Goal: Find contact information: Find contact information

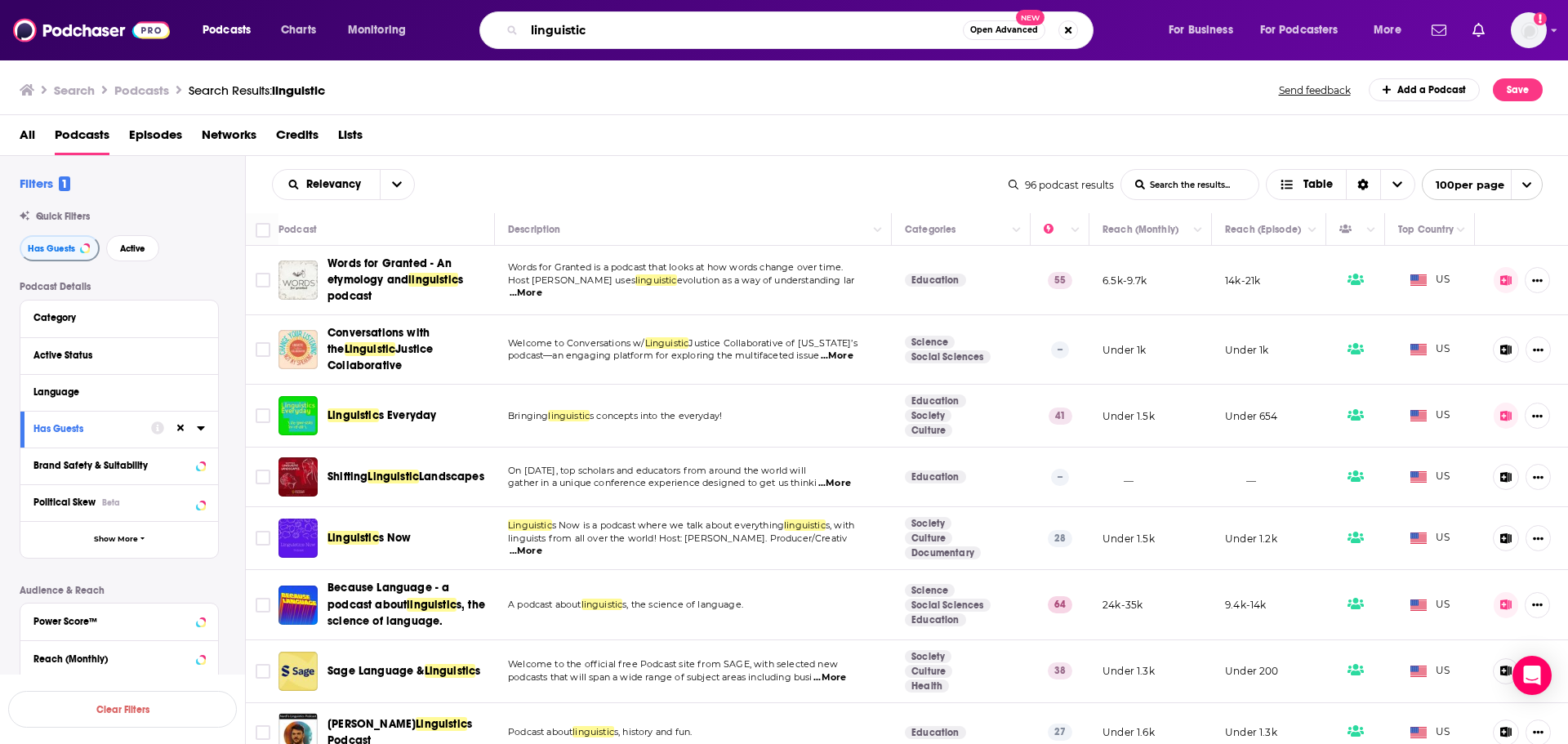
drag, startPoint x: 551, startPoint y: 51, endPoint x: 470, endPoint y: 51, distance: 81.7
click at [470, 51] on div "Podcasts Charts Monitoring linguistic Open Advanced New For Business For Podcas…" at bounding box center [784, 30] width 1568 height 60
click at [546, 40] on input "linguistic" at bounding box center [743, 30] width 439 height 26
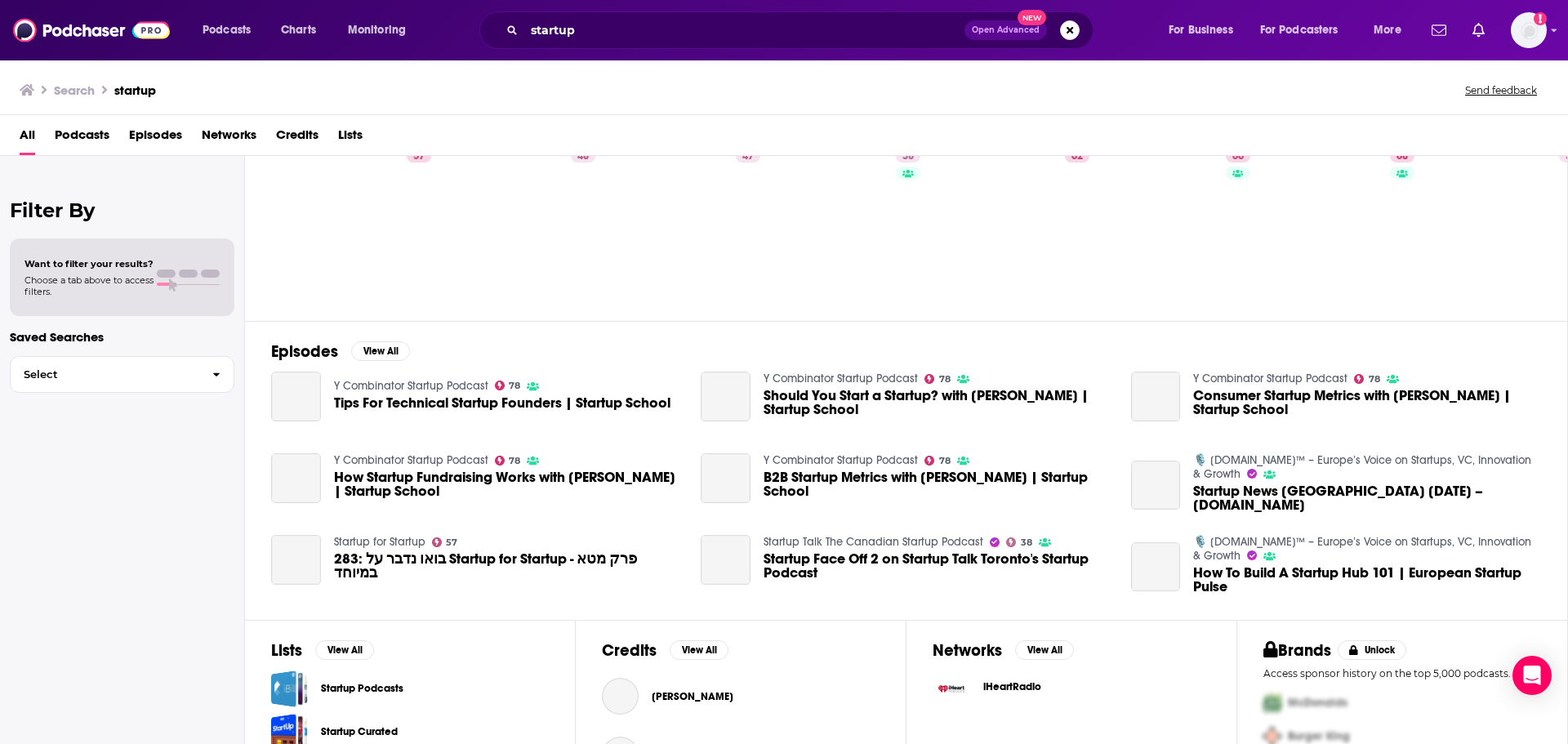
scroll to position [179, 0]
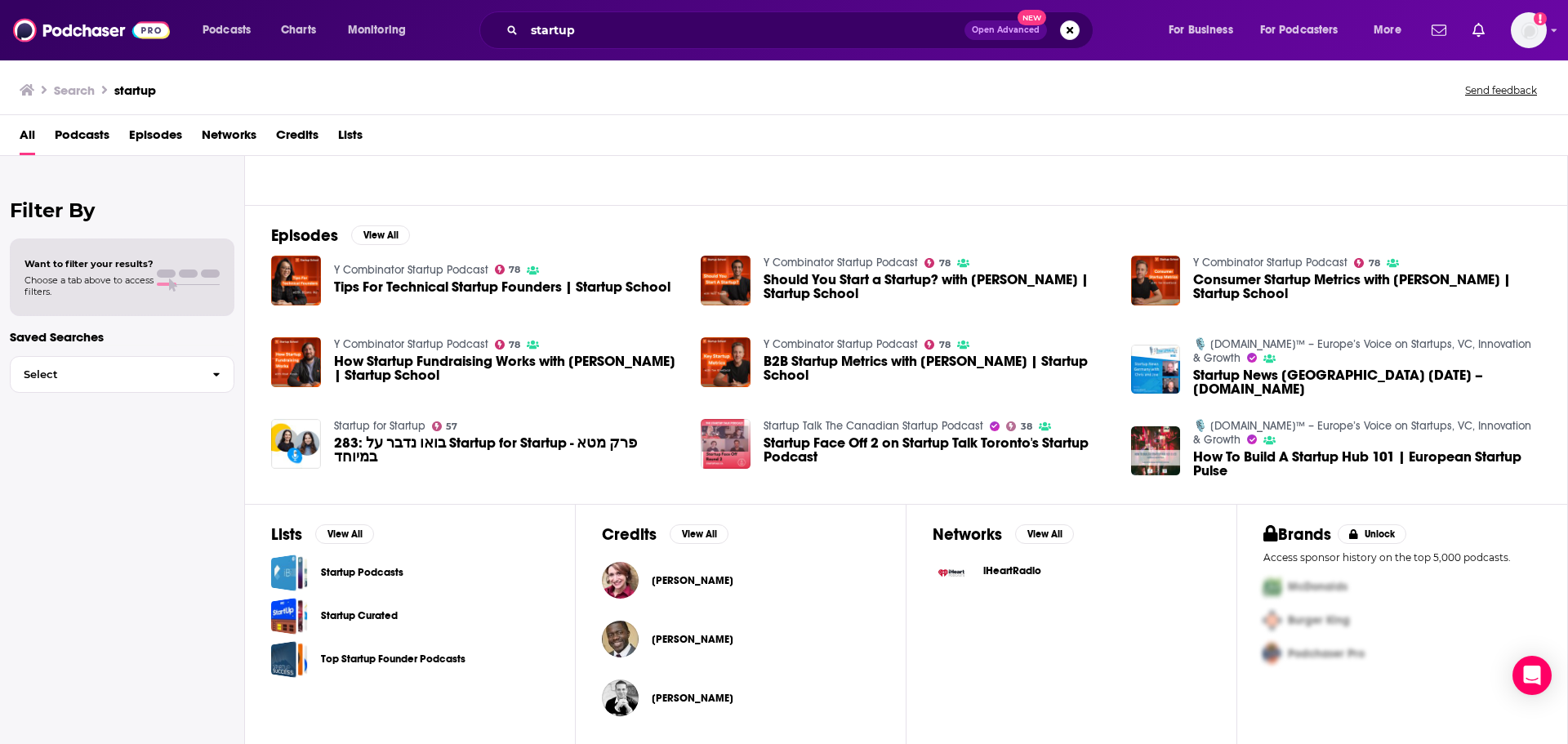
drag, startPoint x: 385, startPoint y: 568, endPoint x: 354, endPoint y: 619, distance: 60.5
drag, startPoint x: 71, startPoint y: 601, endPoint x: 275, endPoint y: 599, distance: 204.2
click at [71, 449] on div "Filter By Want to filter your results? Choose a tab above to access filters. Sa…" at bounding box center [122, 528] width 245 height 744
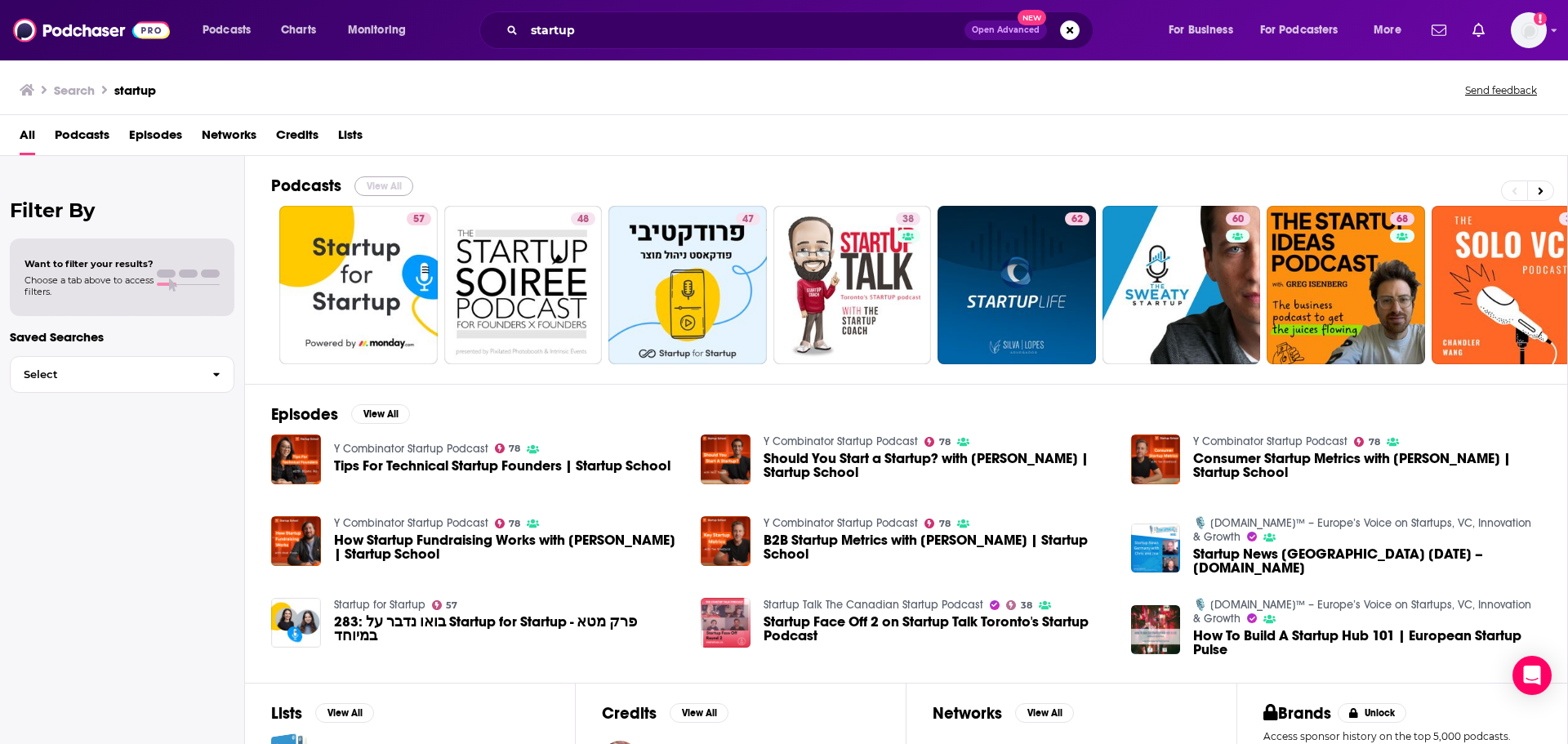
click at [389, 180] on button "View All" at bounding box center [383, 186] width 59 height 20
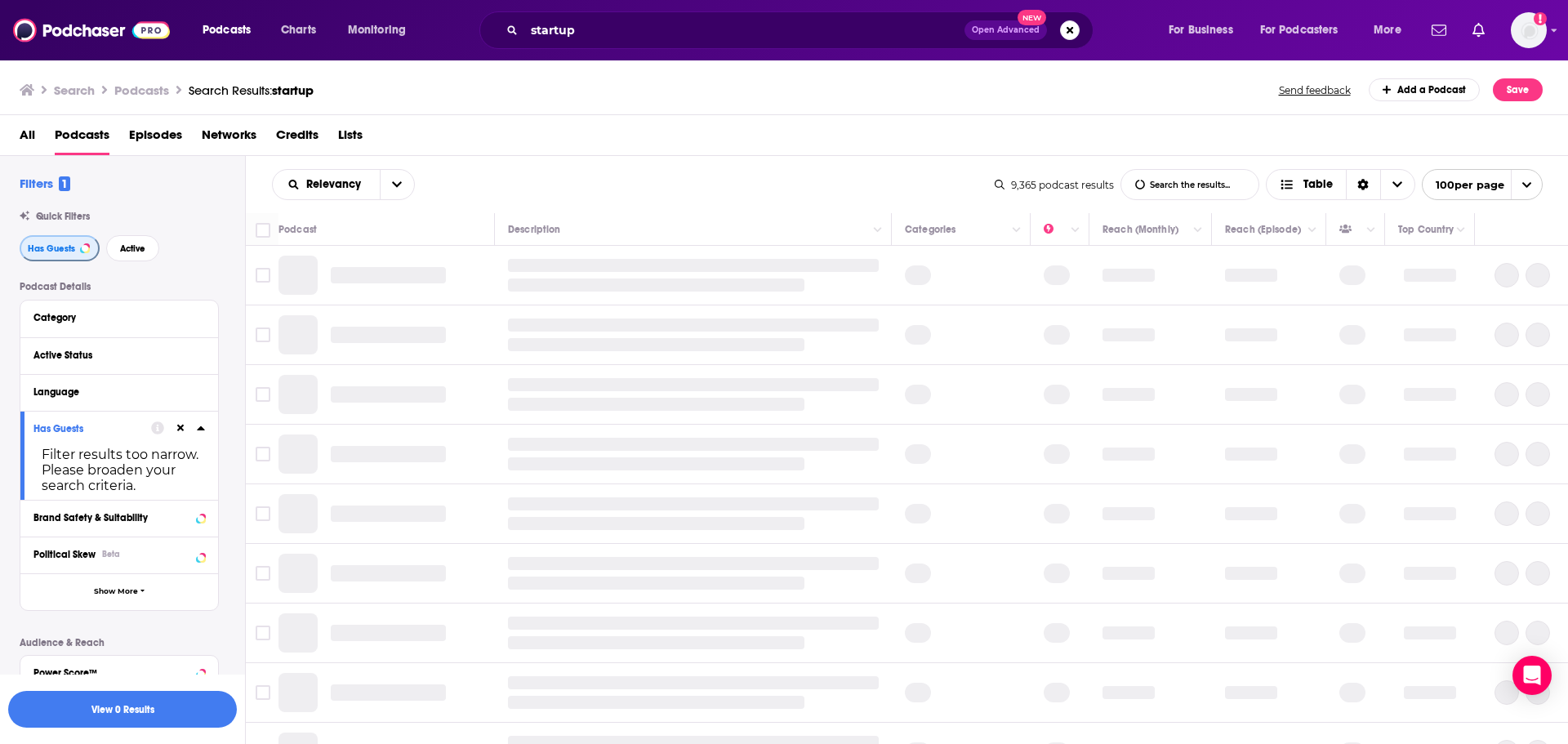
click at [53, 249] on span "Has Guests" at bounding box center [51, 248] width 47 height 9
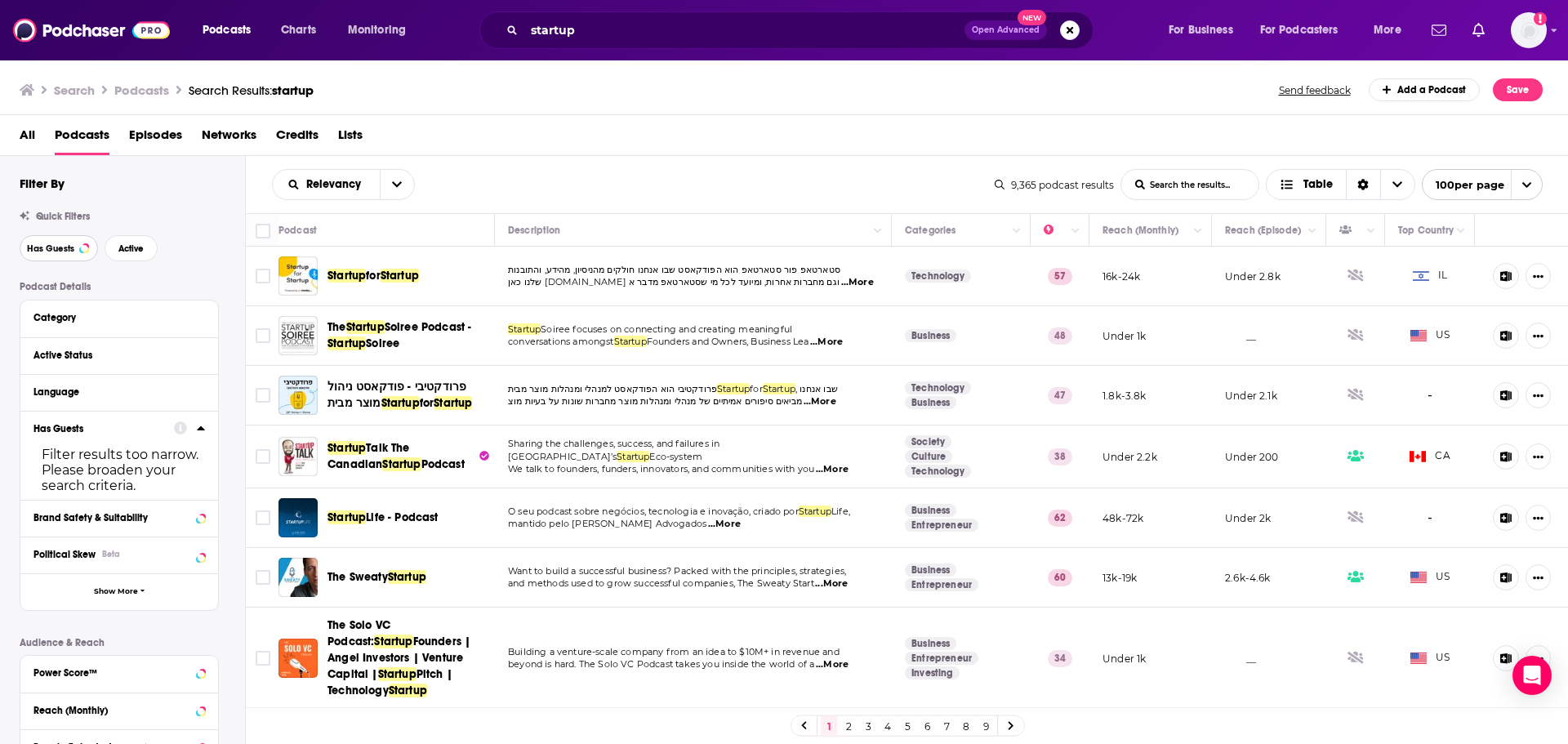
click at [44, 253] on span "Has Guests" at bounding box center [50, 248] width 47 height 9
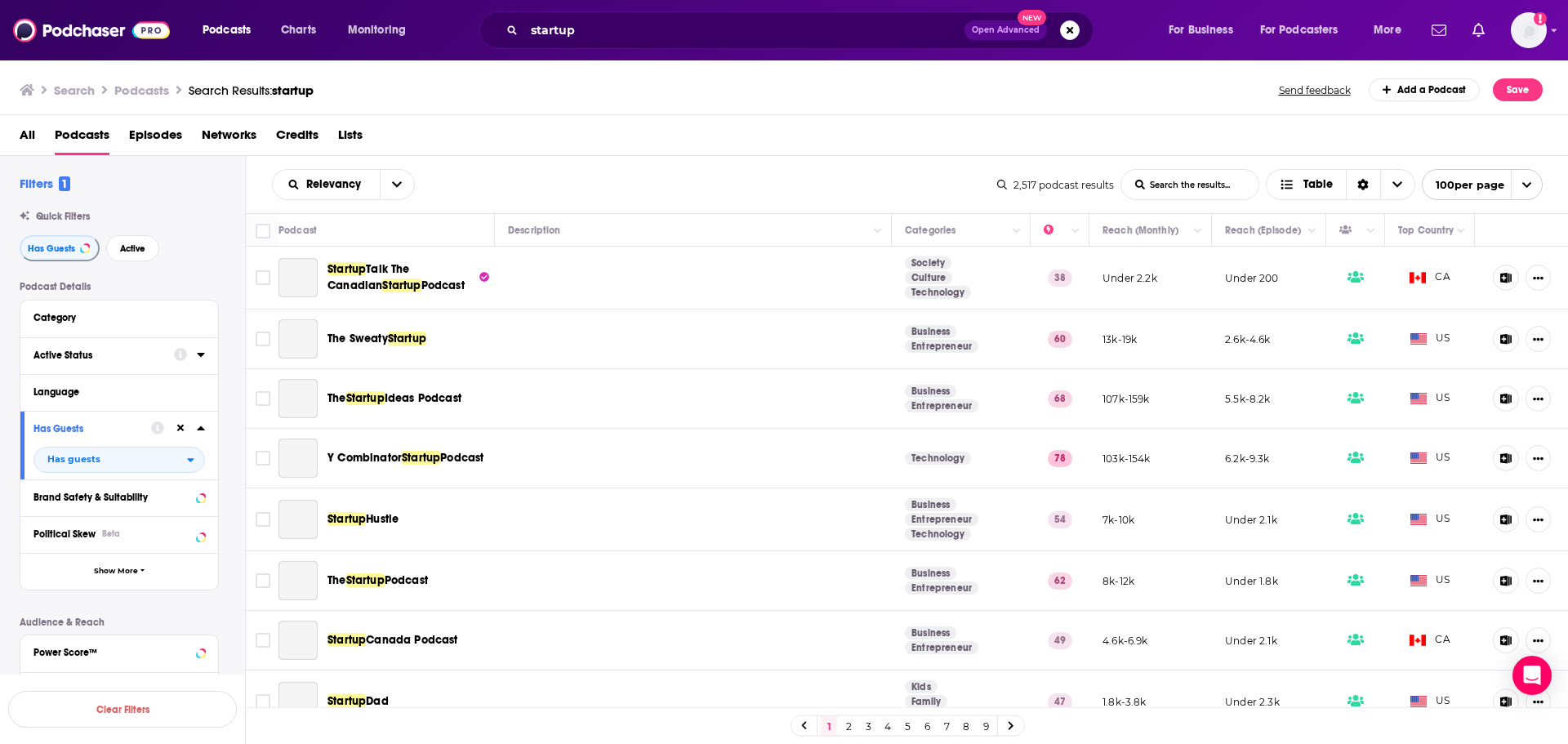
click at [107, 364] on button "Active Status" at bounding box center [103, 355] width 140 height 20
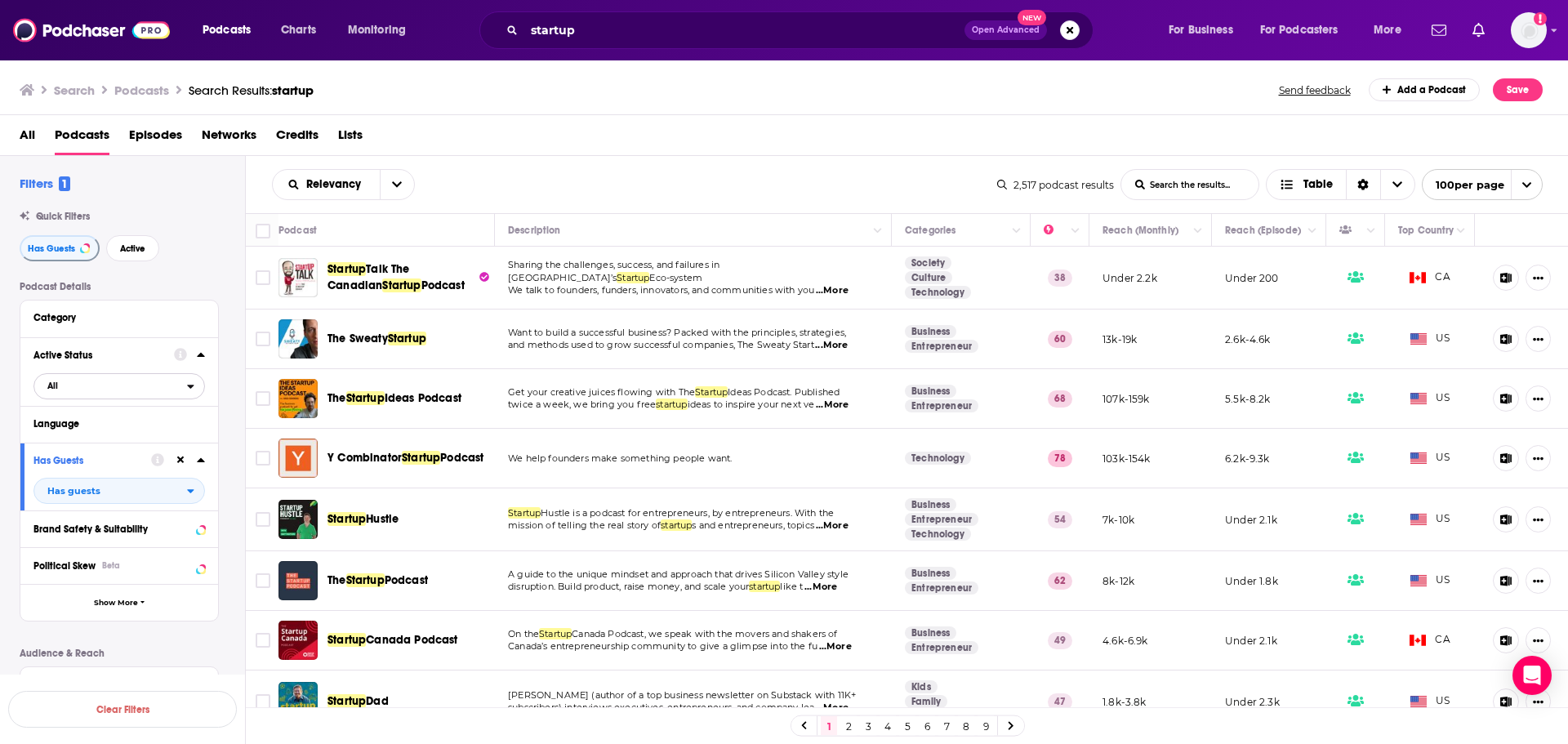
click at [97, 381] on span "All" at bounding box center [110, 385] width 153 height 21
click at [87, 439] on span "Active" at bounding box center [84, 439] width 85 height 9
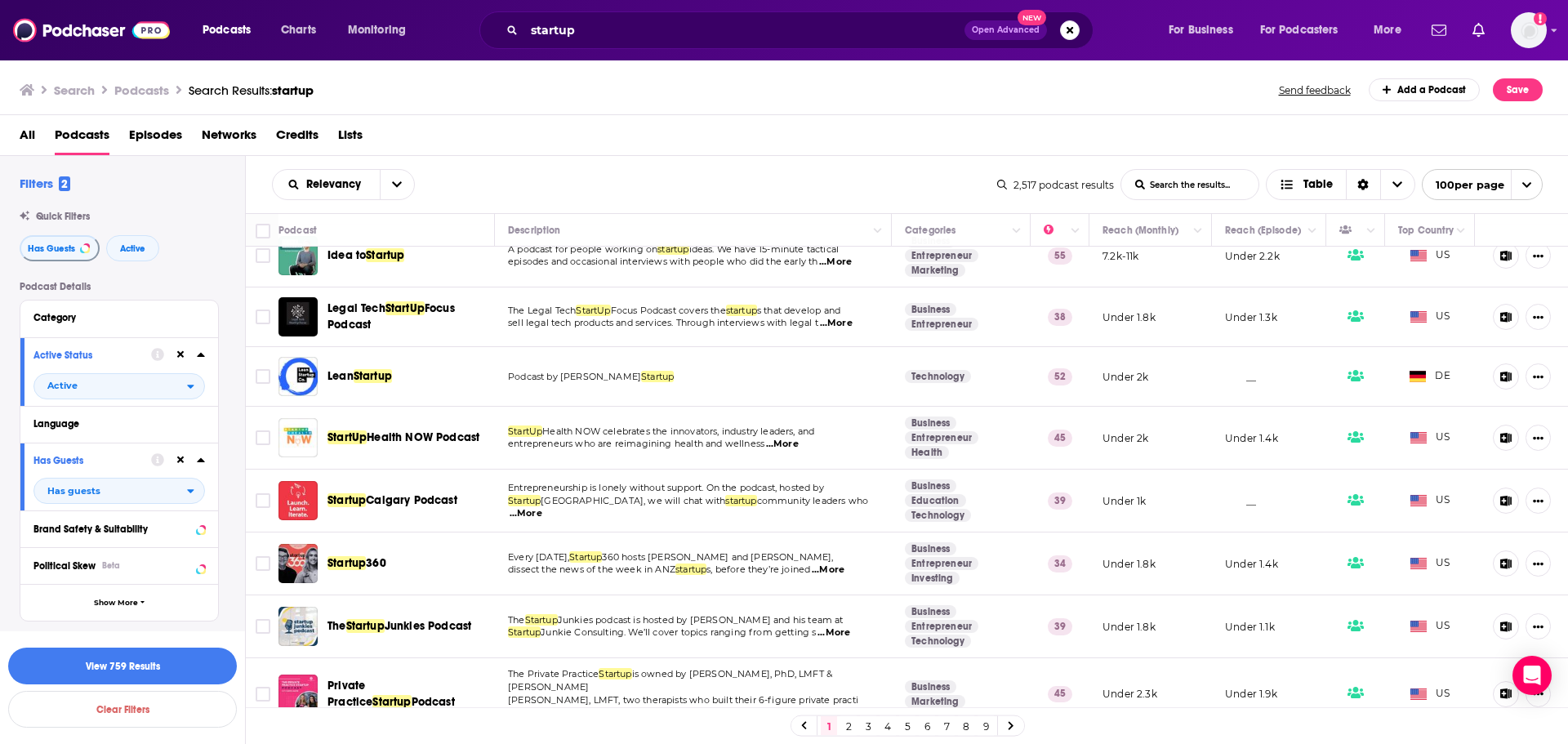
scroll to position [653, 0]
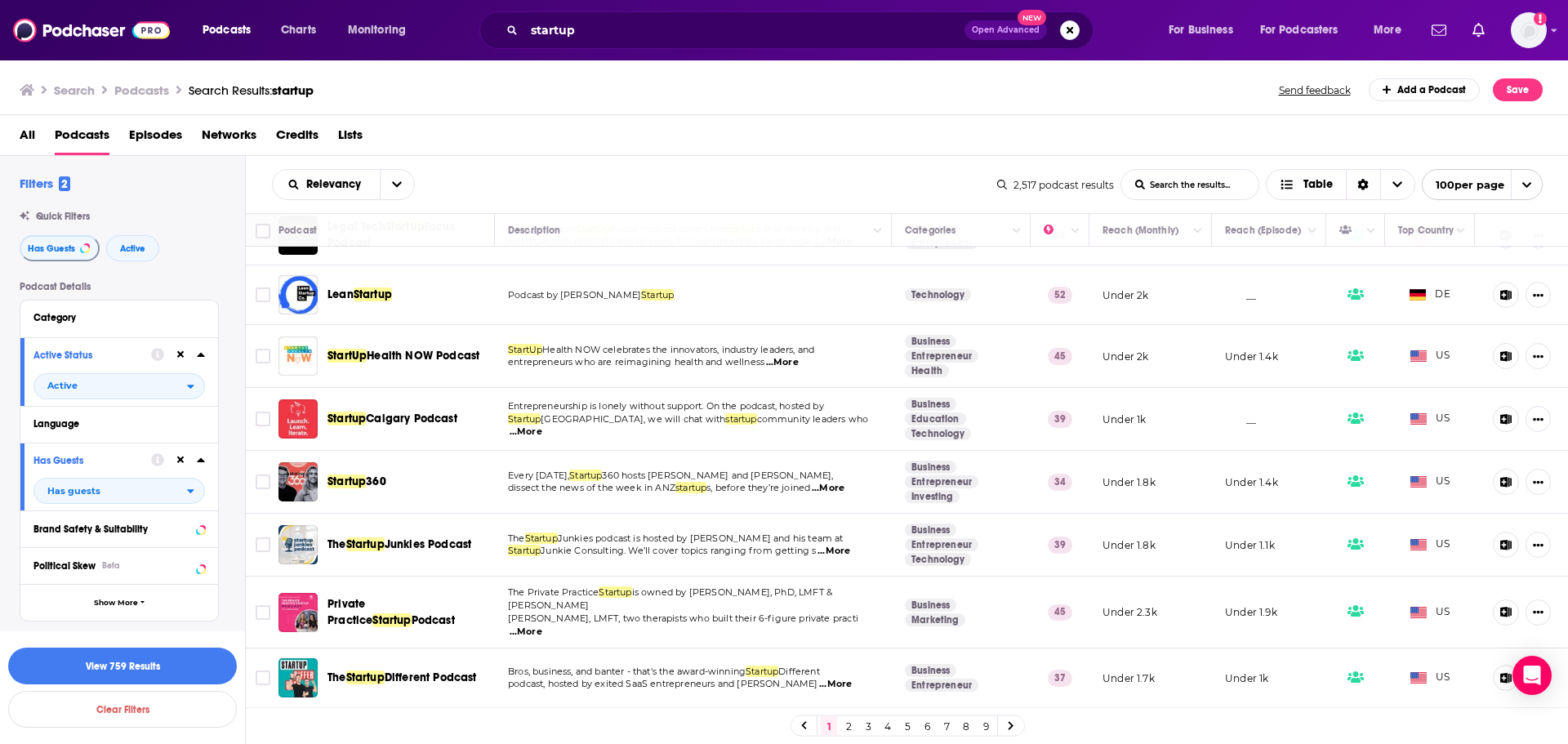
drag, startPoint x: 404, startPoint y: 533, endPoint x: 416, endPoint y: 542, distance: 14.5
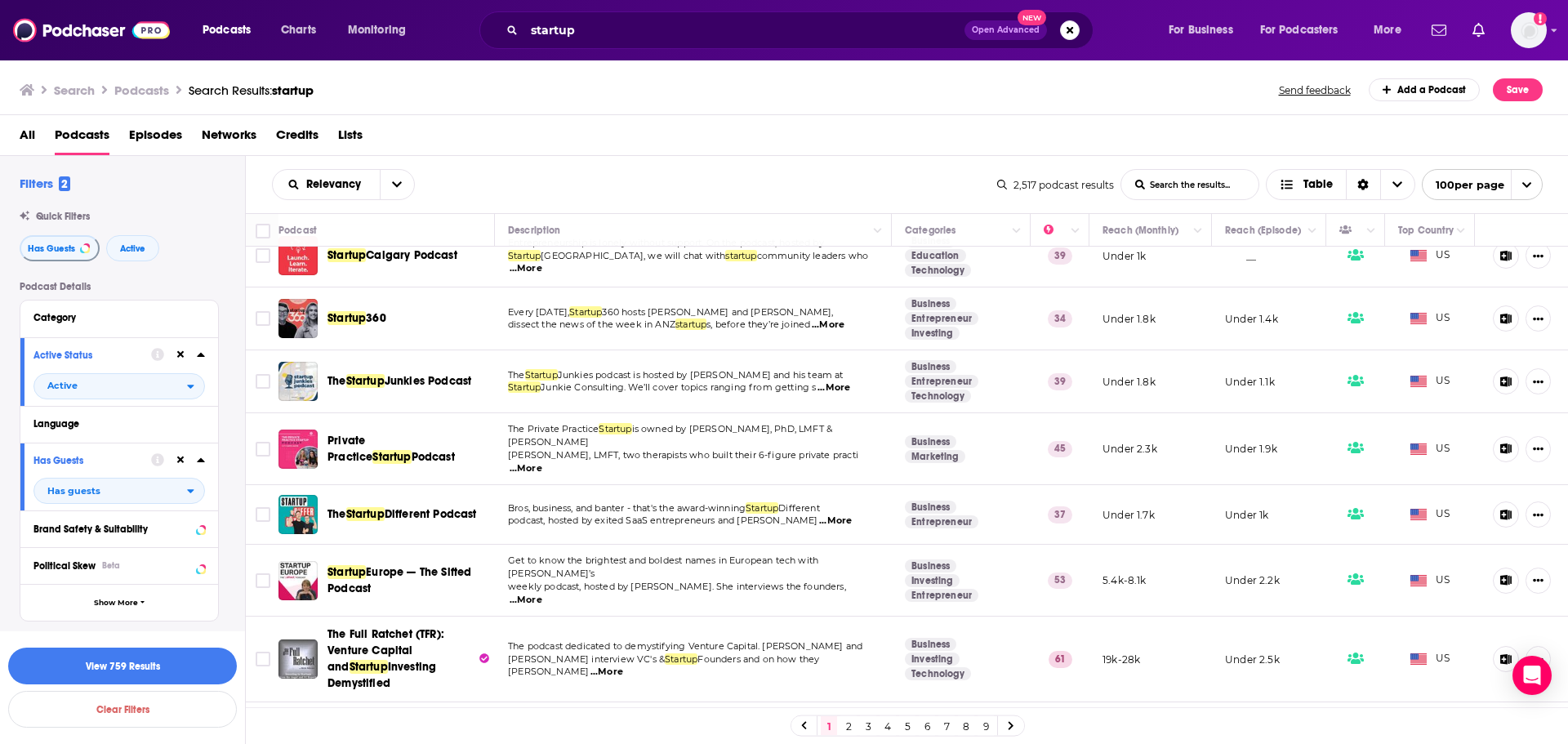
scroll to position [898, 0]
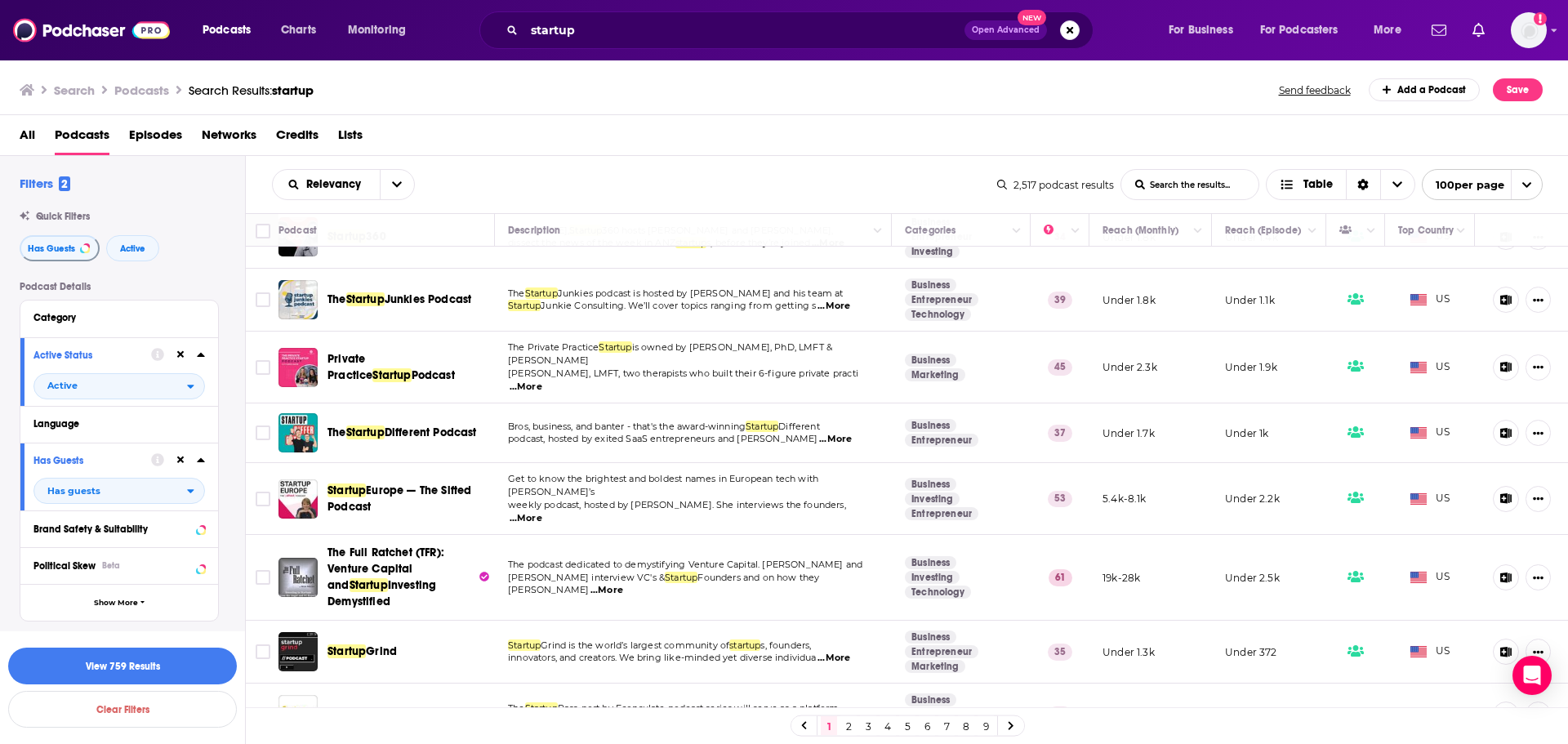
click at [845, 433] on span "...More" at bounding box center [835, 439] width 33 height 13
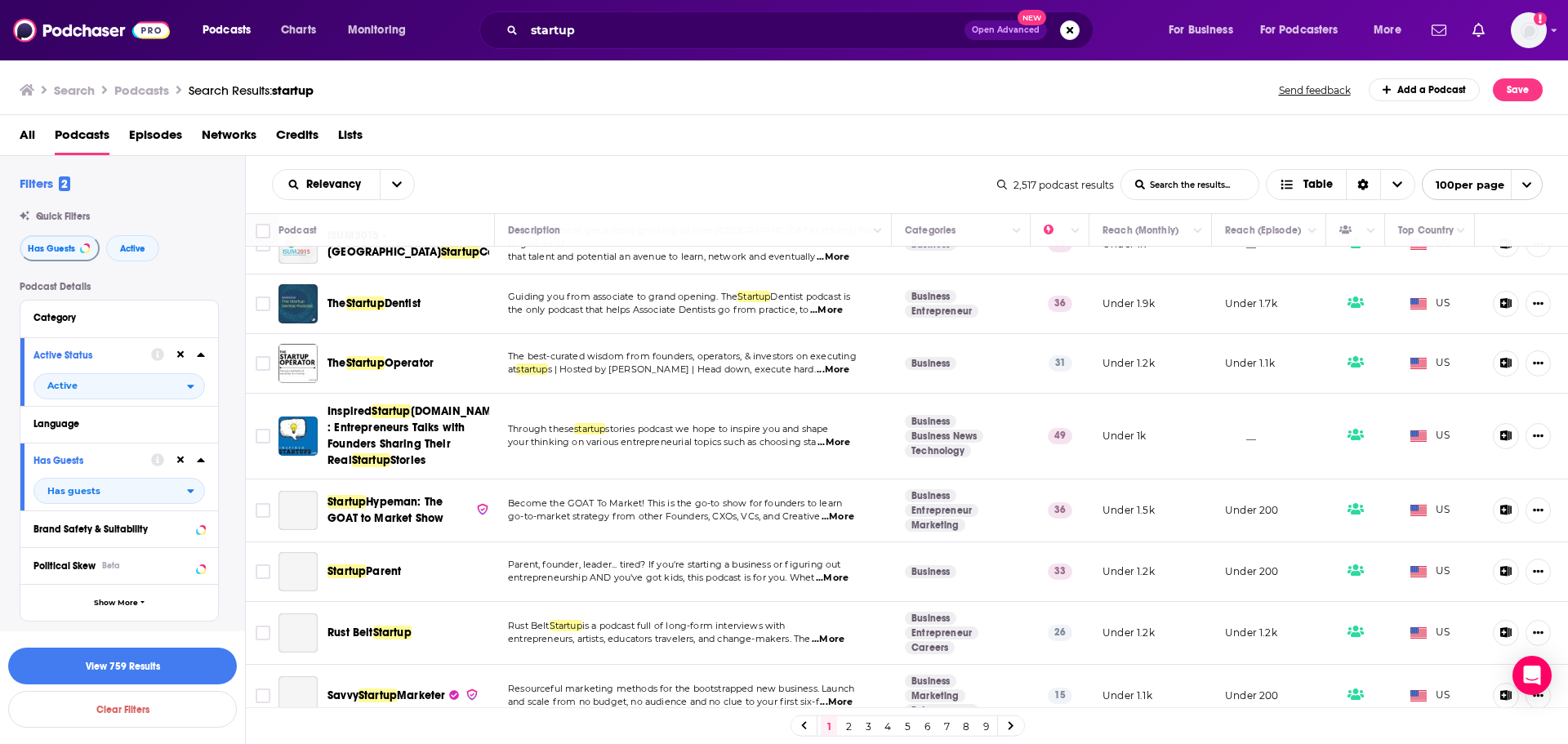
scroll to position [3349, 0]
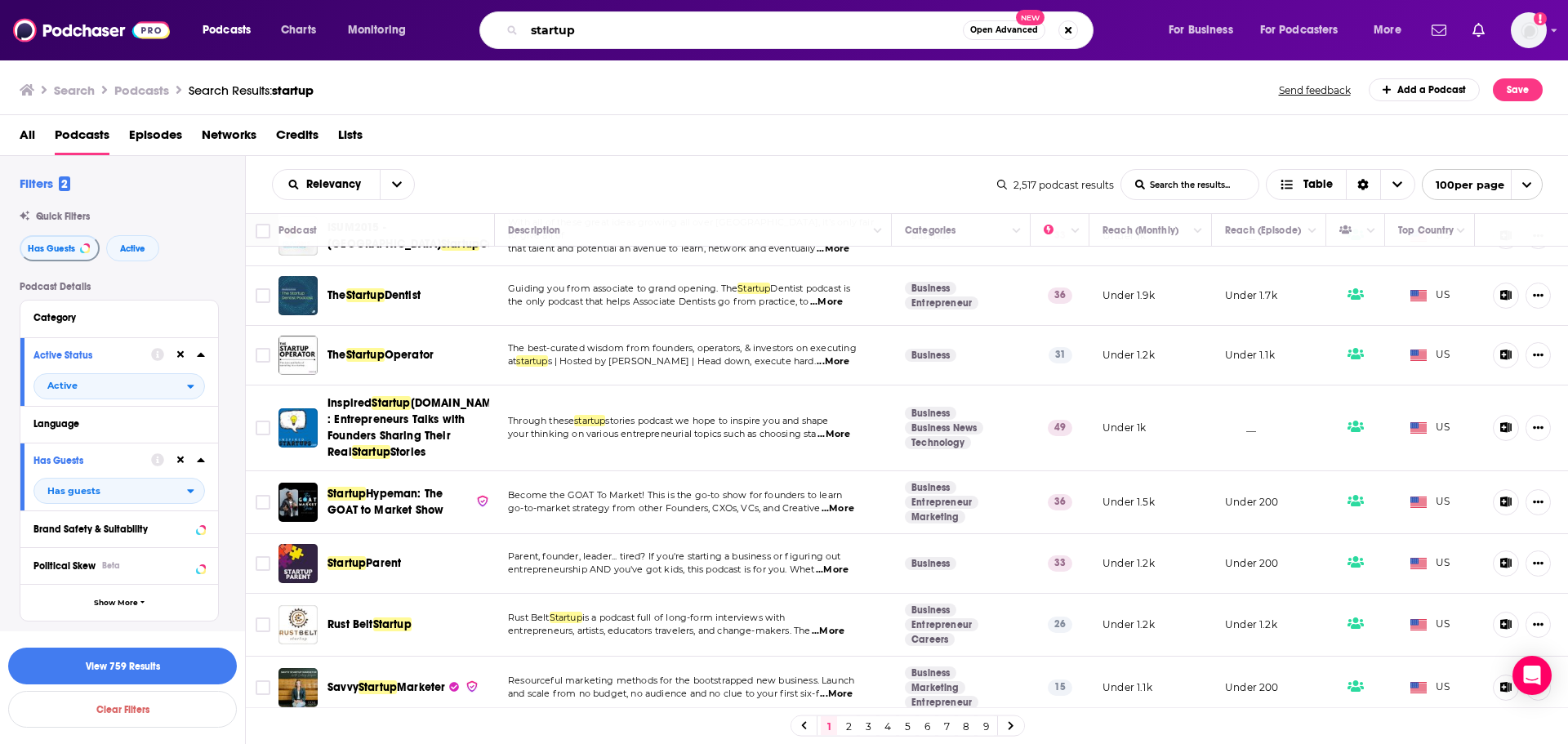
click at [528, 30] on input "startup" at bounding box center [743, 30] width 439 height 26
type input "tech startup"
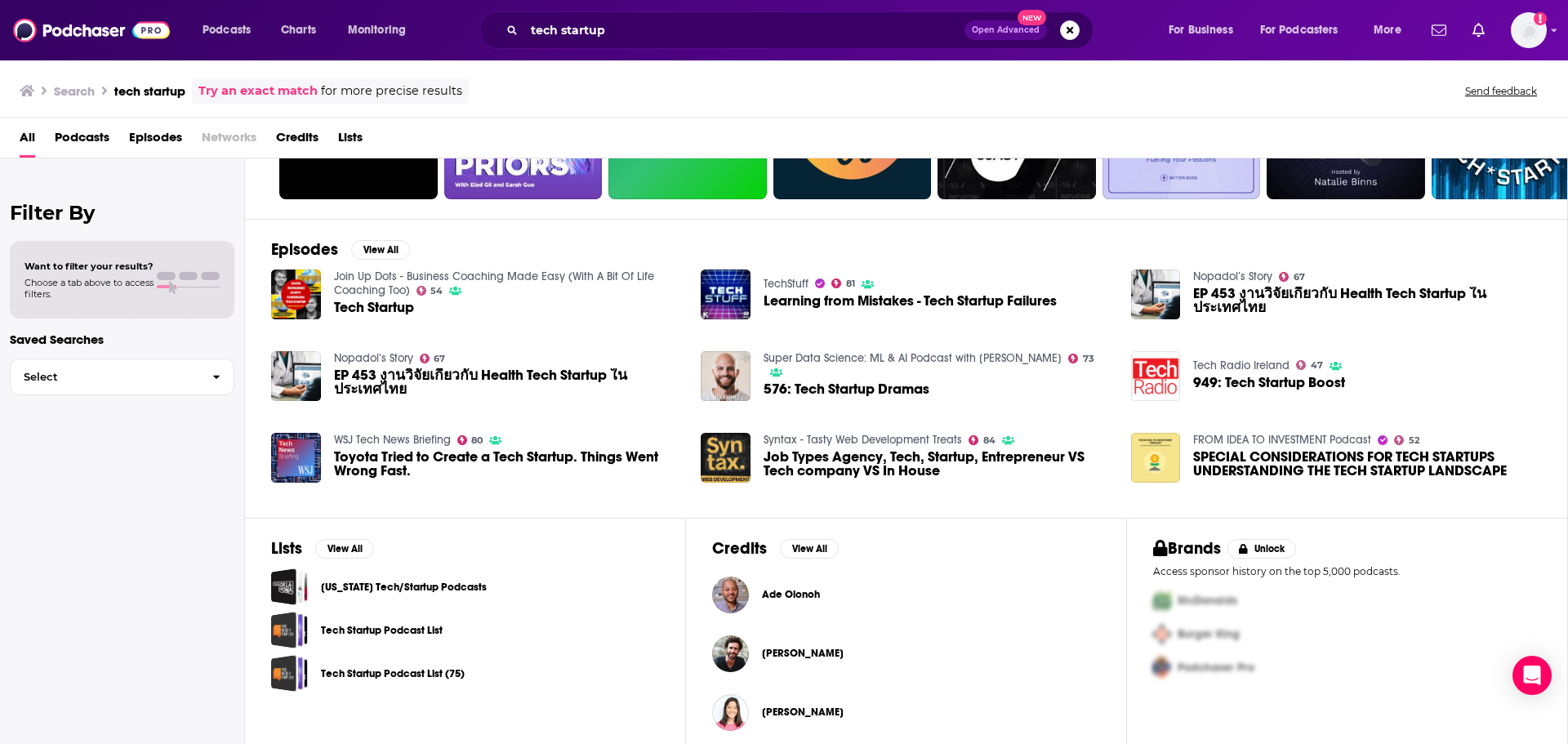
scroll to position [179, 0]
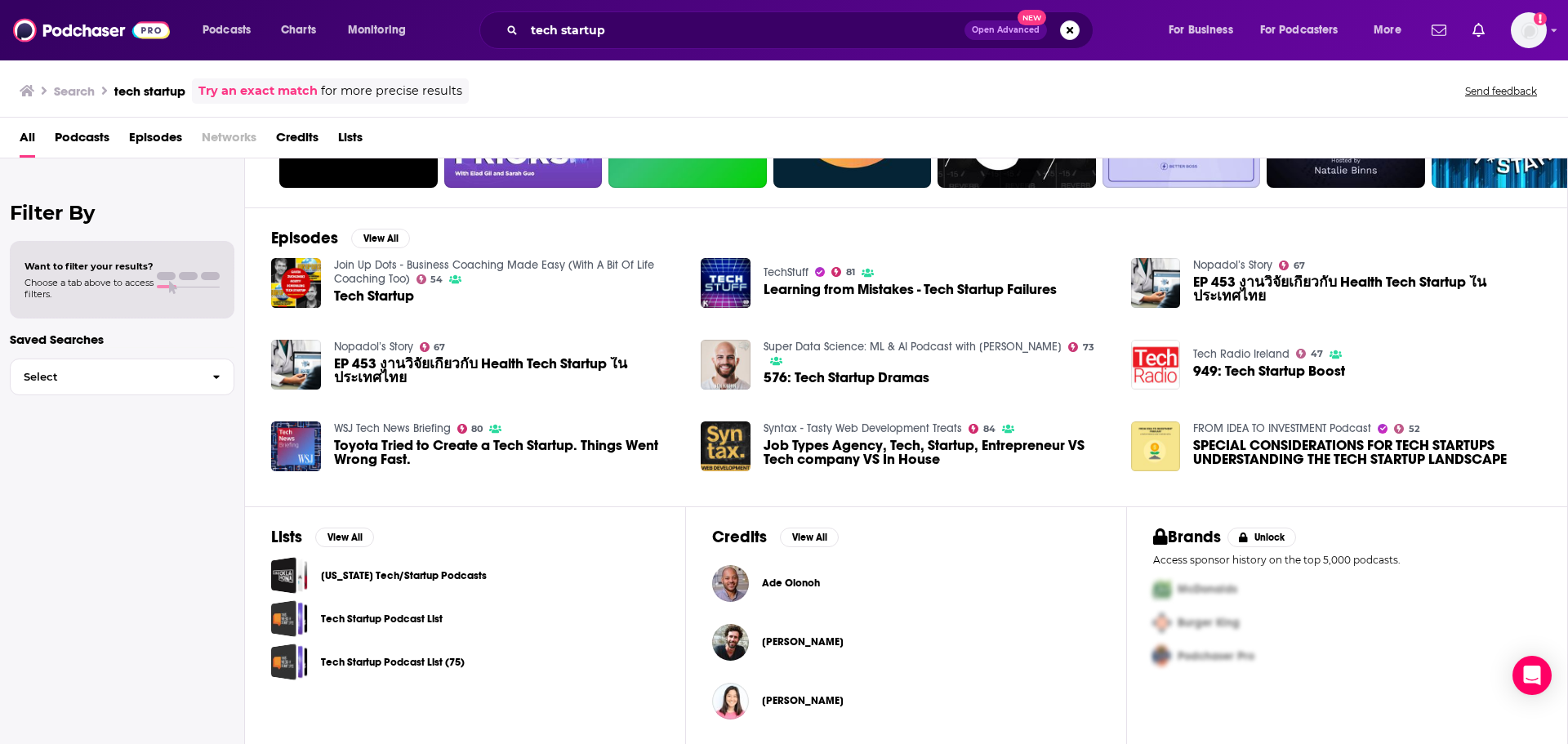
click at [404, 449] on link "Tech Startup Podcast List (75)" at bounding box center [393, 662] width 144 height 18
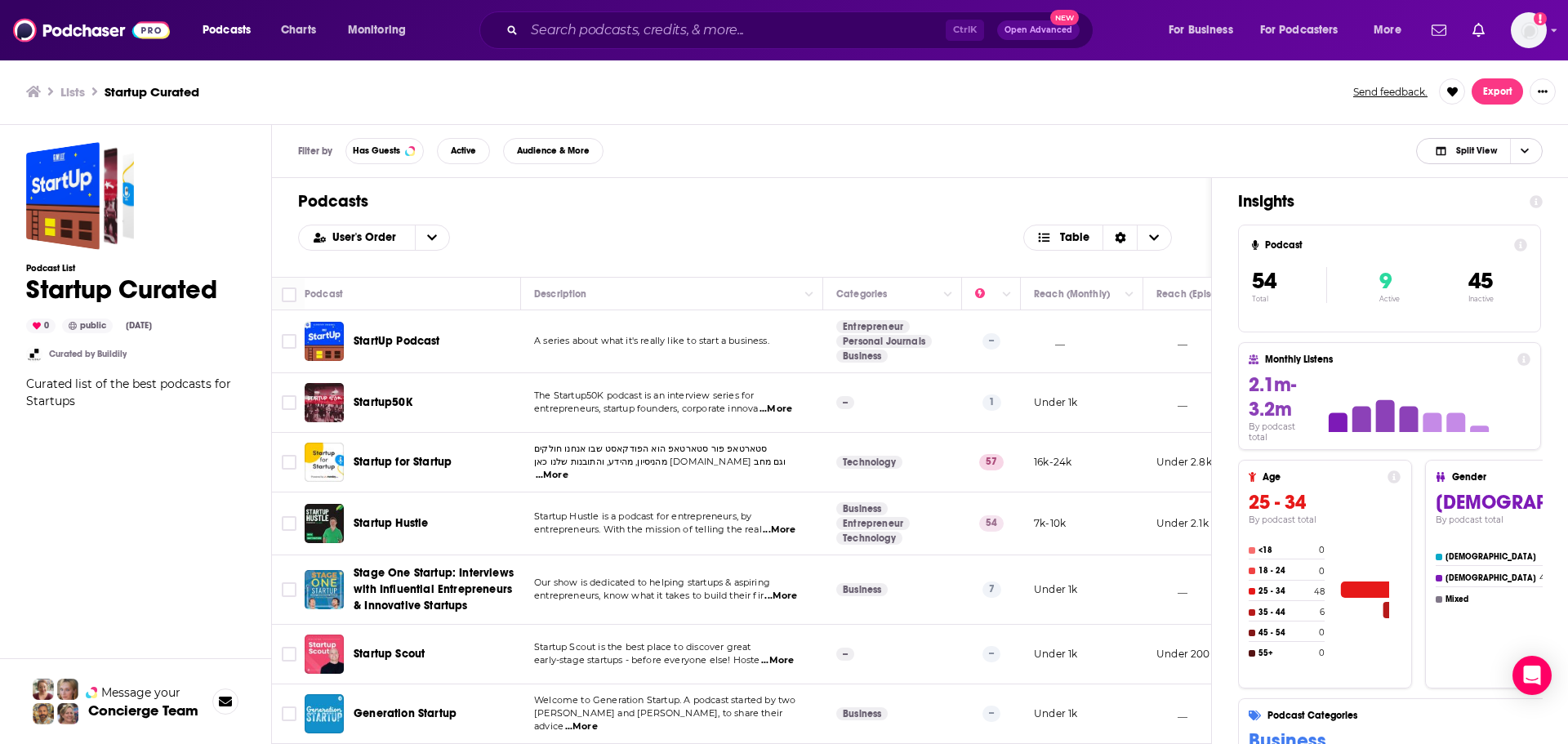
click at [1526, 149] on icon "Choose View" at bounding box center [1525, 150] width 8 height 9
click at [1467, 215] on div "Podcast Only" at bounding box center [1479, 206] width 127 height 28
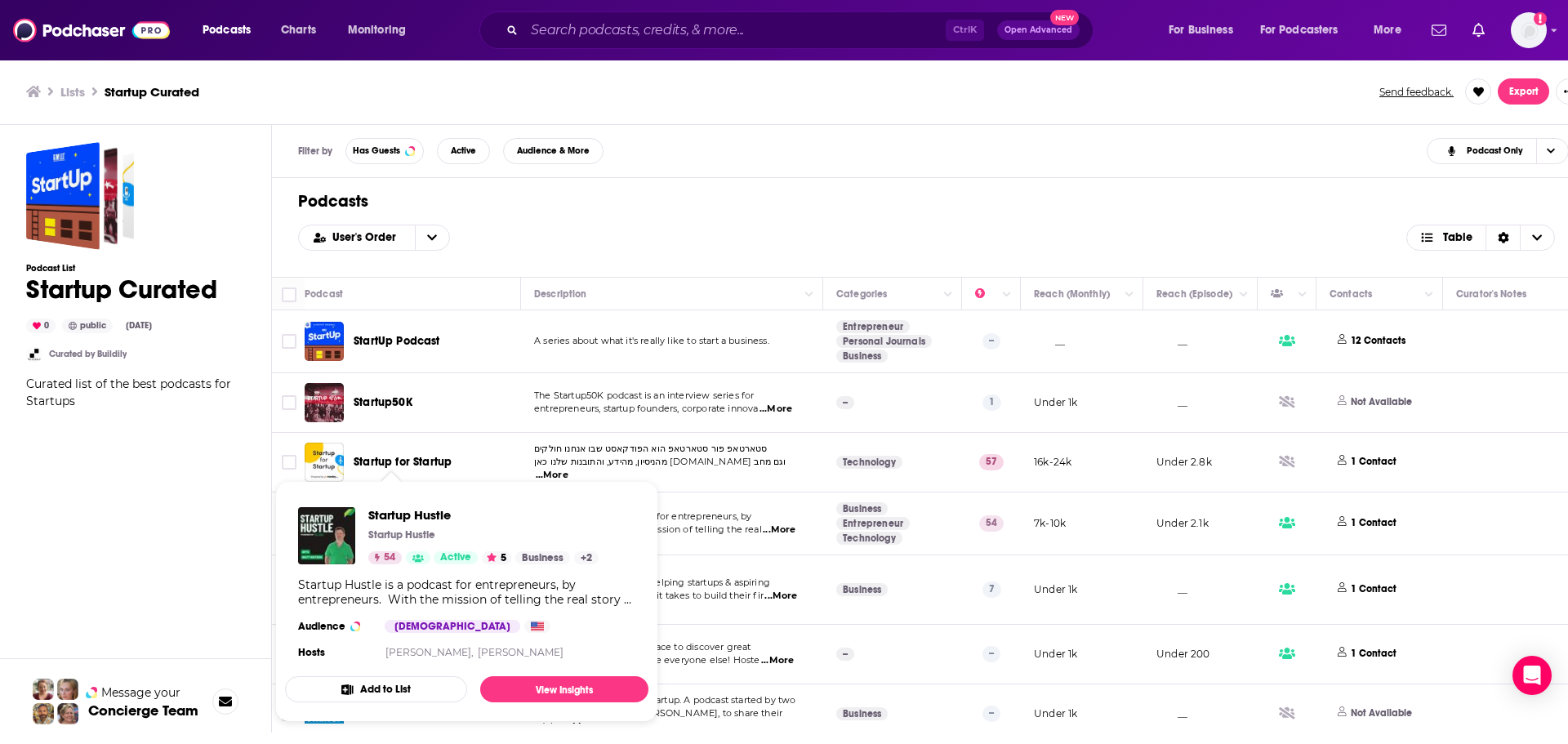
click at [147, 508] on div "Podcast List Startup Curated 0 public Nov 15th, 2021 Curated by Buildily Curate…" at bounding box center [135, 437] width 219 height 590
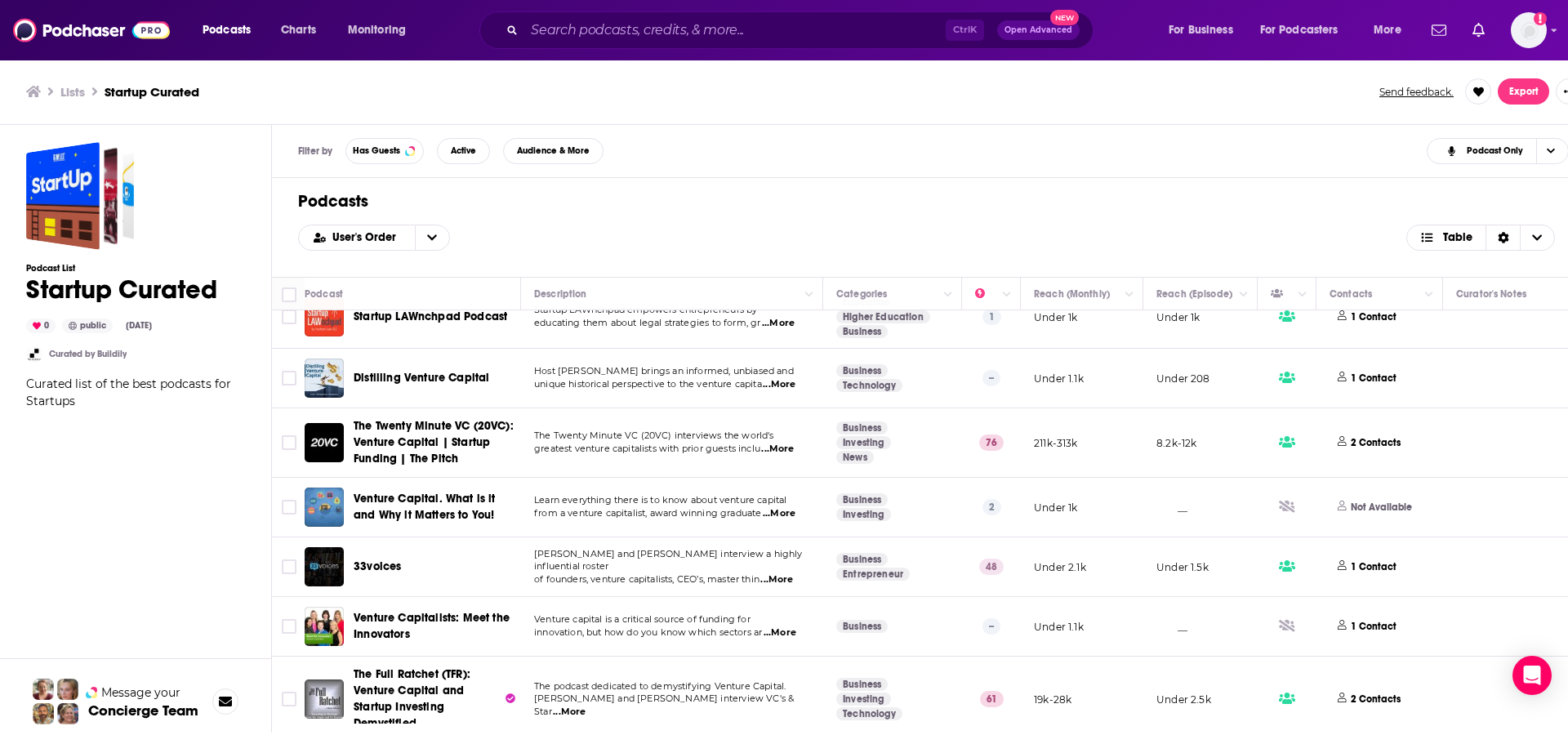
scroll to position [1797, 0]
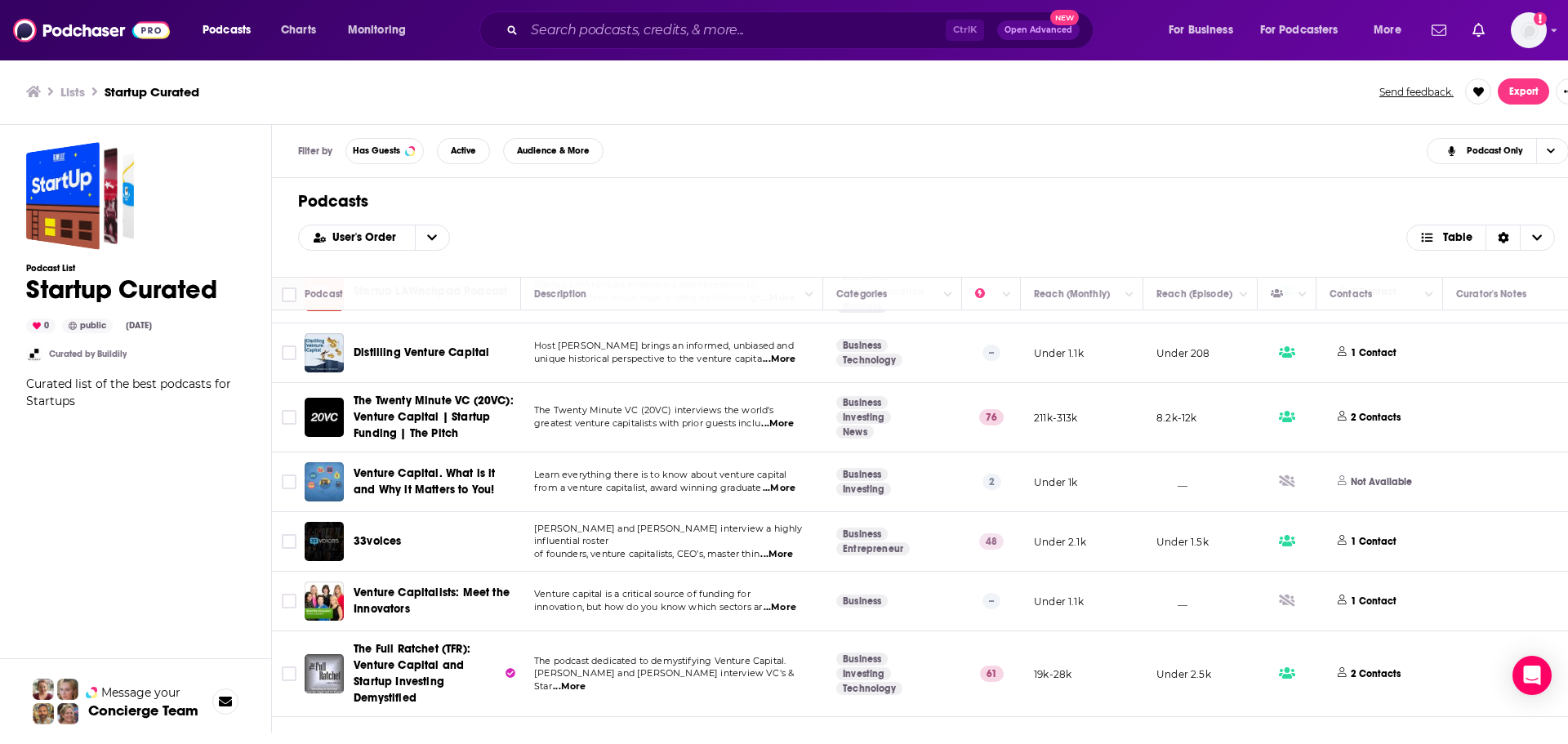
click at [793, 548] on span "...More" at bounding box center [776, 554] width 33 height 13
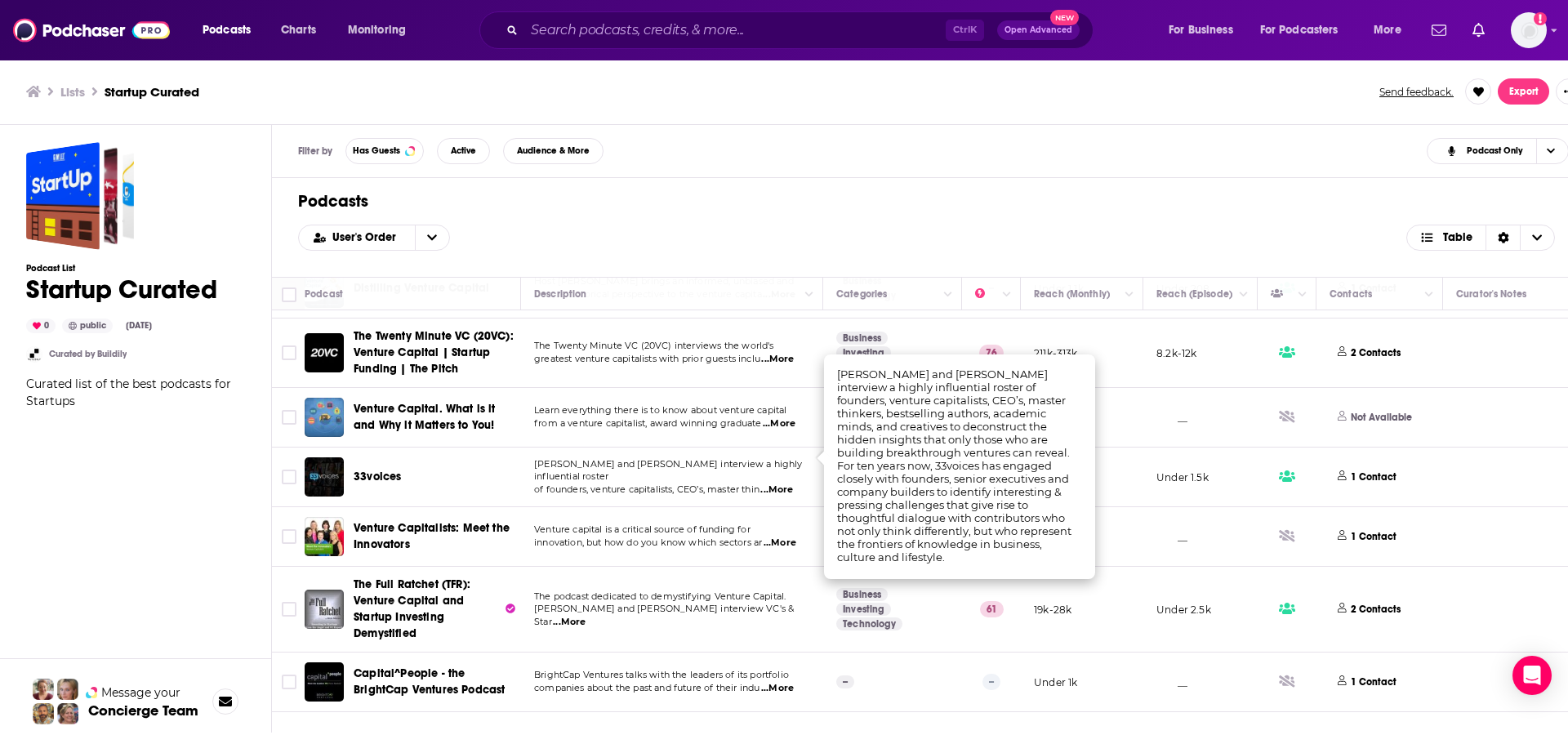
scroll to position [1878, 0]
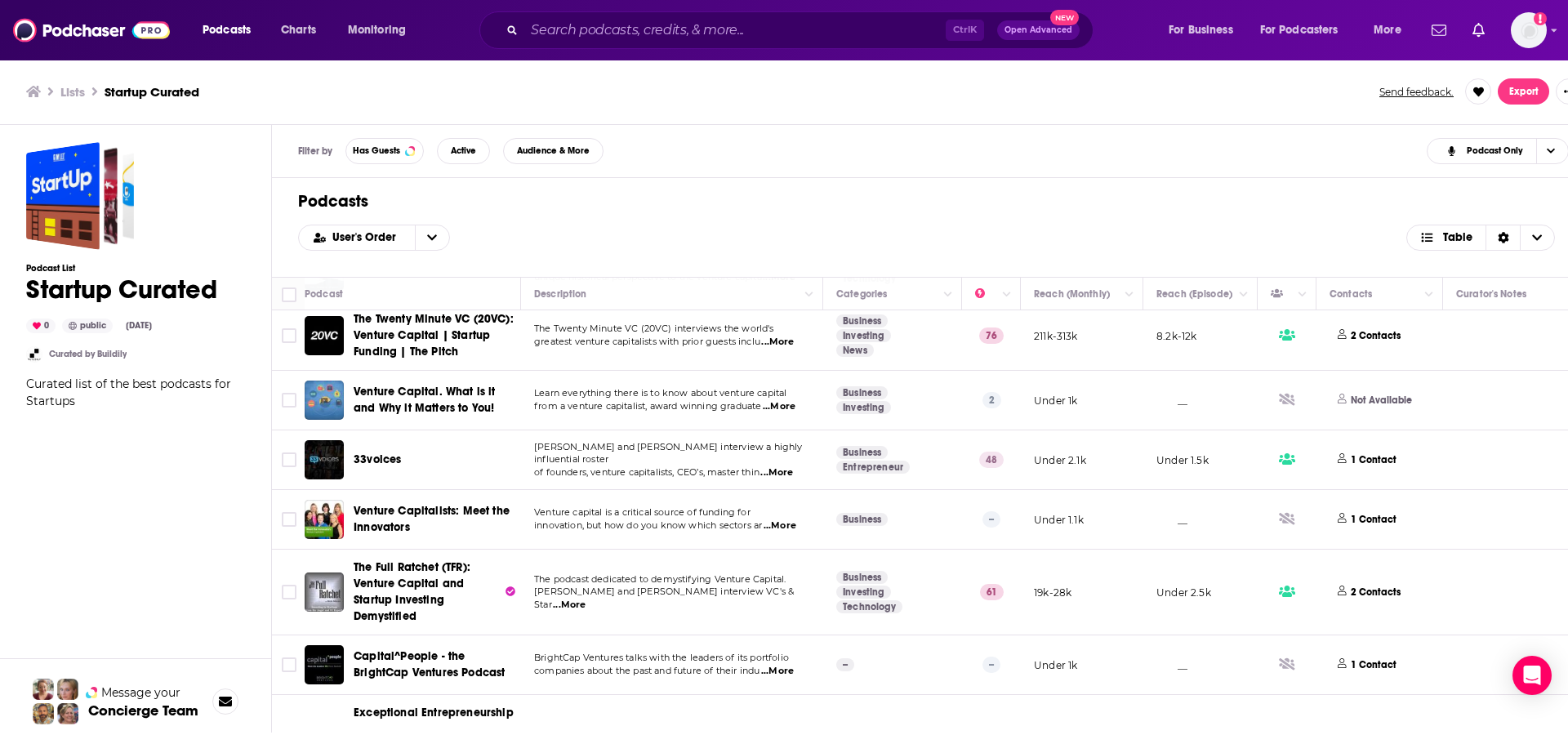
click at [176, 442] on div "Podcast List Startup Curated 0 public Nov 15th, 2021 Curated by Buildily Curate…" at bounding box center [135, 437] width 219 height 590
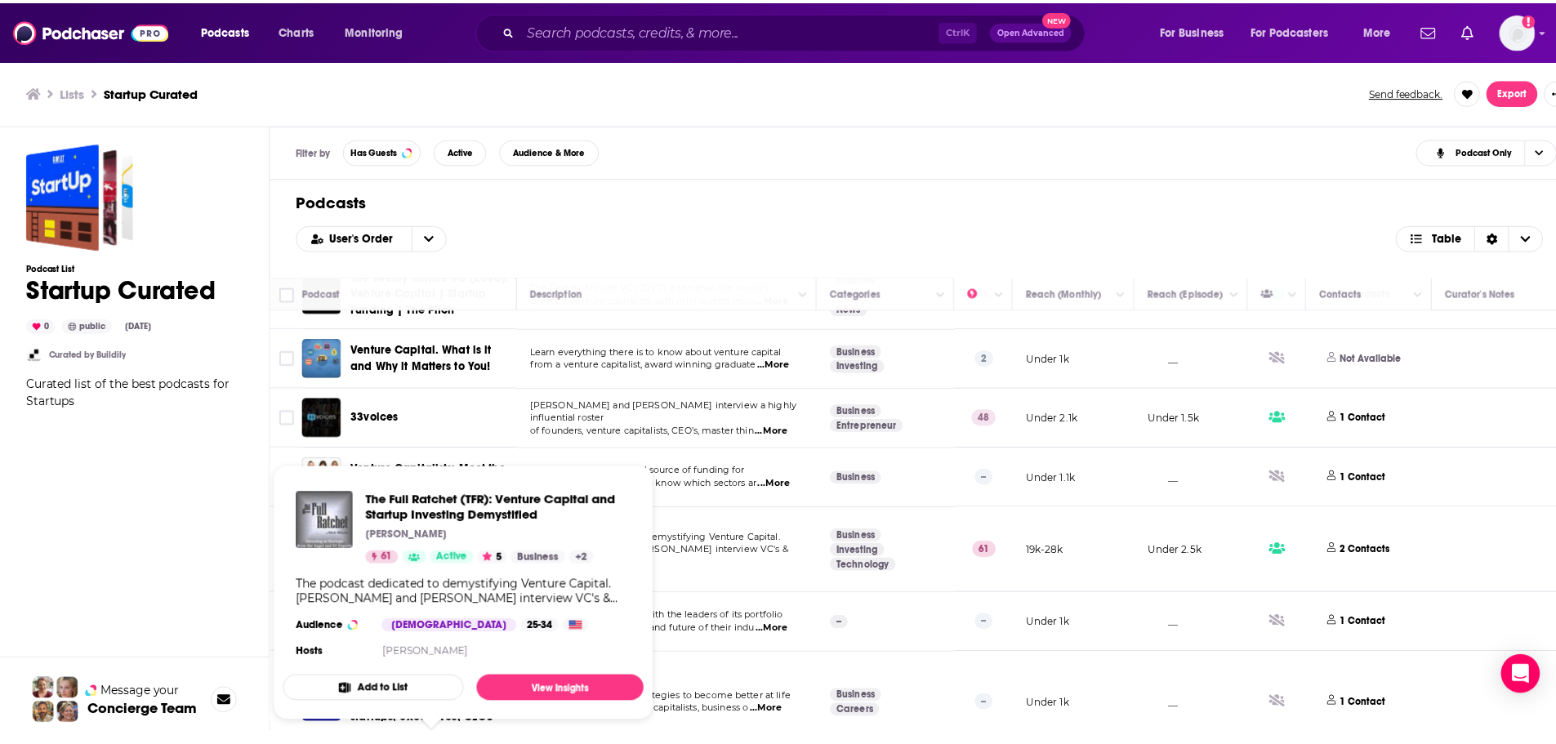
scroll to position [1960, 0]
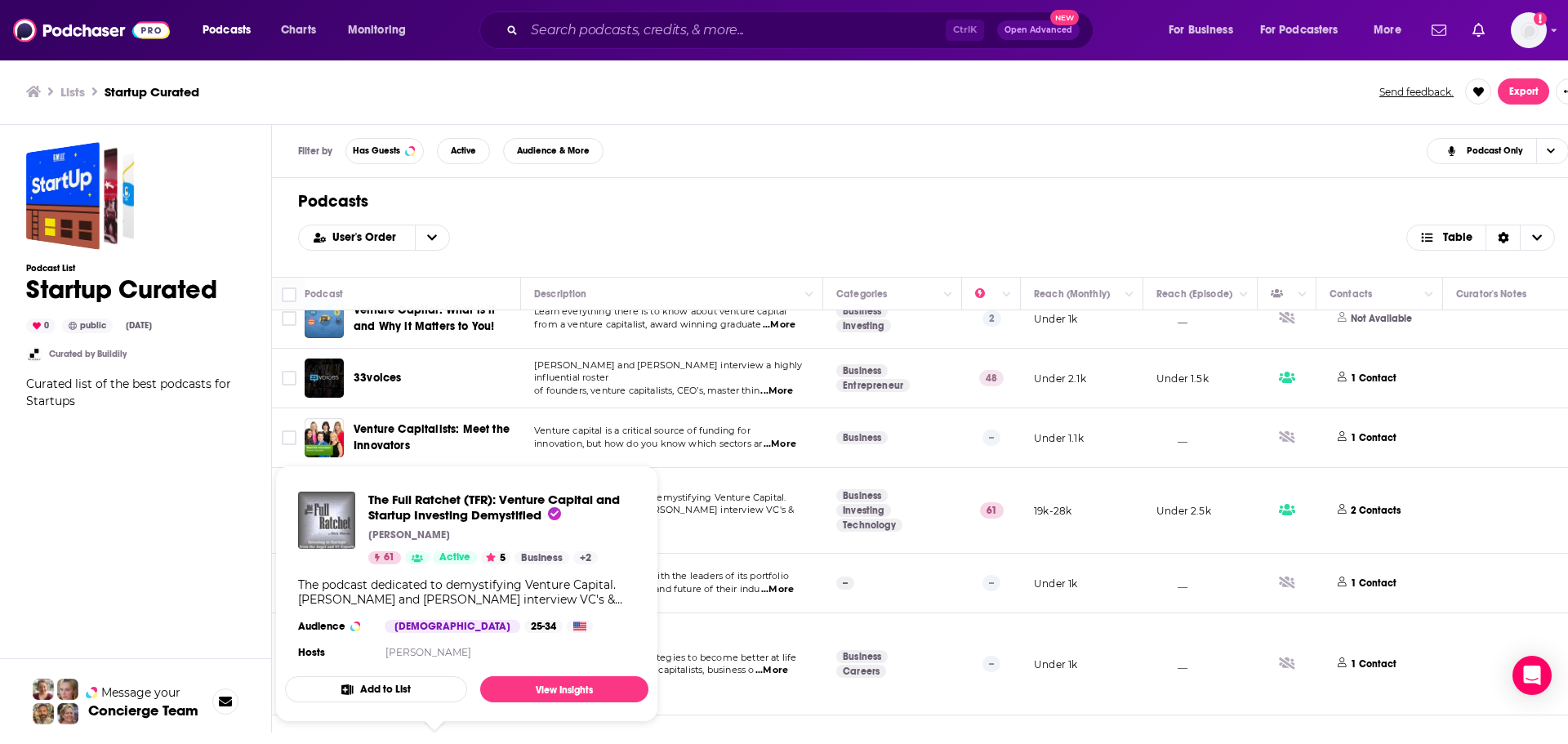
click at [158, 519] on div "Podcast List Startup Curated 0 public Nov 15th, 2021 Curated by Buildily Curate…" at bounding box center [135, 437] width 219 height 590
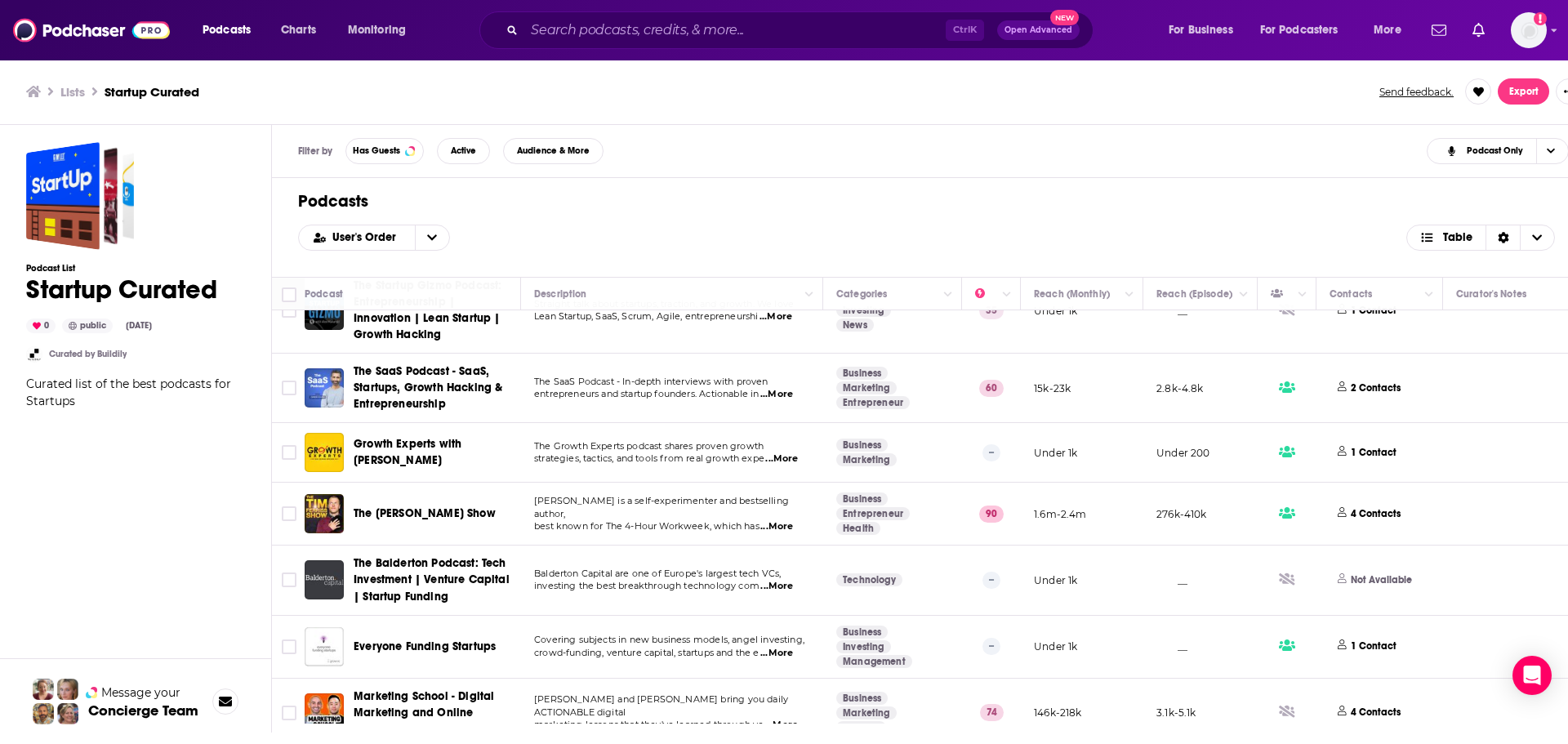
scroll to position [24, 0]
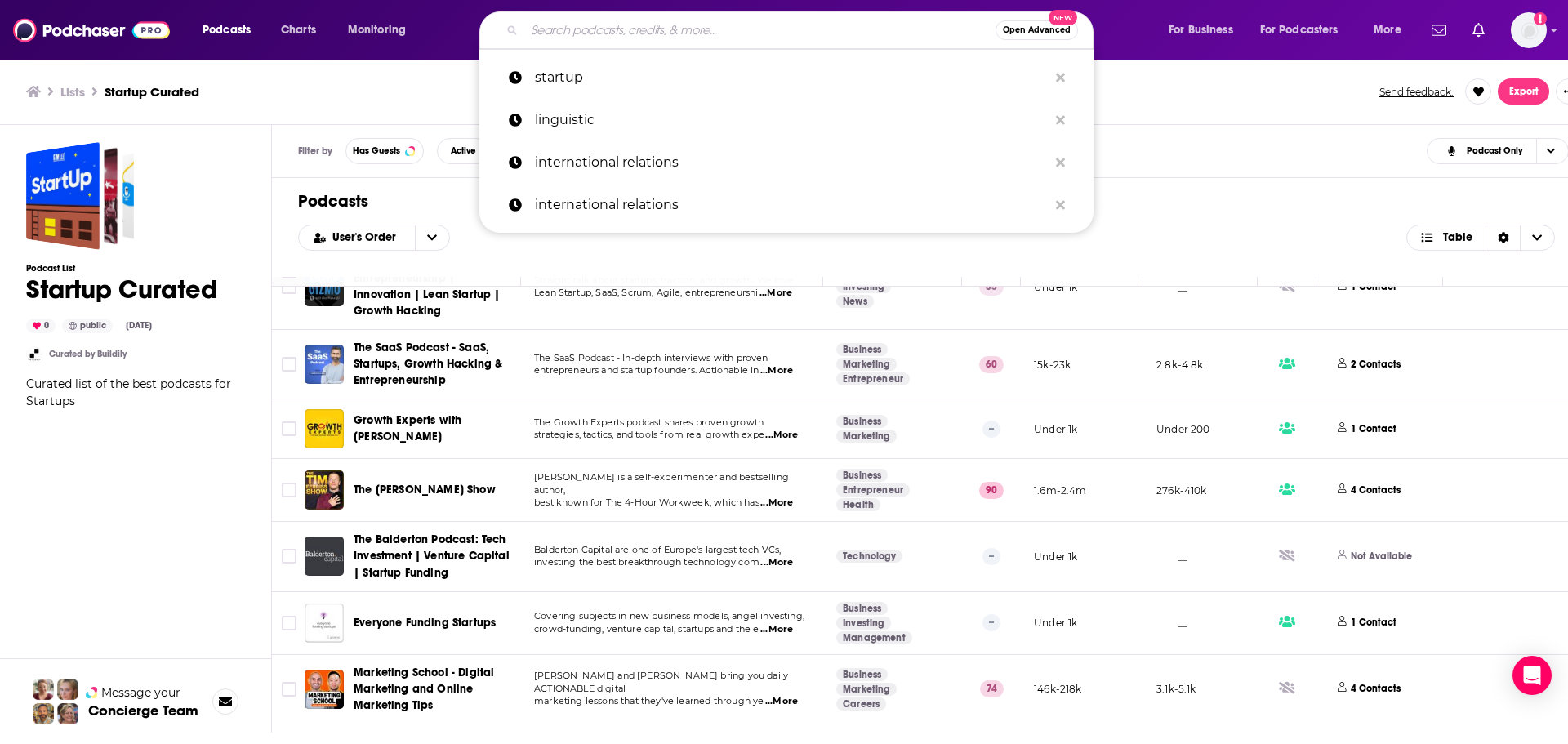
click at [628, 25] on input "Search podcasts, credits, & more..." at bounding box center [759, 30] width 471 height 26
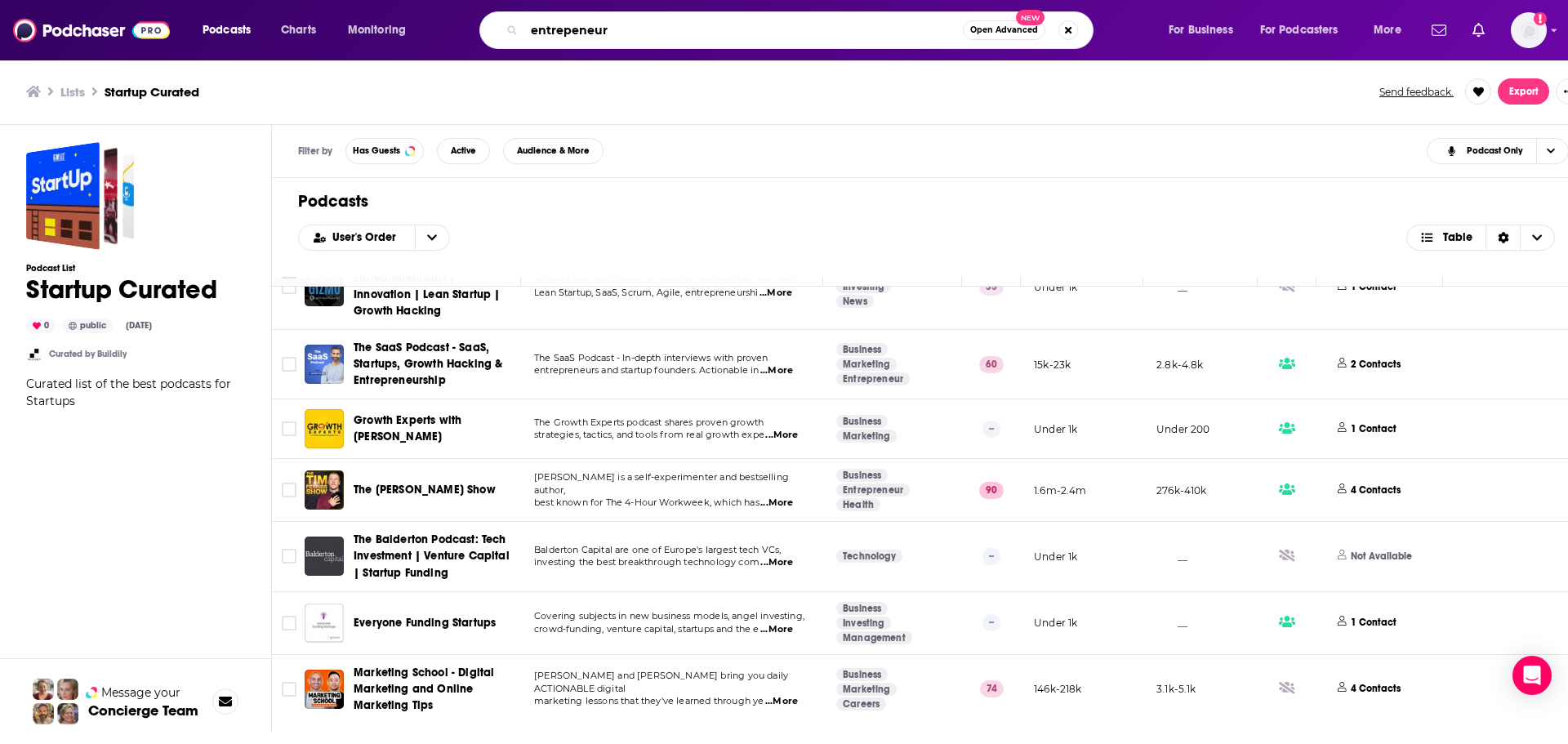
type input "entrepeneur"
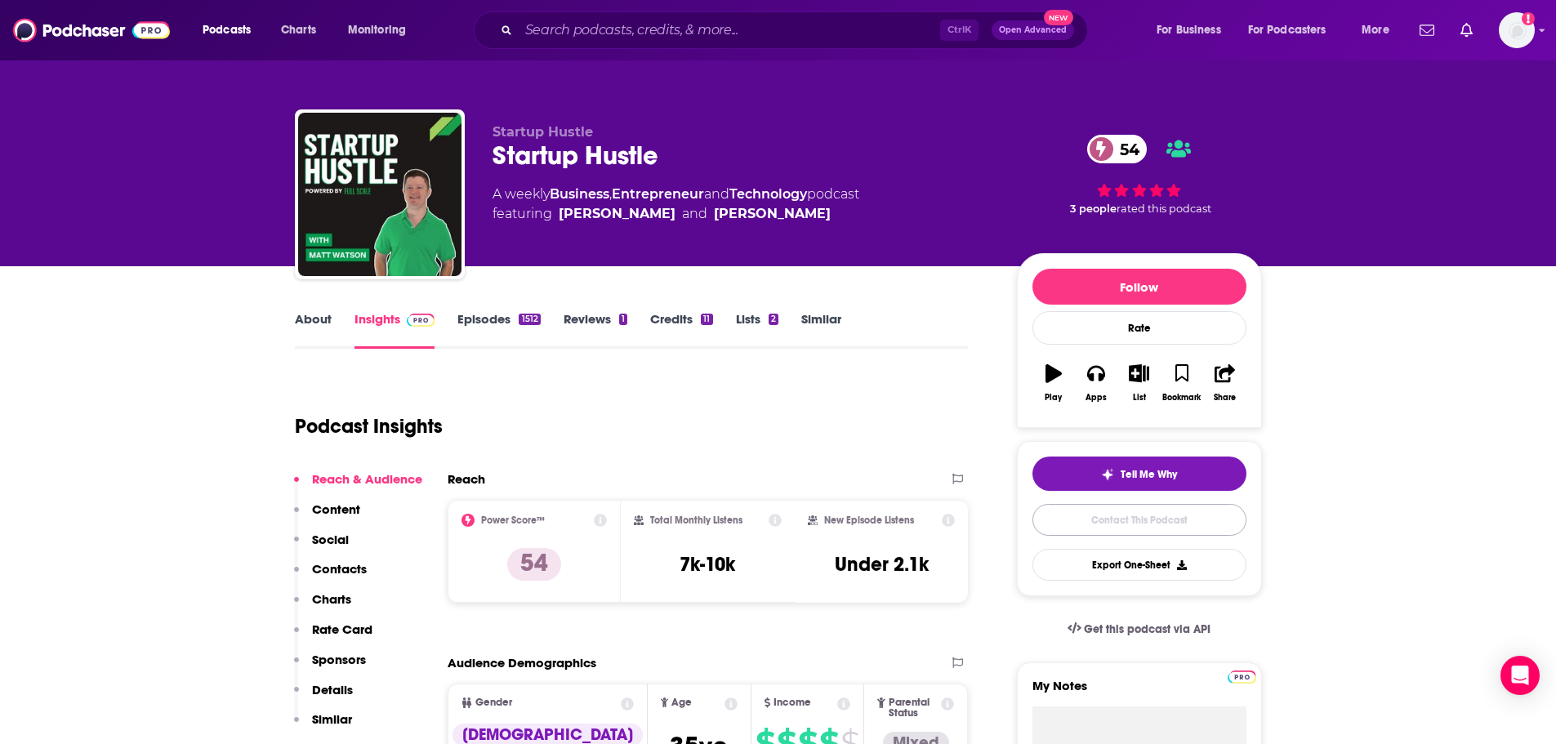
drag, startPoint x: 1120, startPoint y: 521, endPoint x: 981, endPoint y: 485, distance: 143.4
click at [1120, 521] on link "Contact This Podcast" at bounding box center [1139, 520] width 214 height 32
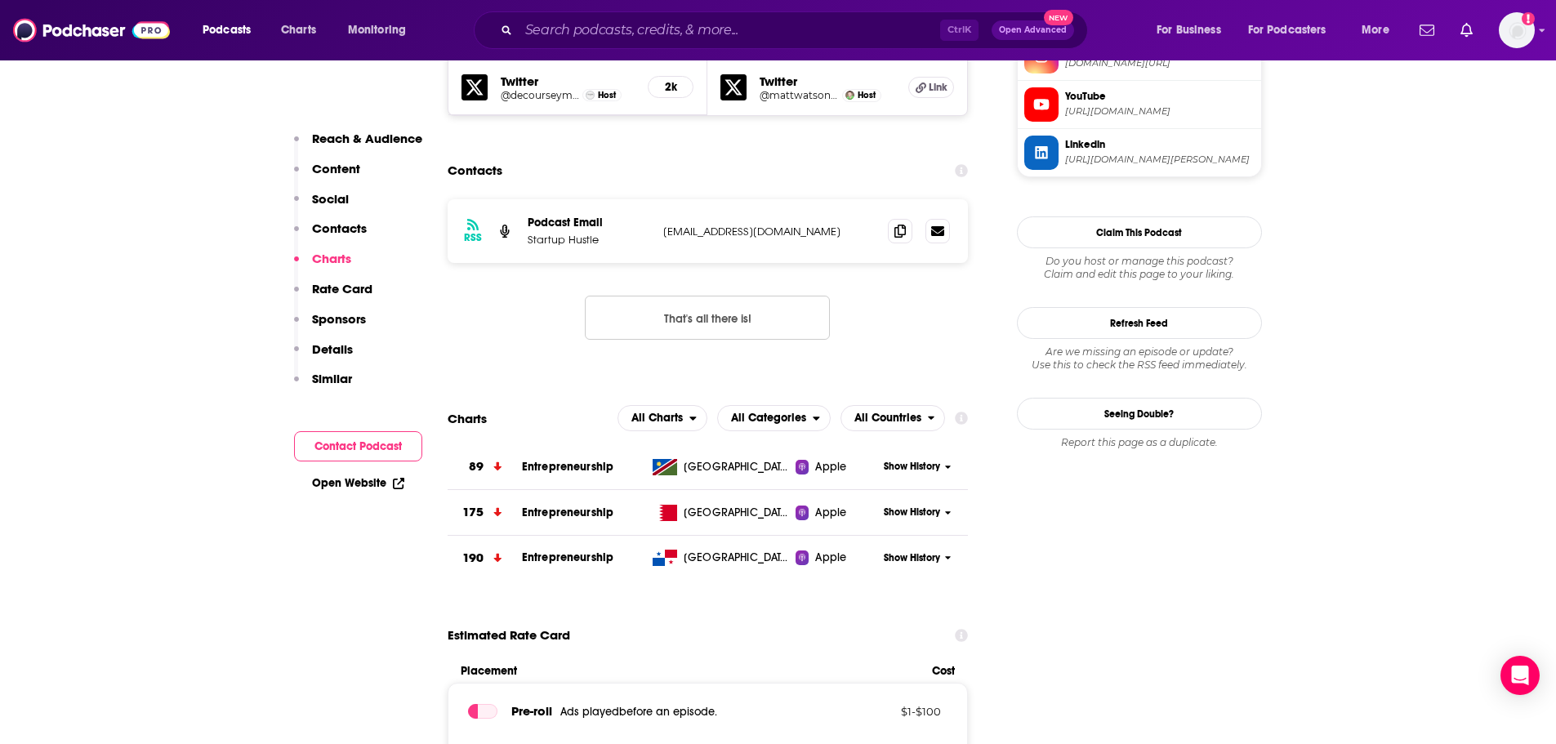
scroll to position [1620, 0]
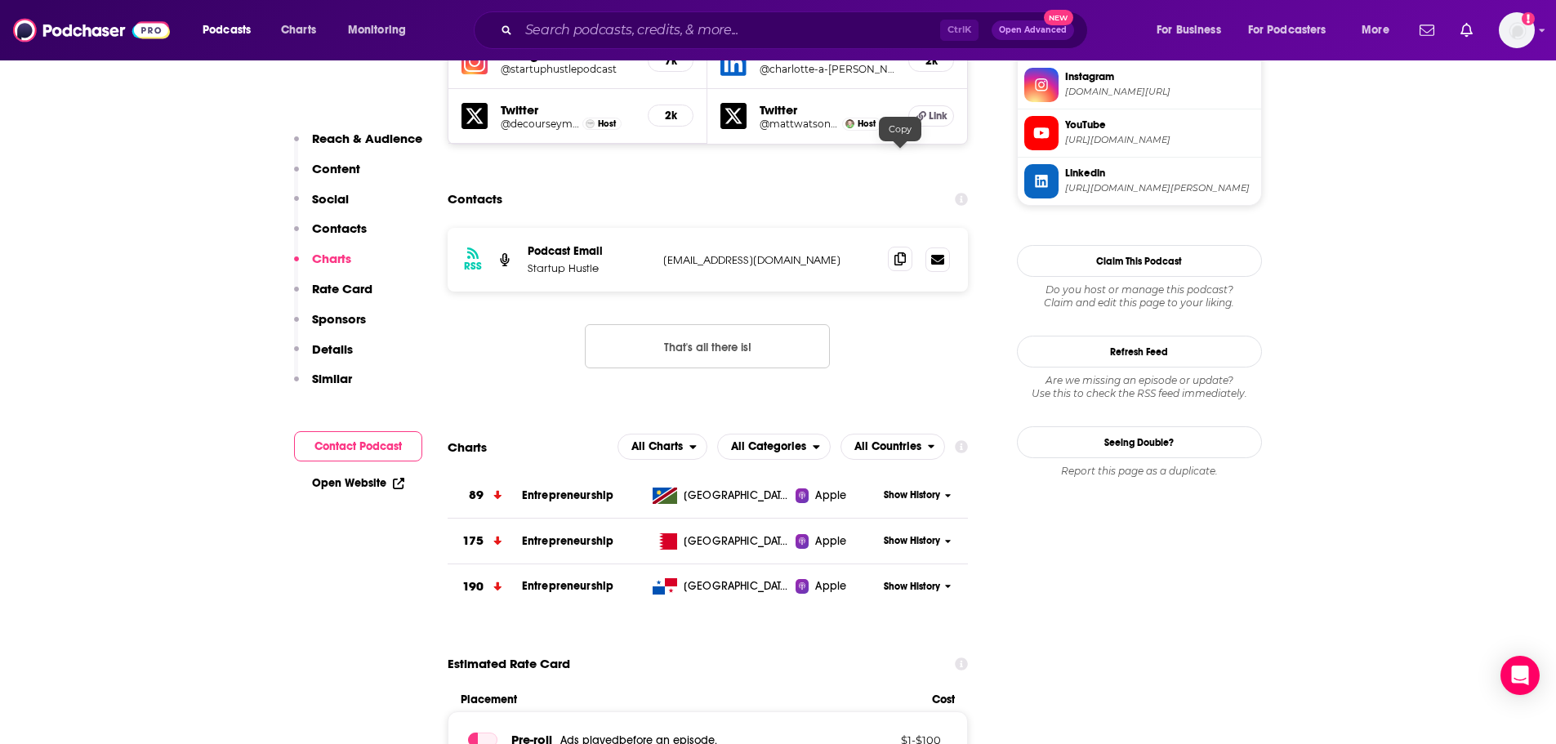
click at [905, 252] on icon at bounding box center [899, 258] width 11 height 13
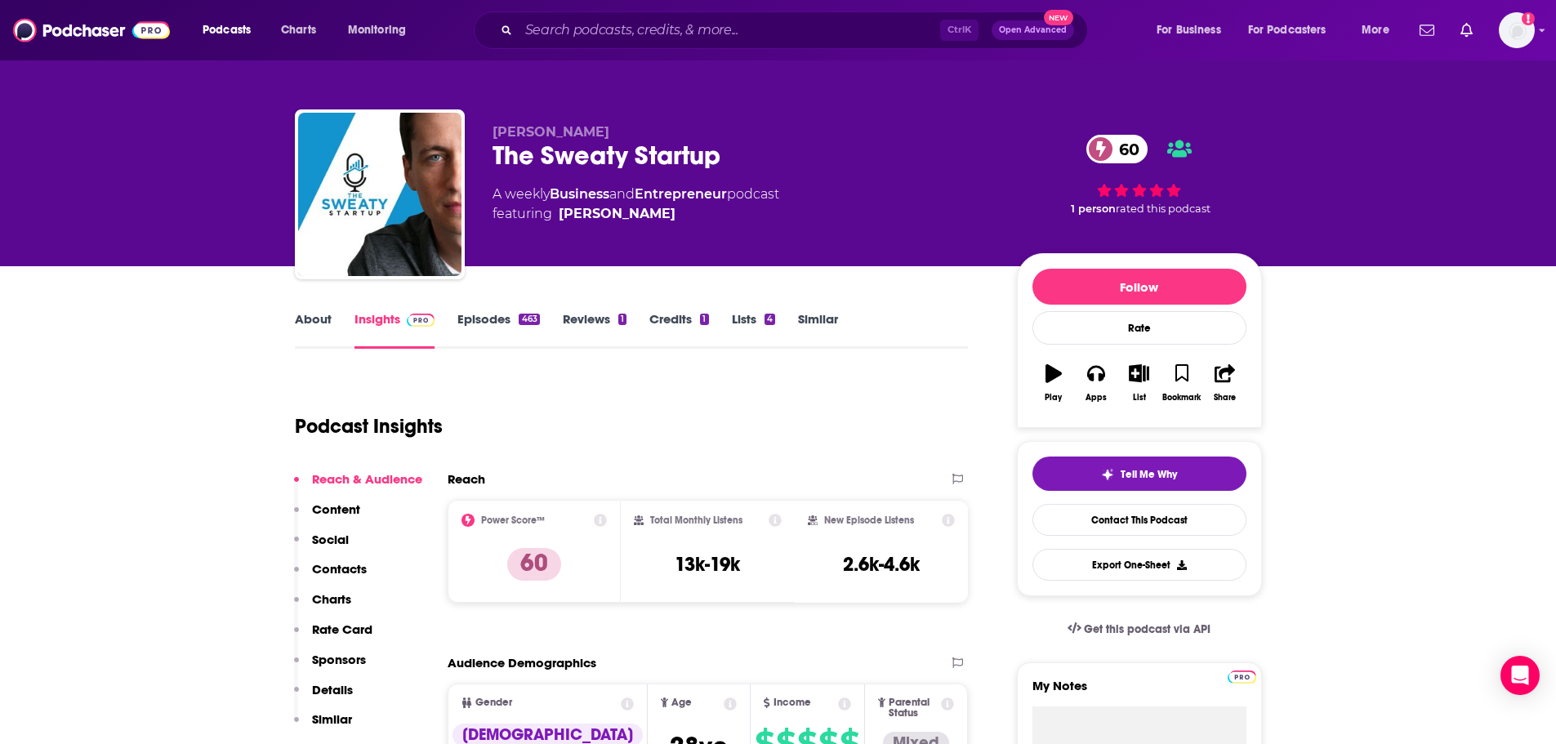
click at [308, 324] on link "About" at bounding box center [313, 330] width 37 height 38
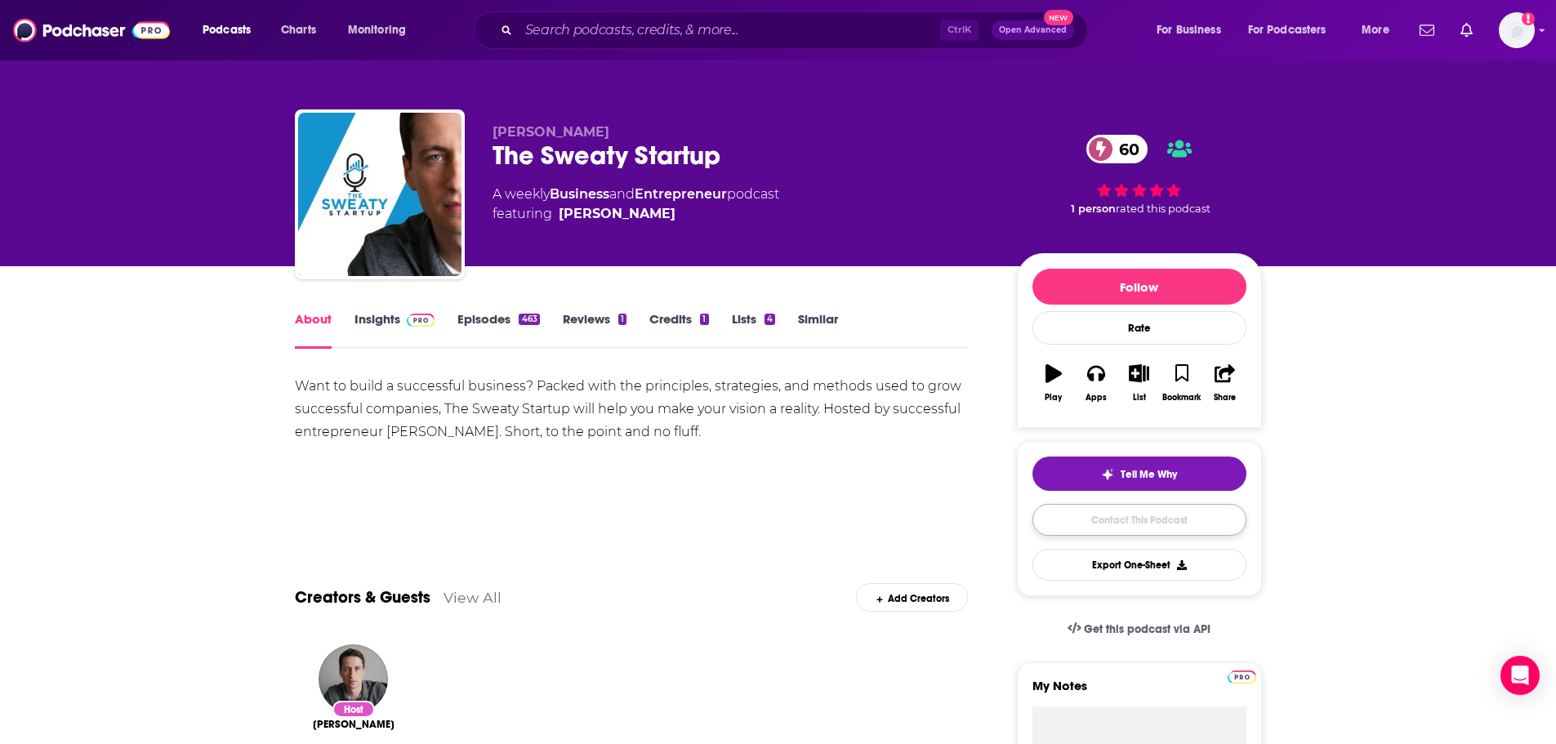
click at [1087, 510] on link "Contact This Podcast" at bounding box center [1139, 520] width 214 height 32
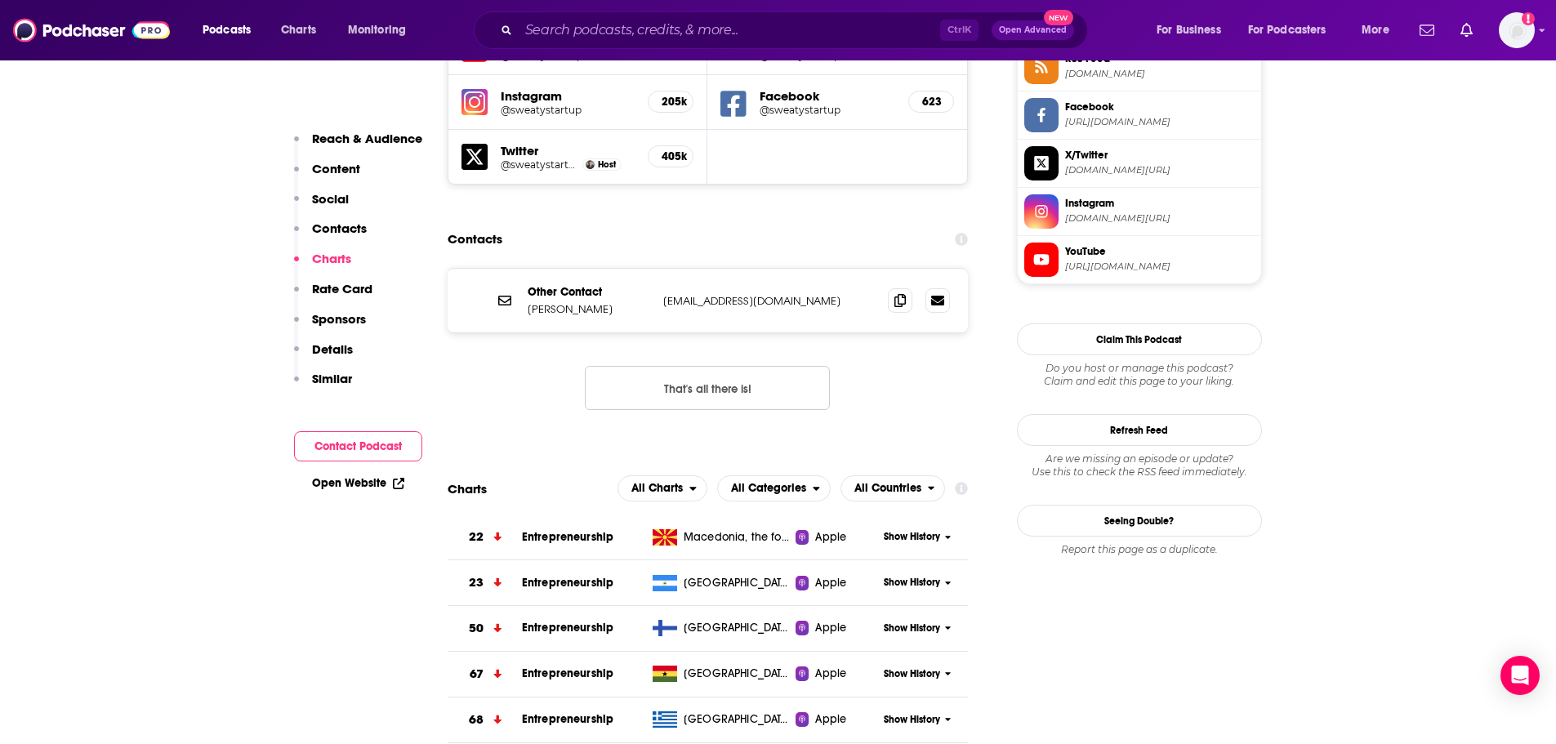
scroll to position [1518, 0]
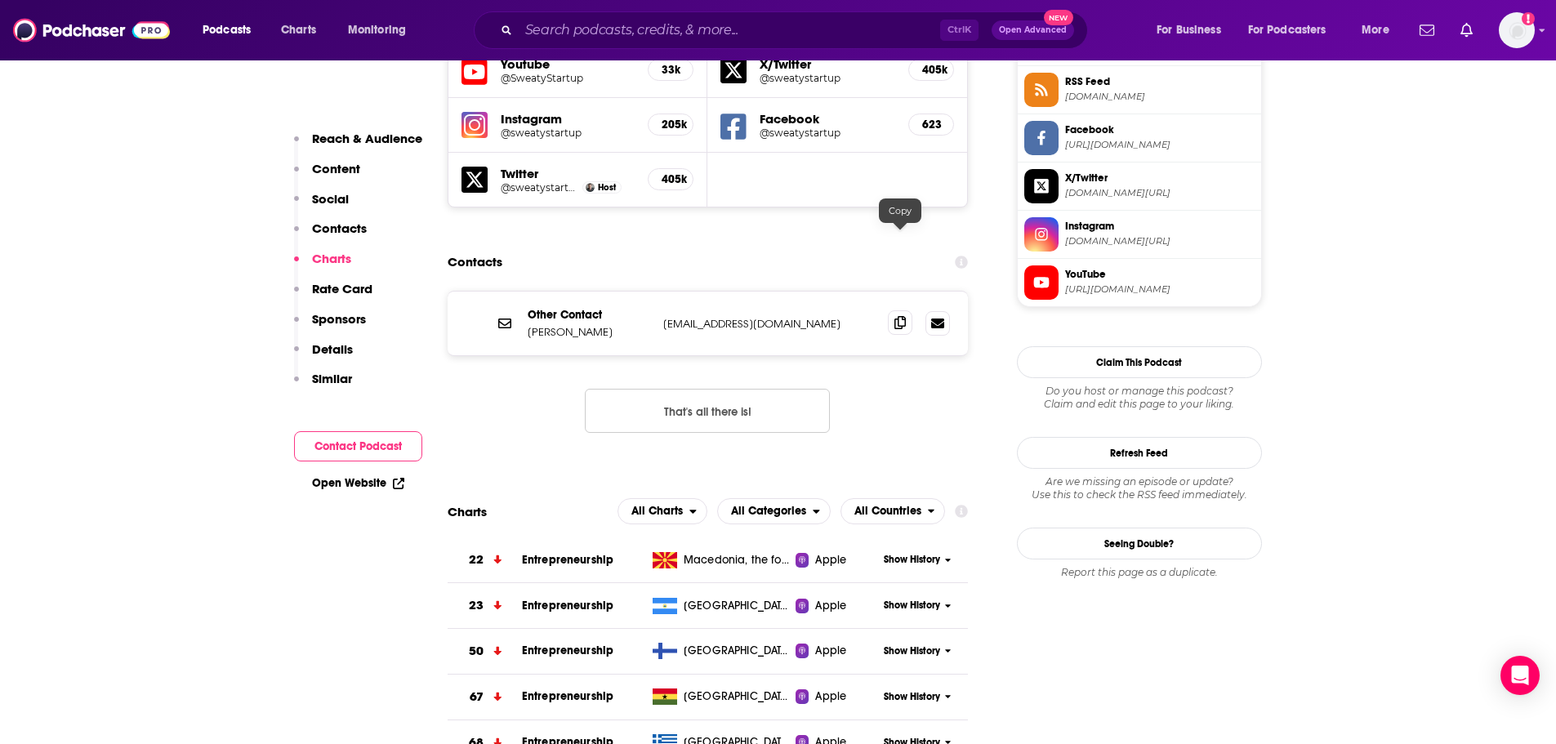
click at [896, 316] on icon at bounding box center [899, 322] width 11 height 13
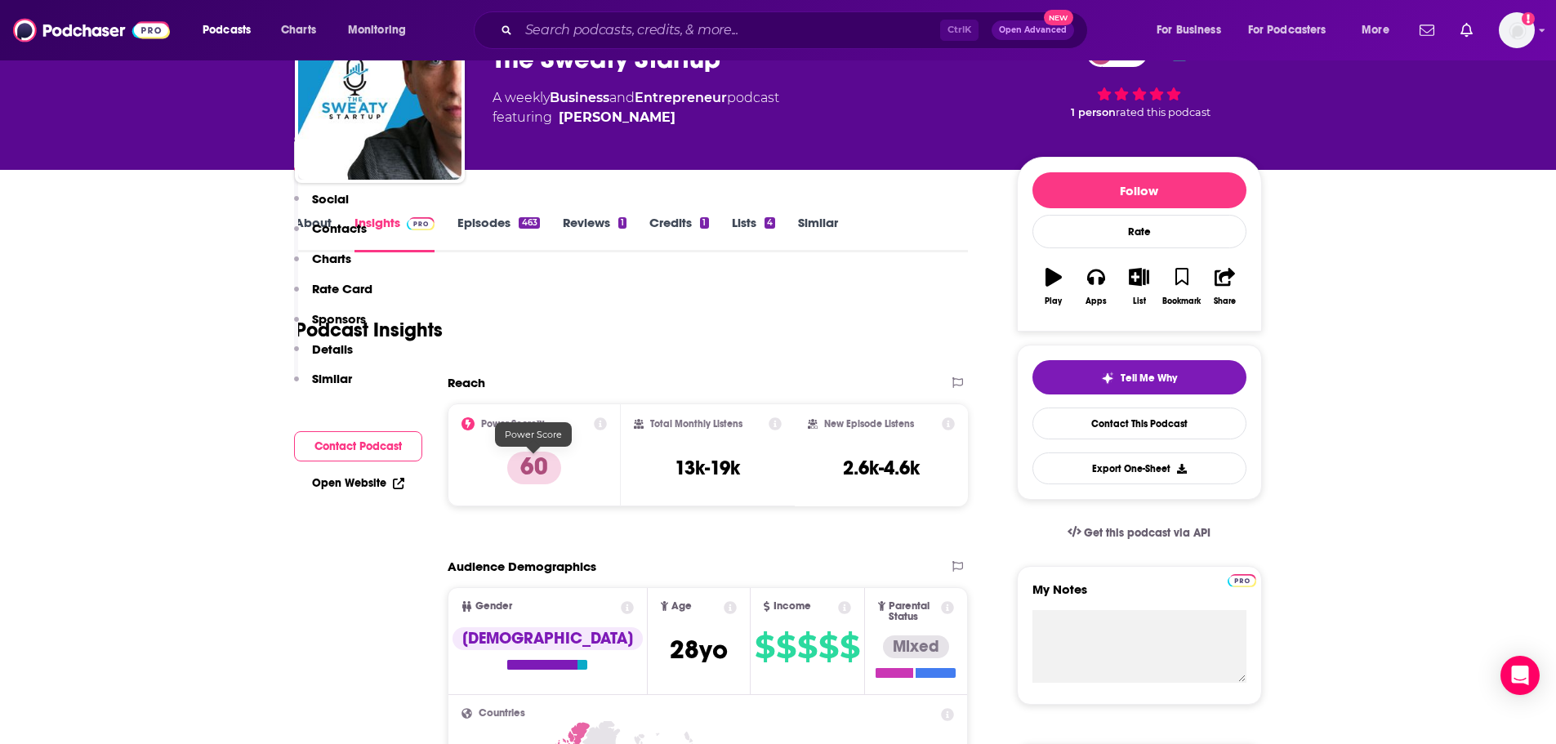
scroll to position [0, 0]
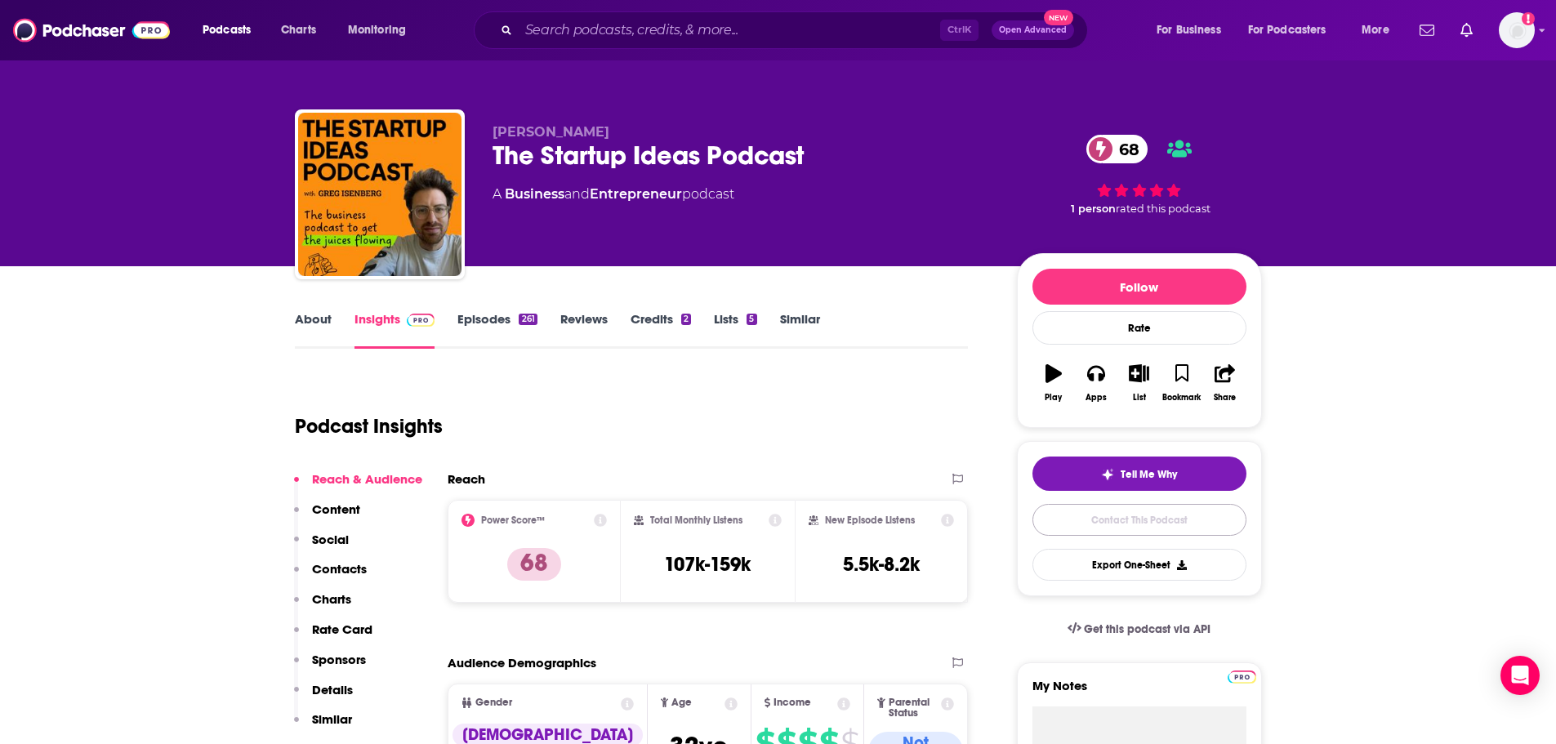
drag, startPoint x: 1066, startPoint y: 517, endPoint x: 702, endPoint y: 434, distance: 373.7
click at [1066, 517] on link "Contact This Podcast" at bounding box center [1139, 520] width 214 height 32
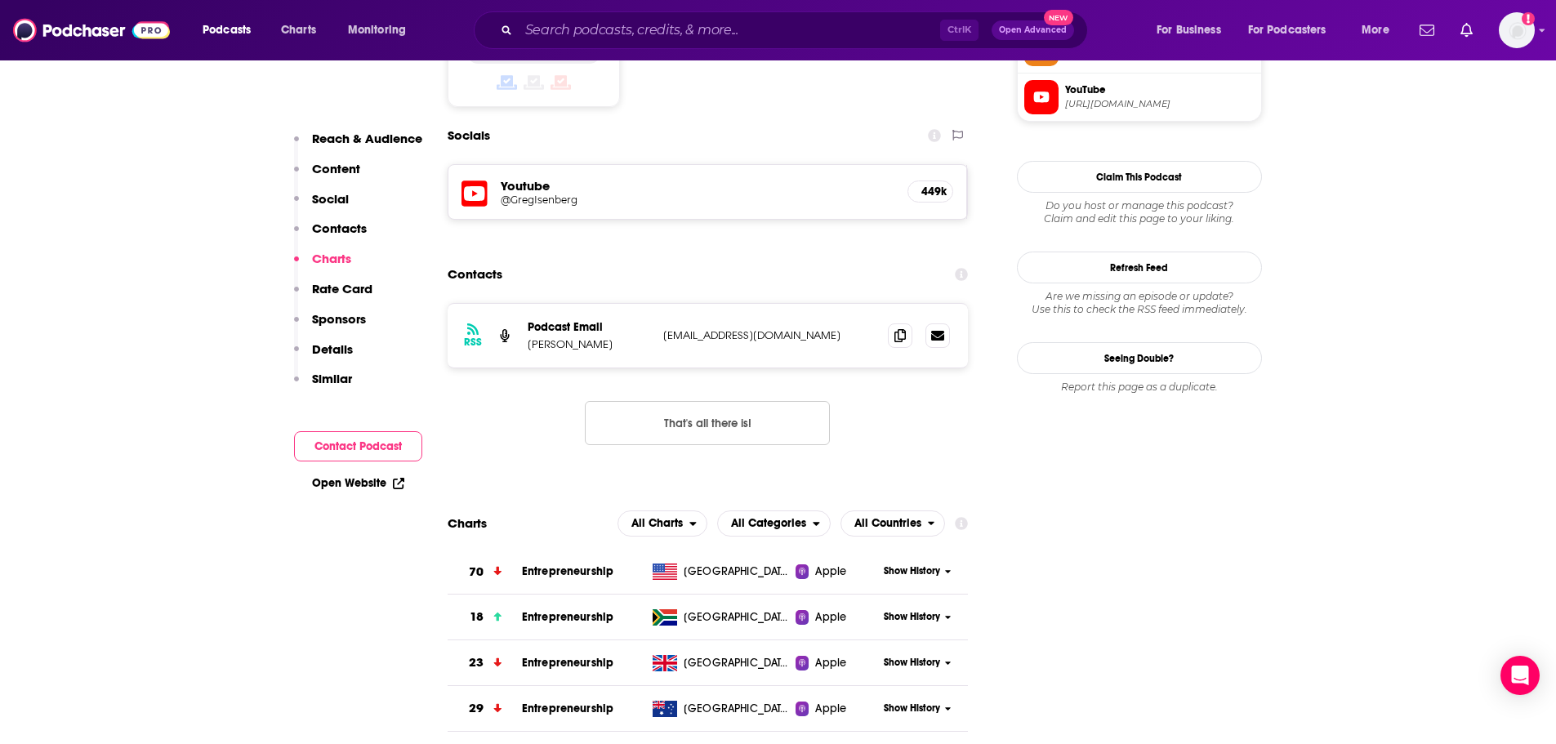
scroll to position [1409, 0]
click at [893, 323] on span at bounding box center [900, 335] width 25 height 25
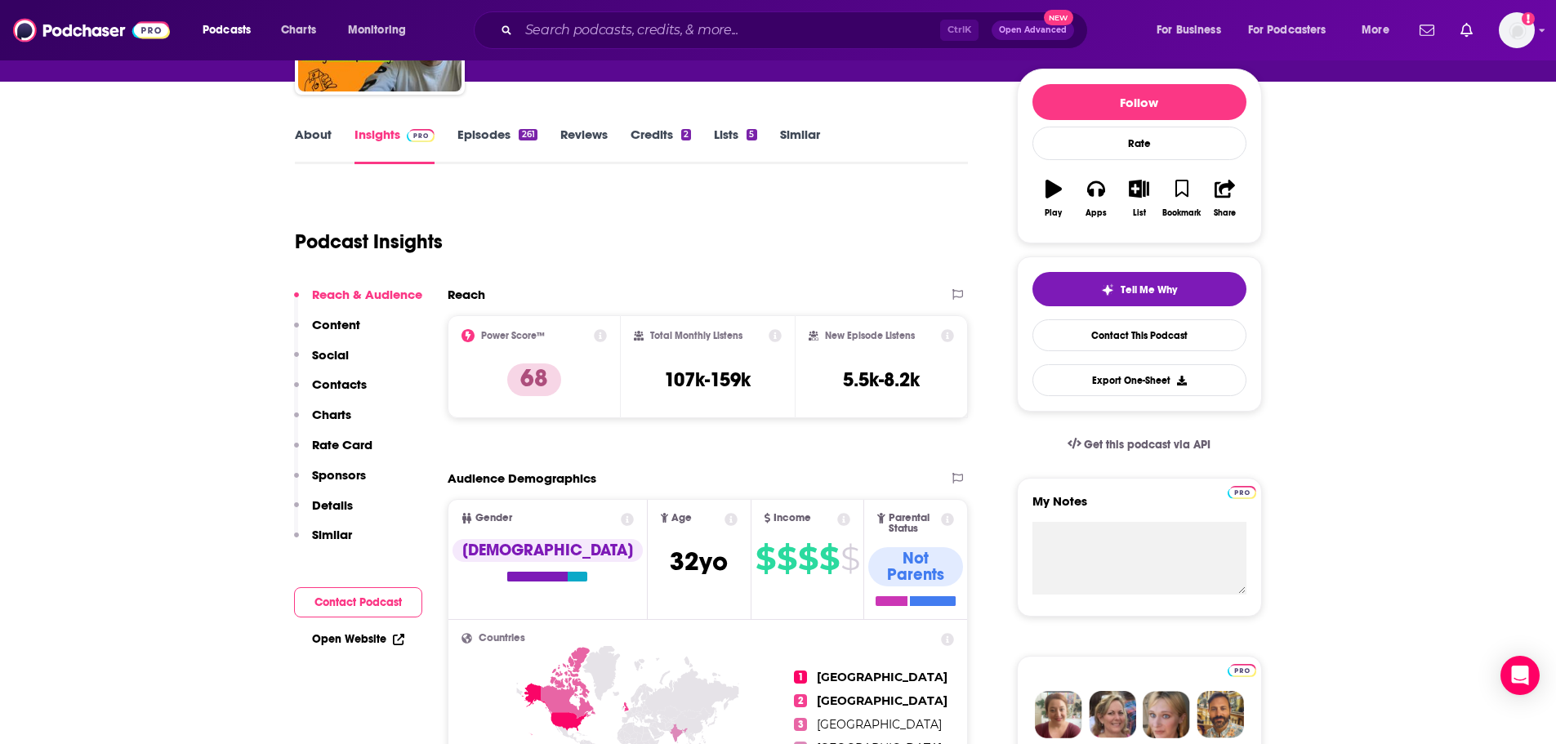
scroll to position [0, 0]
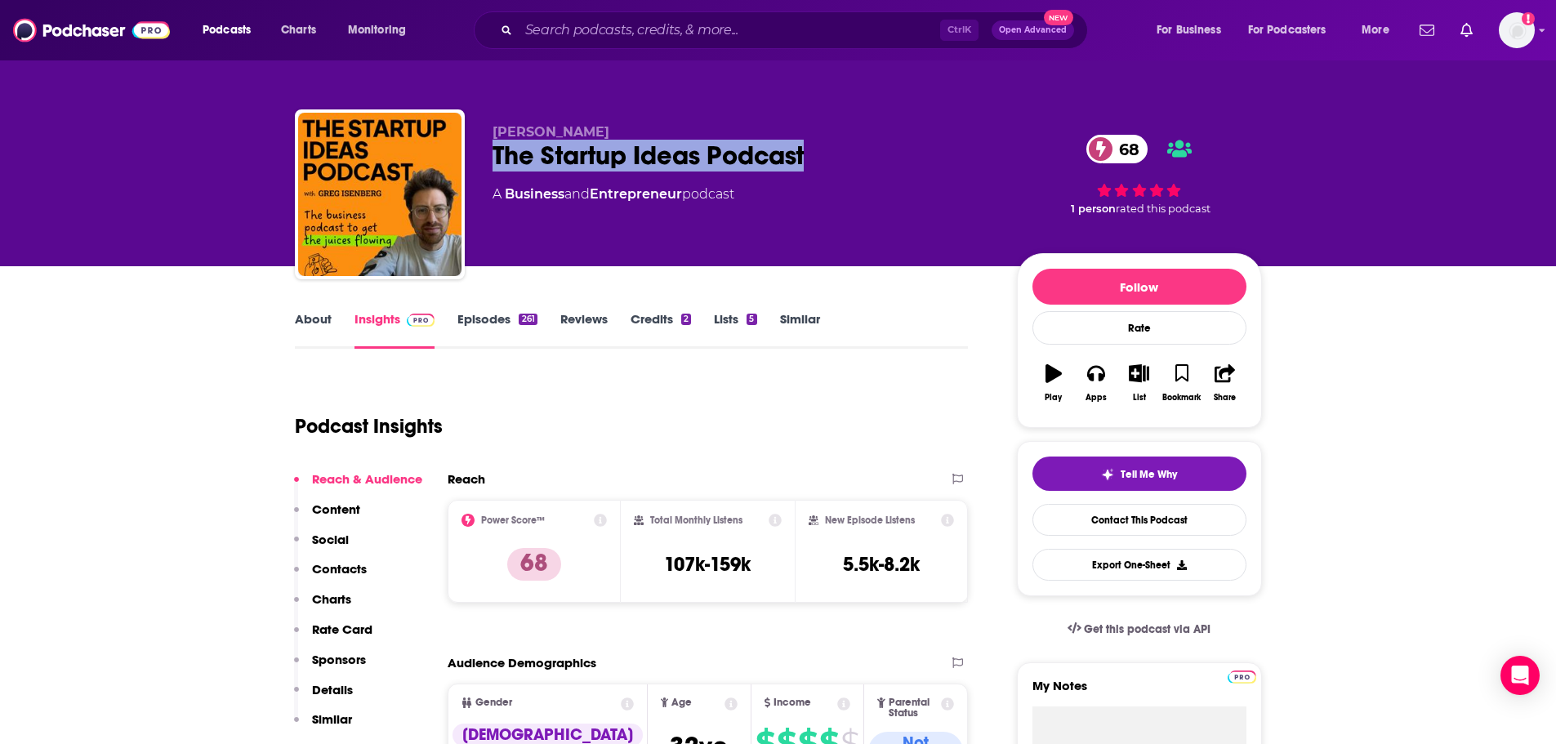
drag, startPoint x: 815, startPoint y: 154, endPoint x: 484, endPoint y: 157, distance: 331.6
click at [484, 157] on div "Greg Isenberg The Startup Ideas Podcast 68 A Business and Entrepreneur podcast …" at bounding box center [778, 197] width 967 height 176
copy h2 "The Startup Ideas Podcast"
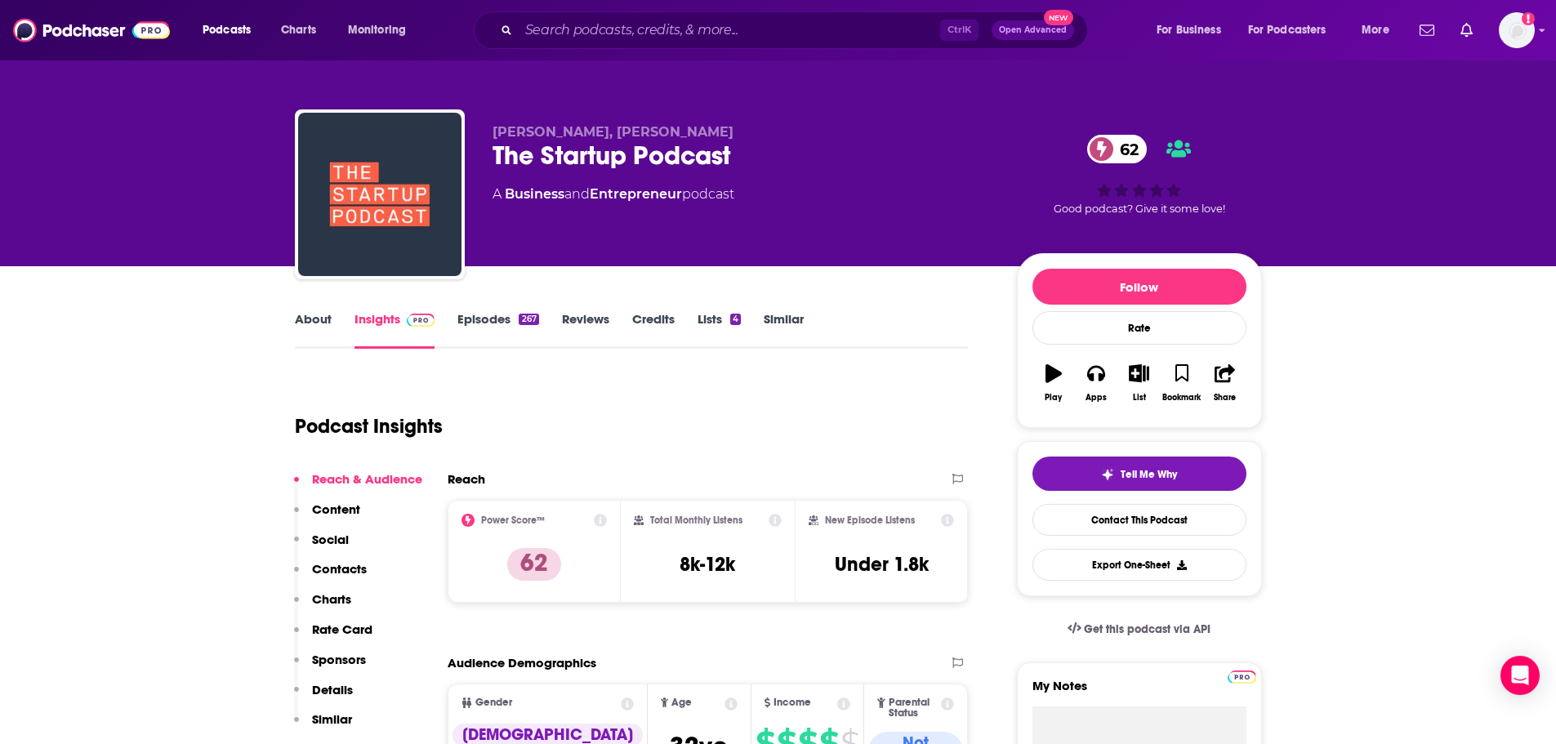
click at [316, 335] on link "About" at bounding box center [313, 330] width 37 height 38
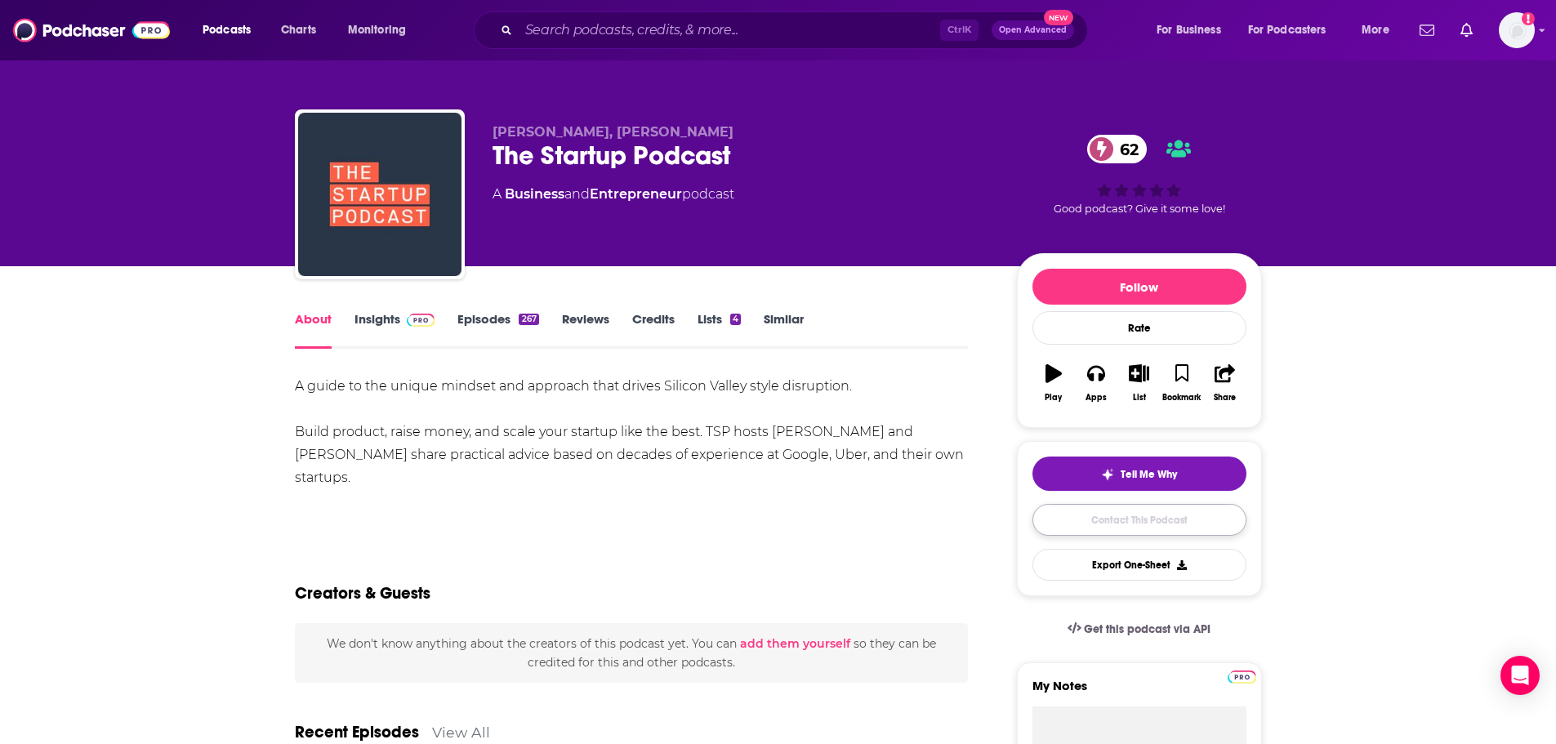
click at [1123, 523] on link "Contact This Podcast" at bounding box center [1139, 520] width 214 height 32
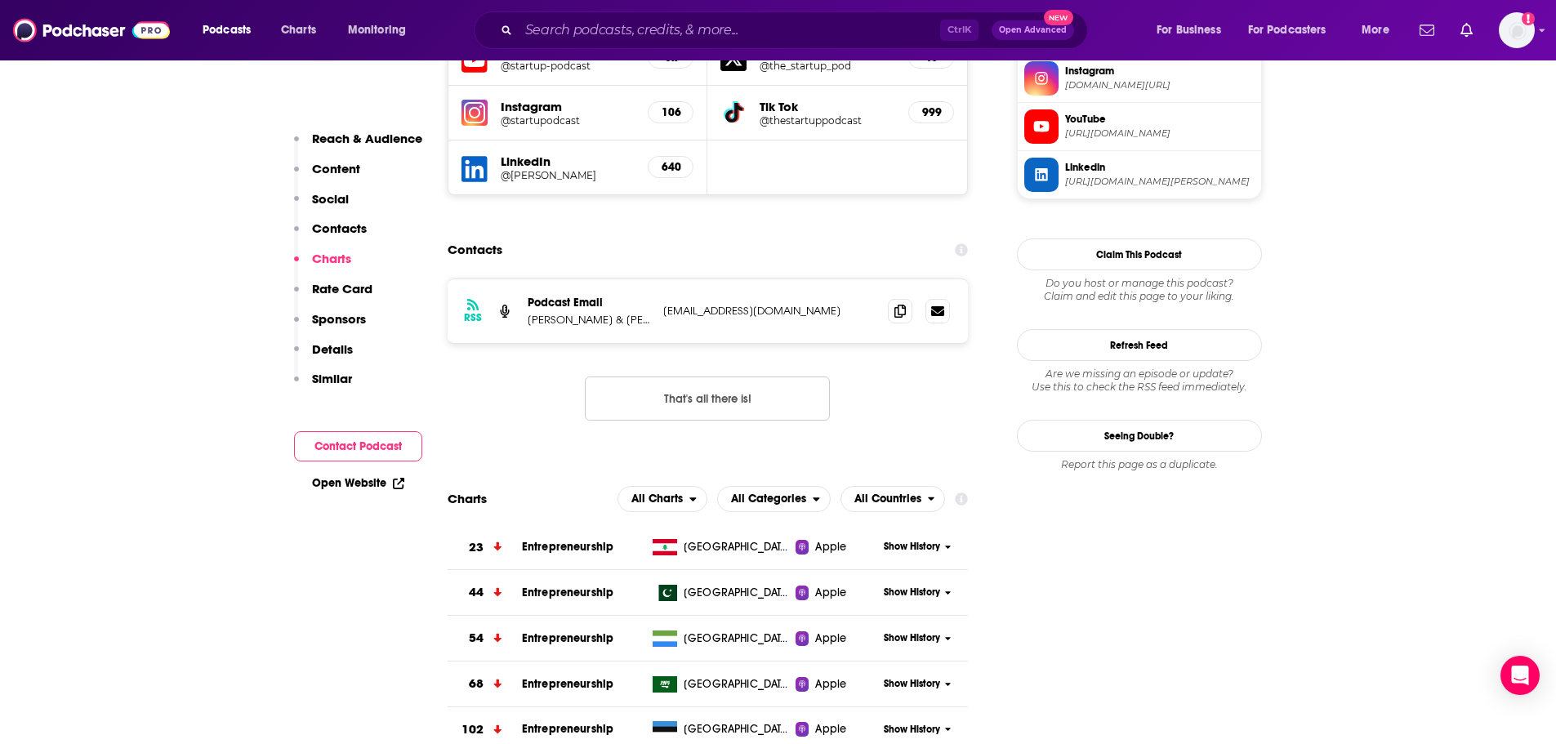
scroll to position [1518, 0]
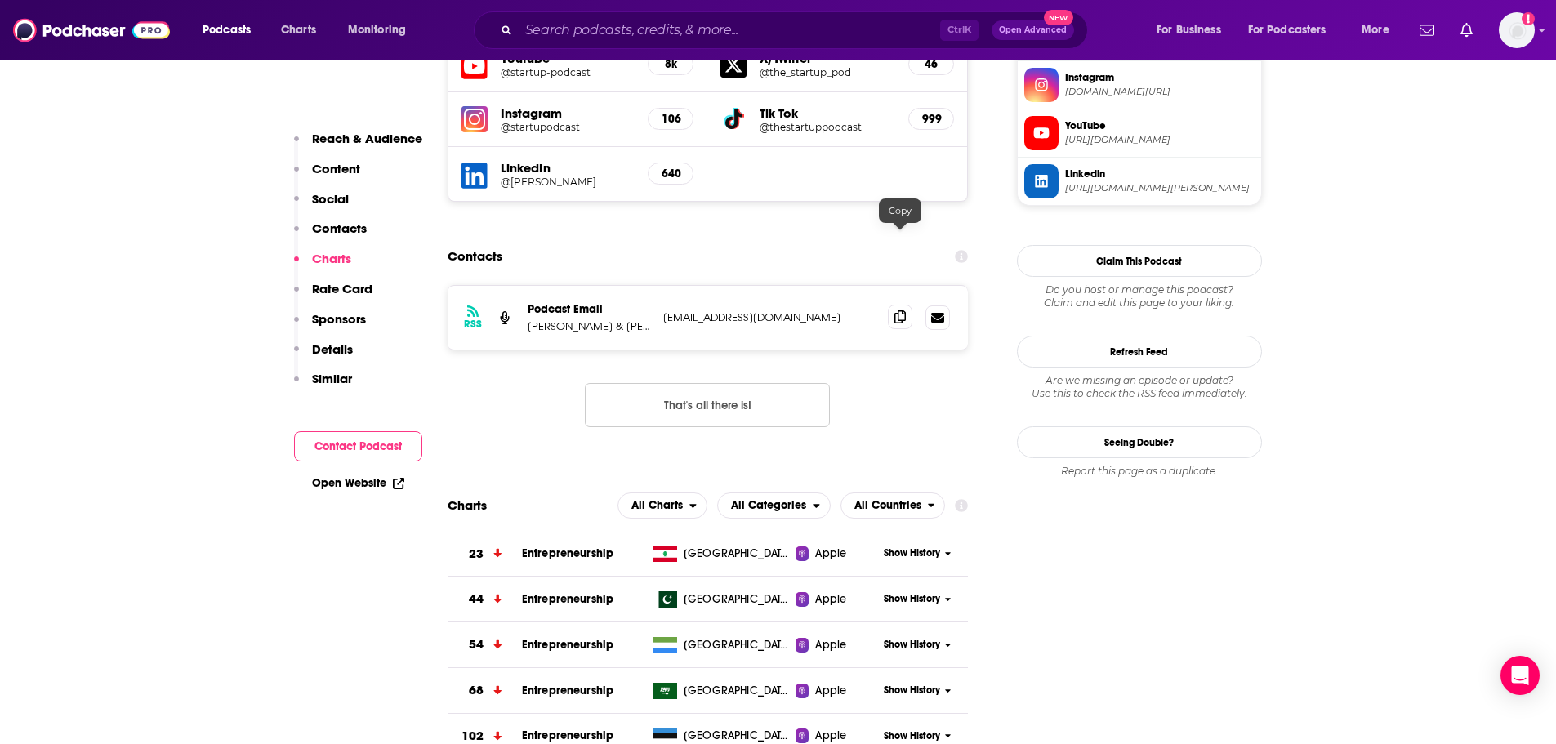
click at [903, 310] on icon at bounding box center [899, 316] width 11 height 13
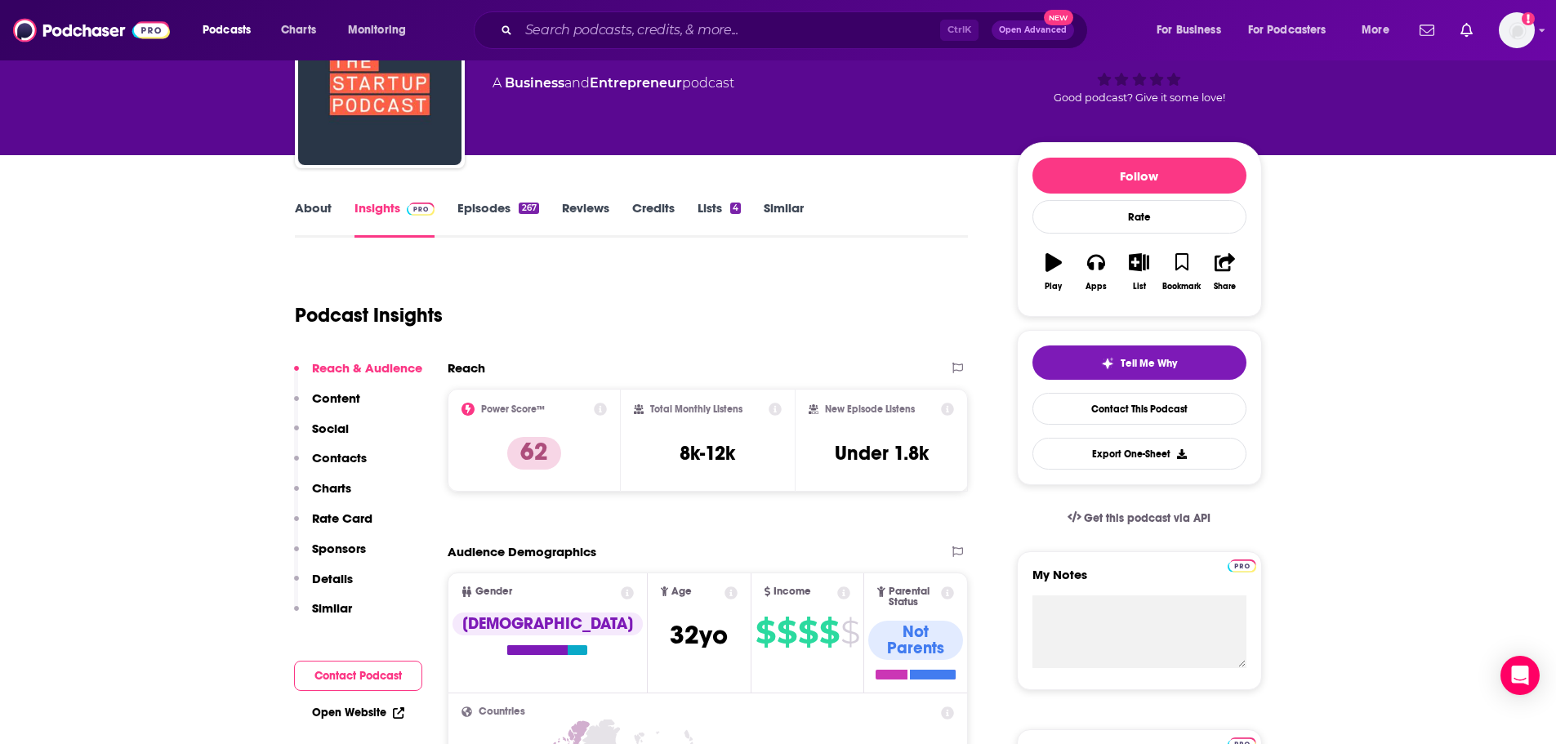
scroll to position [0, 0]
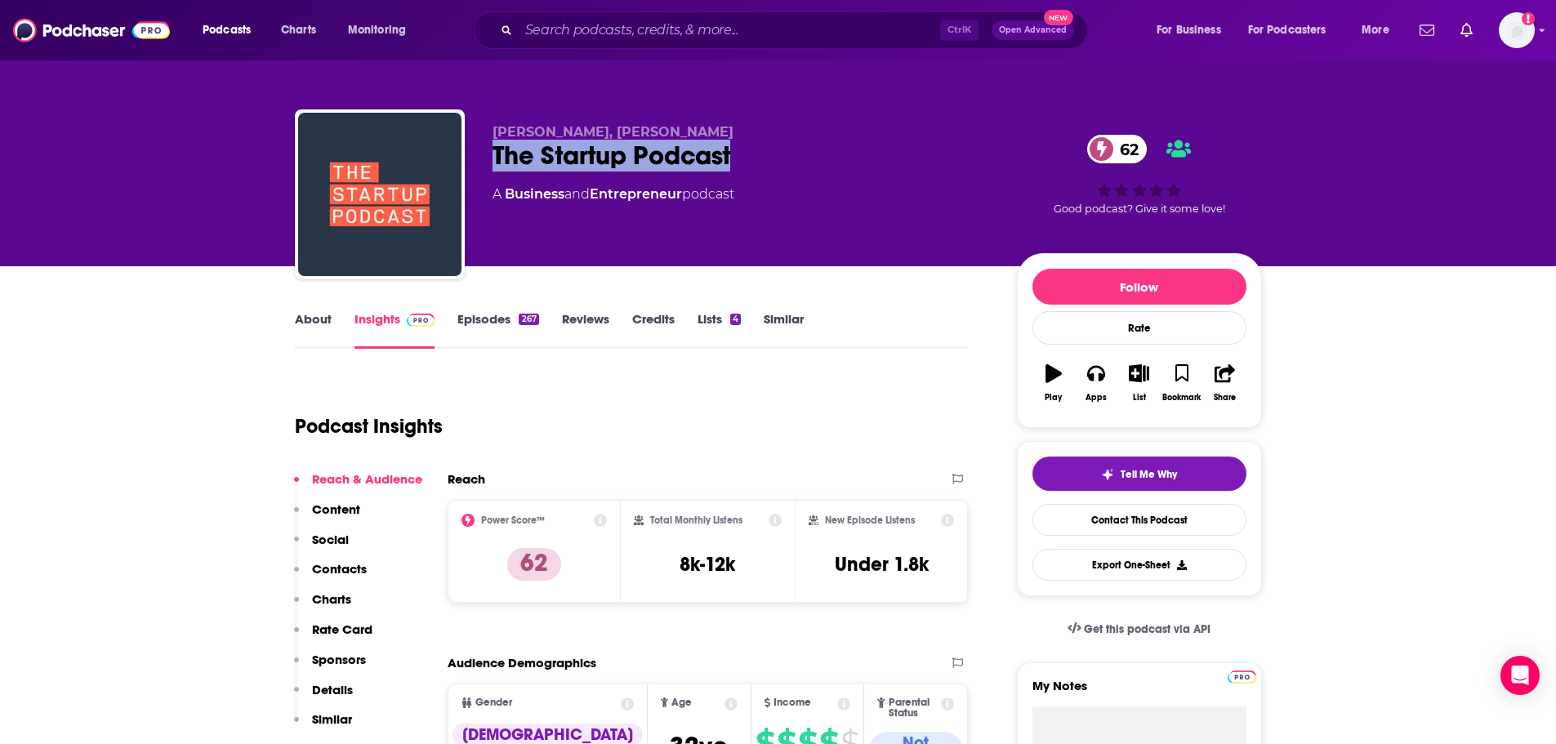
drag, startPoint x: 675, startPoint y: 159, endPoint x: 466, endPoint y: 158, distance: 209.1
click at [466, 158] on div "Yaniv Bernstein, Chris Saad The Startup Podcast 62 A Business and Entrepreneur …" at bounding box center [778, 197] width 967 height 176
copy h2 "The Startup Podcast"
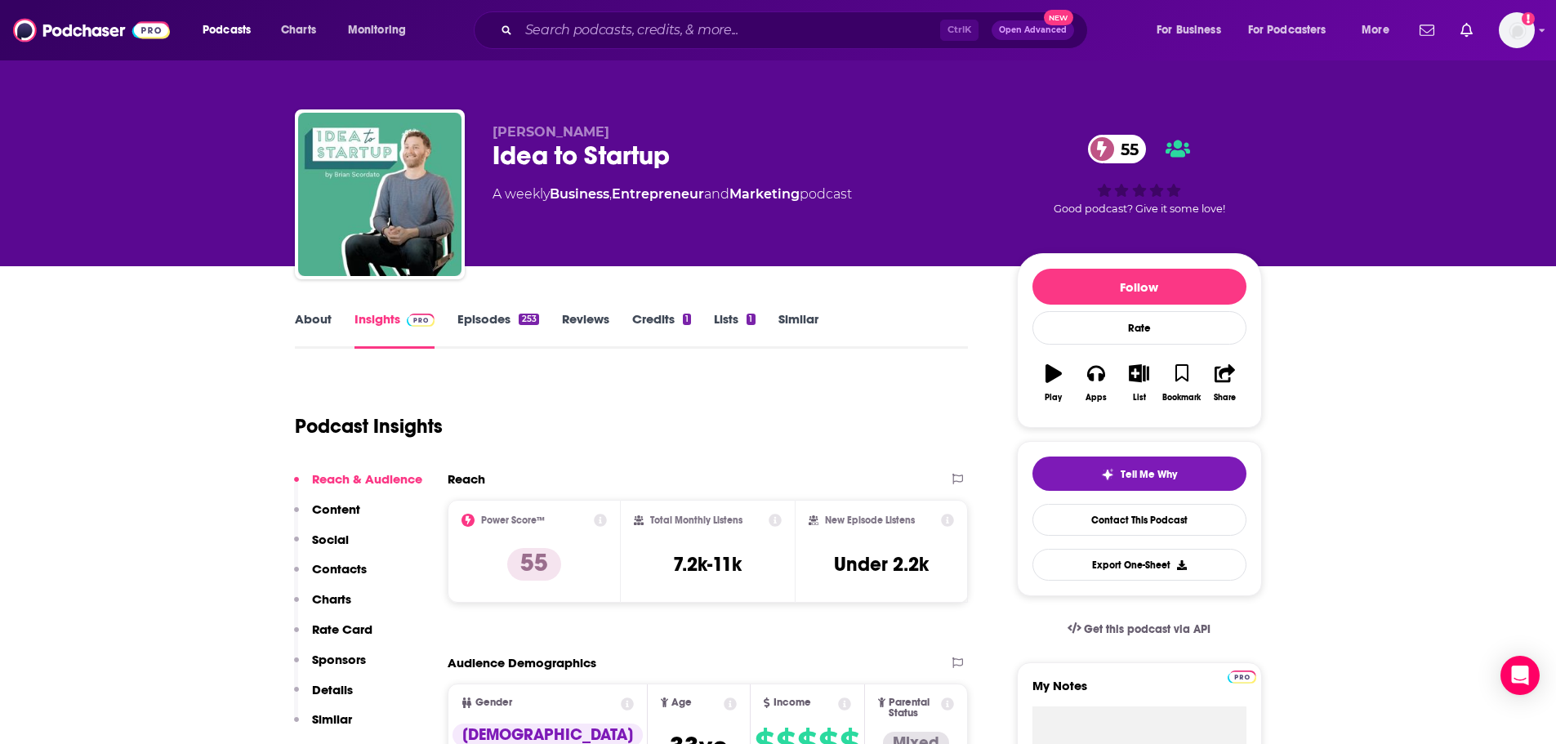
click at [300, 326] on link "About" at bounding box center [313, 330] width 37 height 38
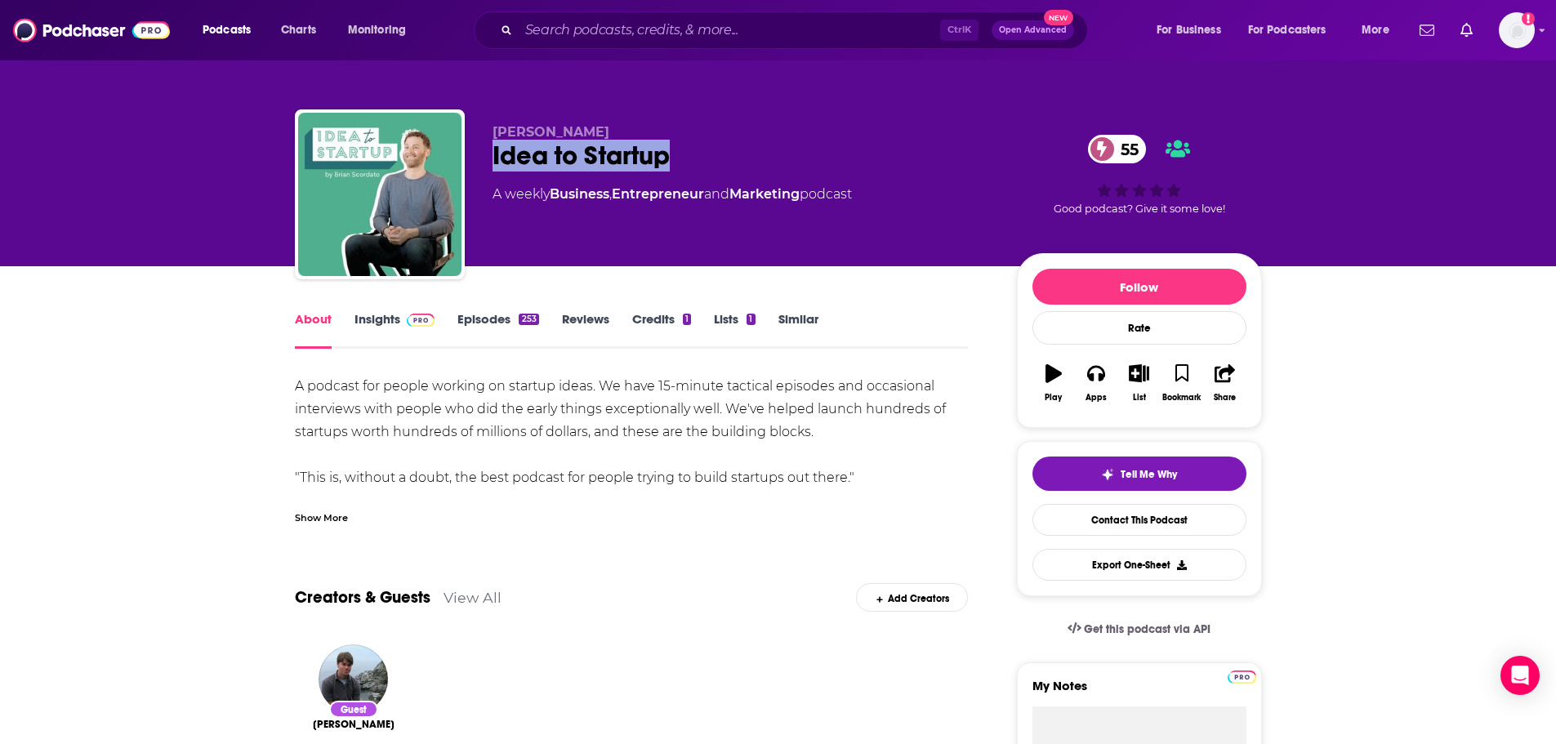
drag, startPoint x: 667, startPoint y: 155, endPoint x: 491, endPoint y: 158, distance: 176.4
click at [491, 158] on div "[PERSON_NAME] Idea to Startup 55 A weekly Business , Entrepreneur and Marketing…" at bounding box center [778, 197] width 967 height 176
copy h1 "Idea to Startup"
click at [1160, 532] on link "Contact This Podcast" at bounding box center [1139, 520] width 214 height 32
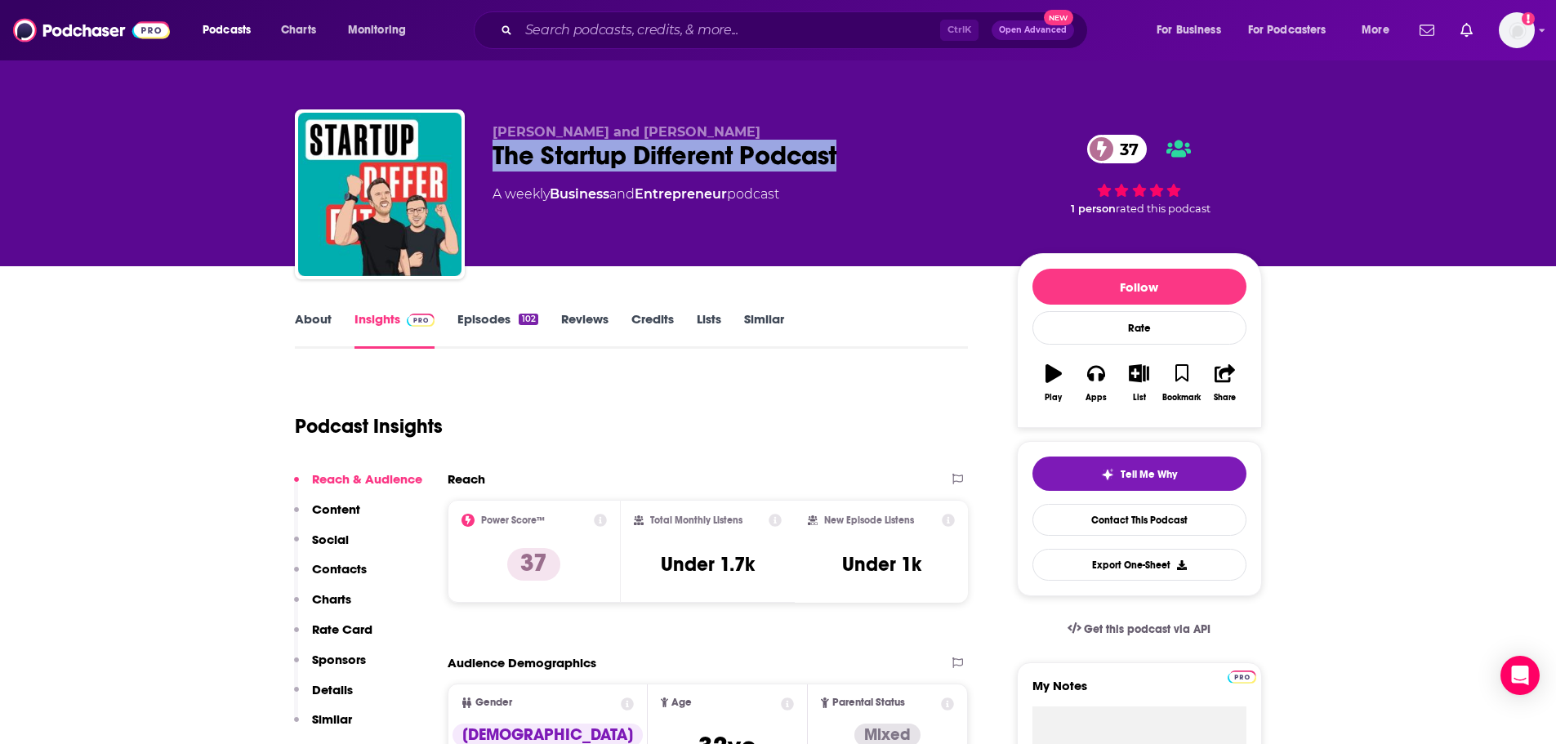
drag, startPoint x: 847, startPoint y: 151, endPoint x: 489, endPoint y: 158, distance: 357.8
click at [489, 158] on div "David and Chris Sinkinson The Startup Different Podcast 37 A weekly Business an…" at bounding box center [778, 197] width 967 height 176
copy h2 "The Startup Different Podcast"
drag, startPoint x: 1116, startPoint y: 515, endPoint x: 773, endPoint y: 544, distance: 344.3
click at [1116, 515] on link "Contact This Podcast" at bounding box center [1139, 520] width 214 height 32
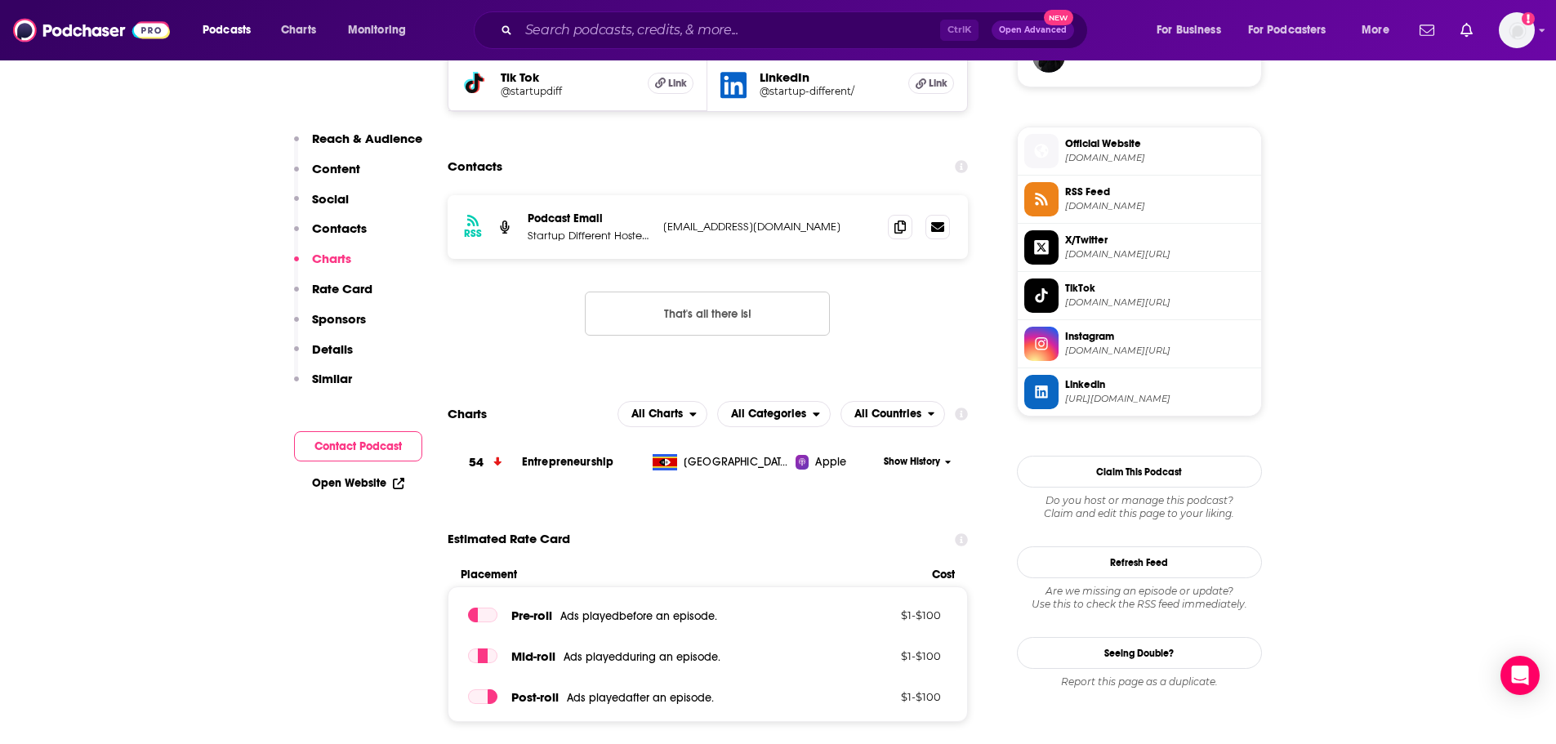
scroll to position [1247, 0]
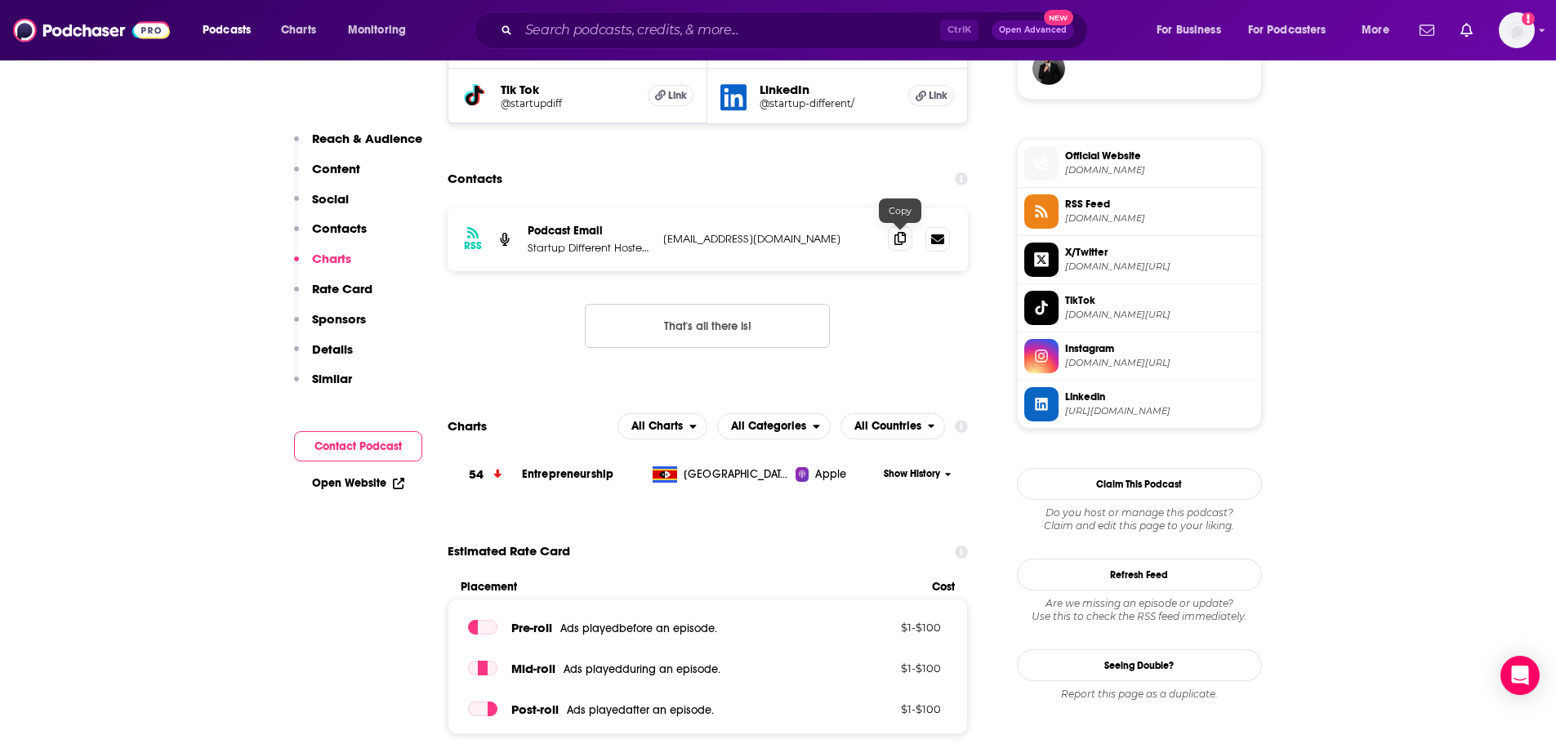
click at [906, 240] on icon at bounding box center [899, 238] width 11 height 13
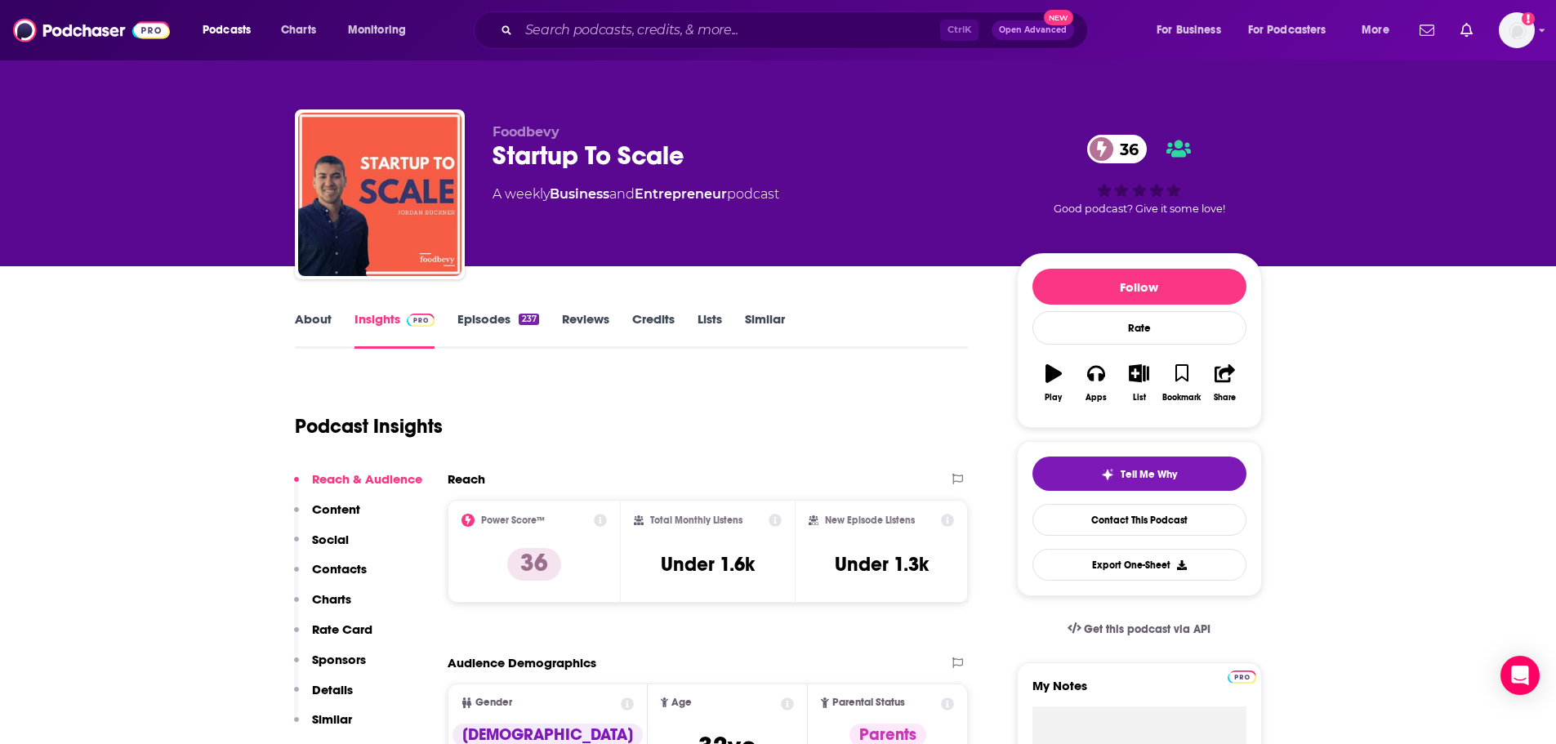
click at [303, 326] on link "About" at bounding box center [313, 330] width 37 height 38
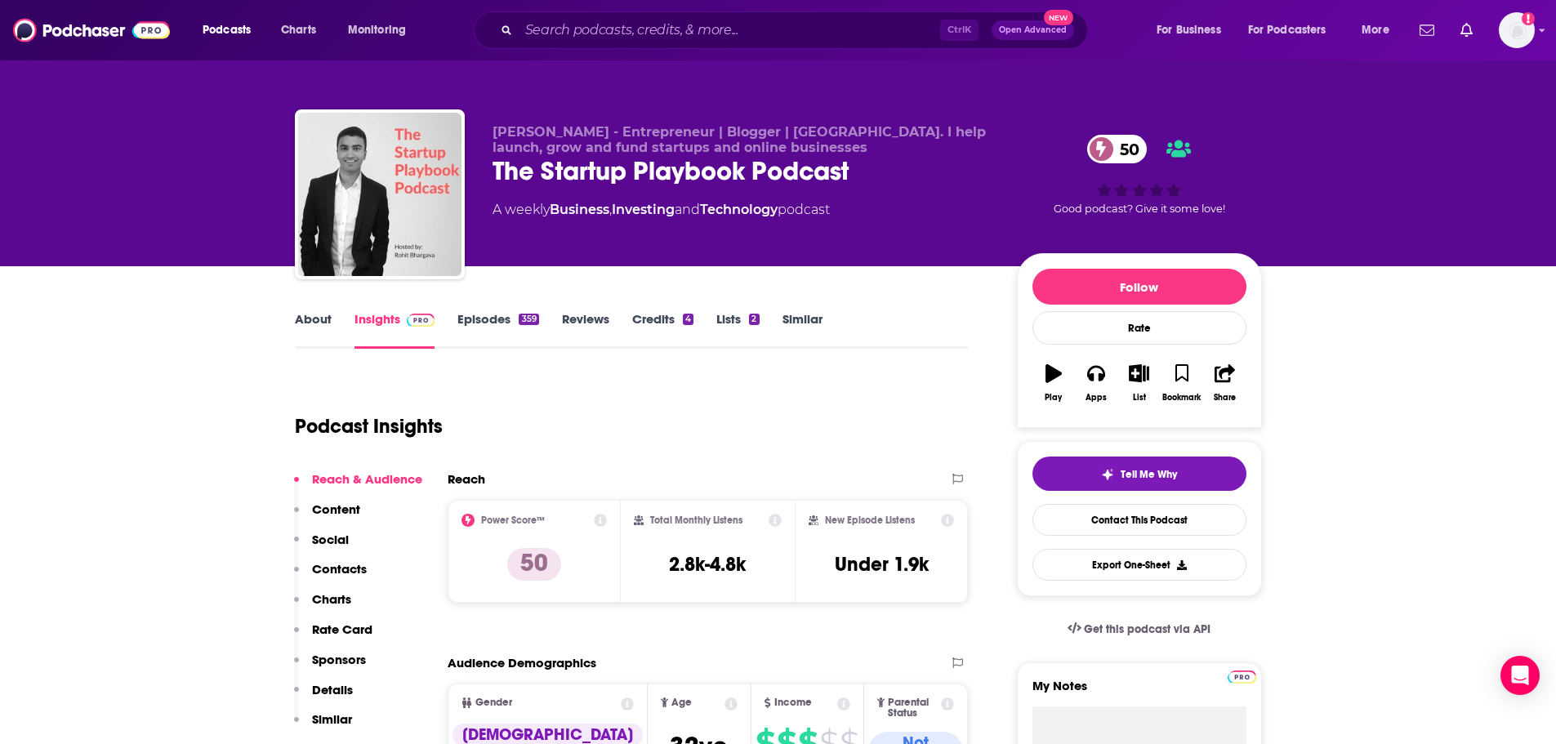
click at [328, 325] on link "About" at bounding box center [313, 330] width 37 height 38
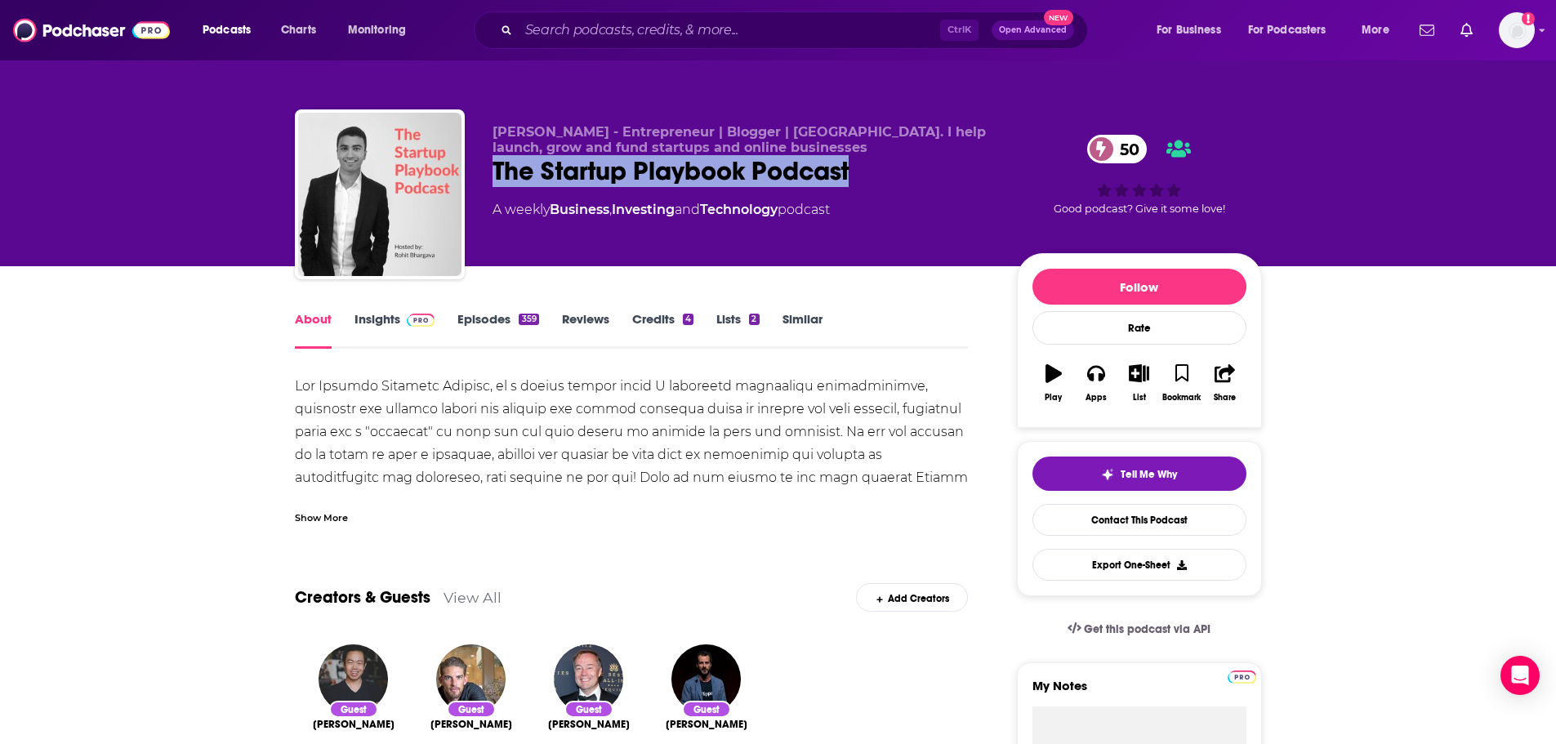
drag, startPoint x: 856, startPoint y: 164, endPoint x: 496, endPoint y: 175, distance: 360.3
click at [496, 175] on div "The Startup Playbook Podcast 50" at bounding box center [741, 171] width 498 height 32
copy h1 "The Startup Playbook Podcast"
click at [1165, 515] on link "Contact This Podcast" at bounding box center [1139, 520] width 214 height 32
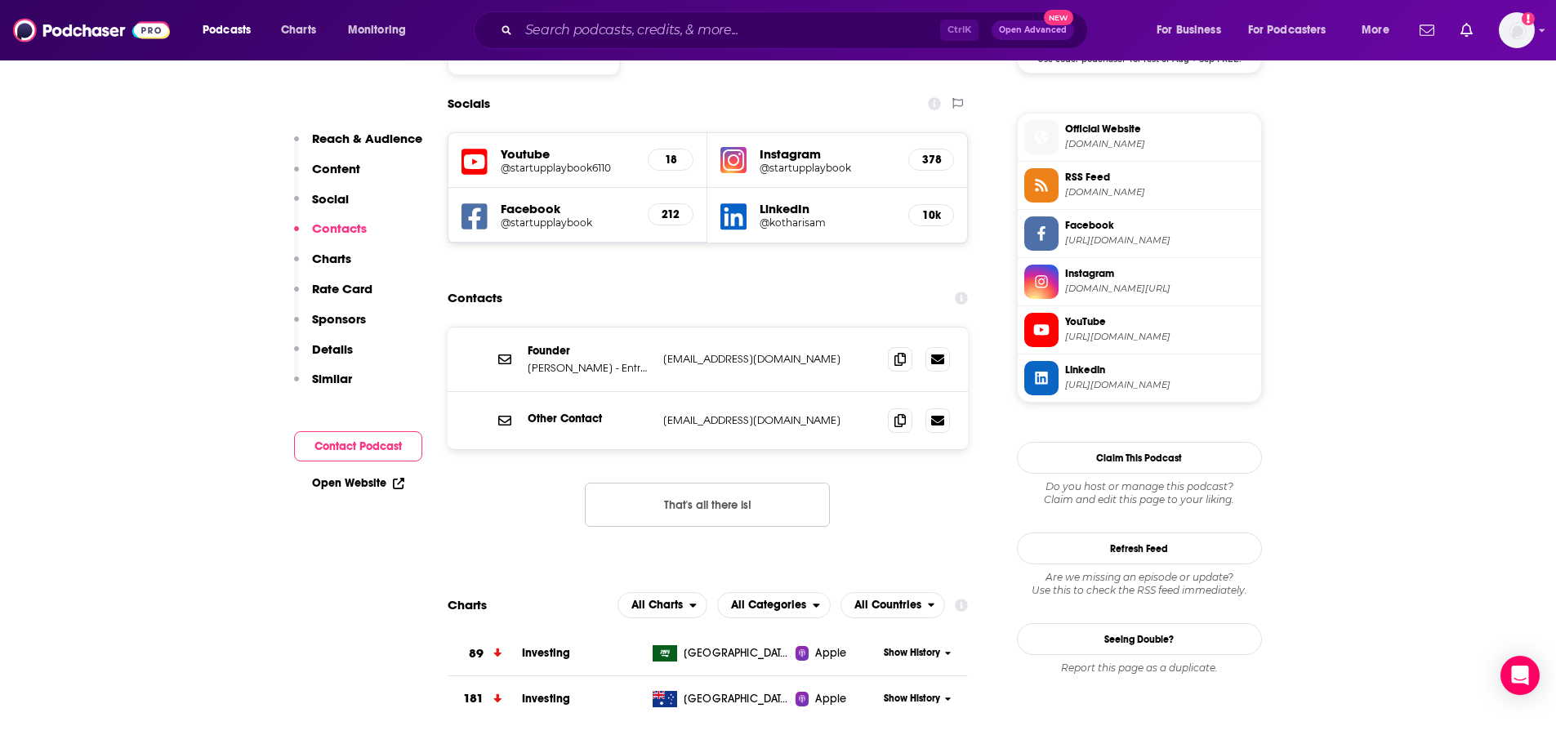
scroll to position [1383, 0]
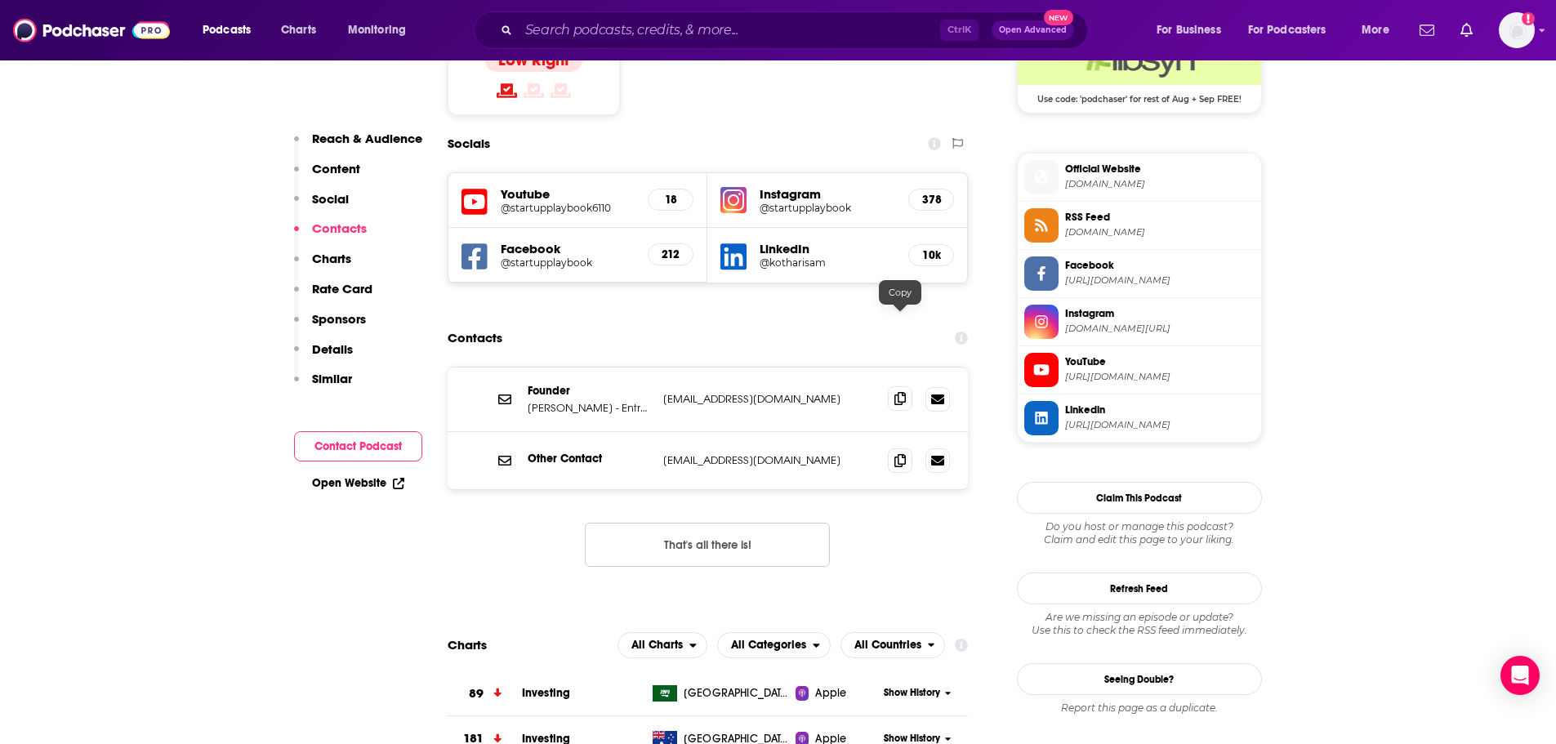
click at [902, 392] on icon at bounding box center [899, 398] width 11 height 13
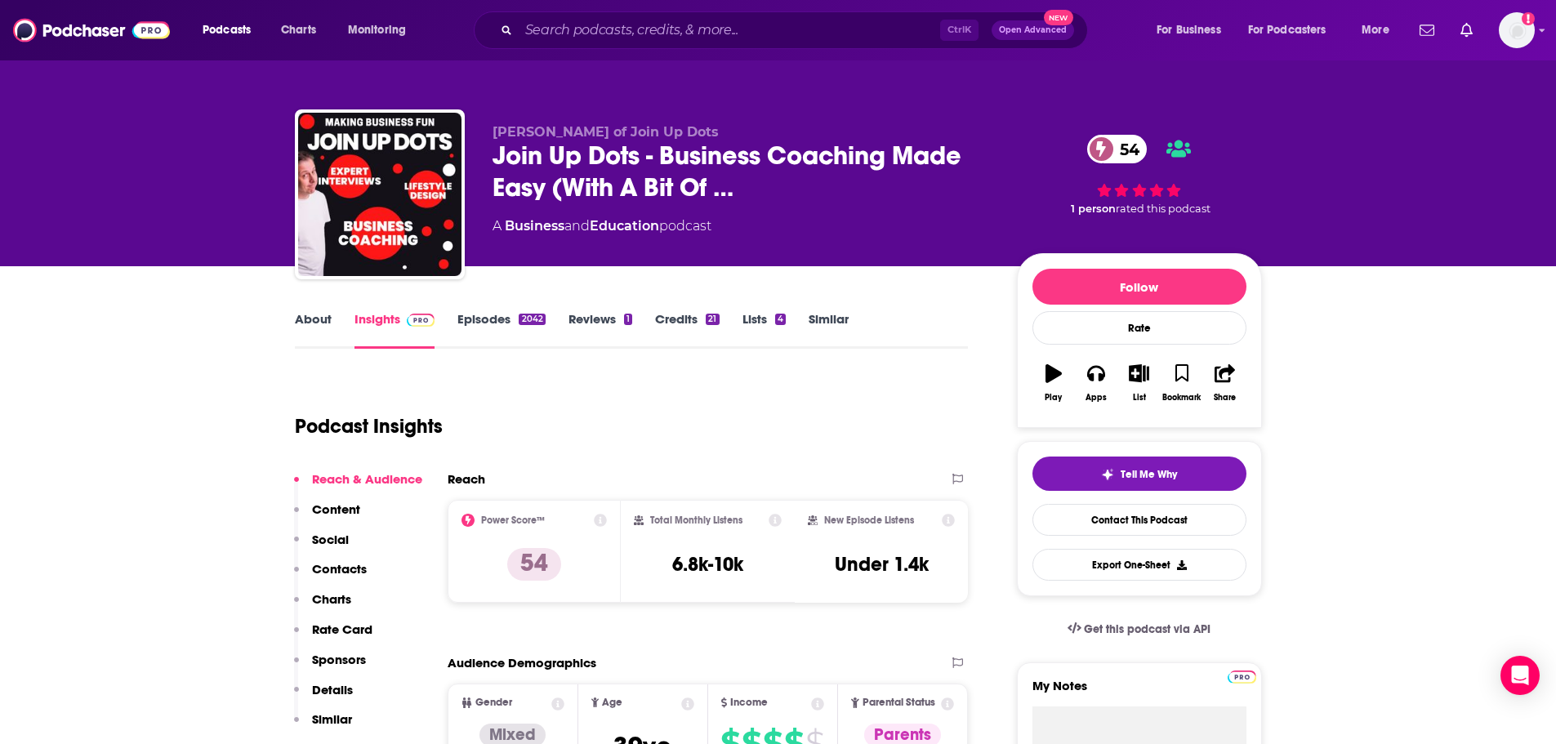
click at [305, 322] on link "About" at bounding box center [313, 330] width 37 height 38
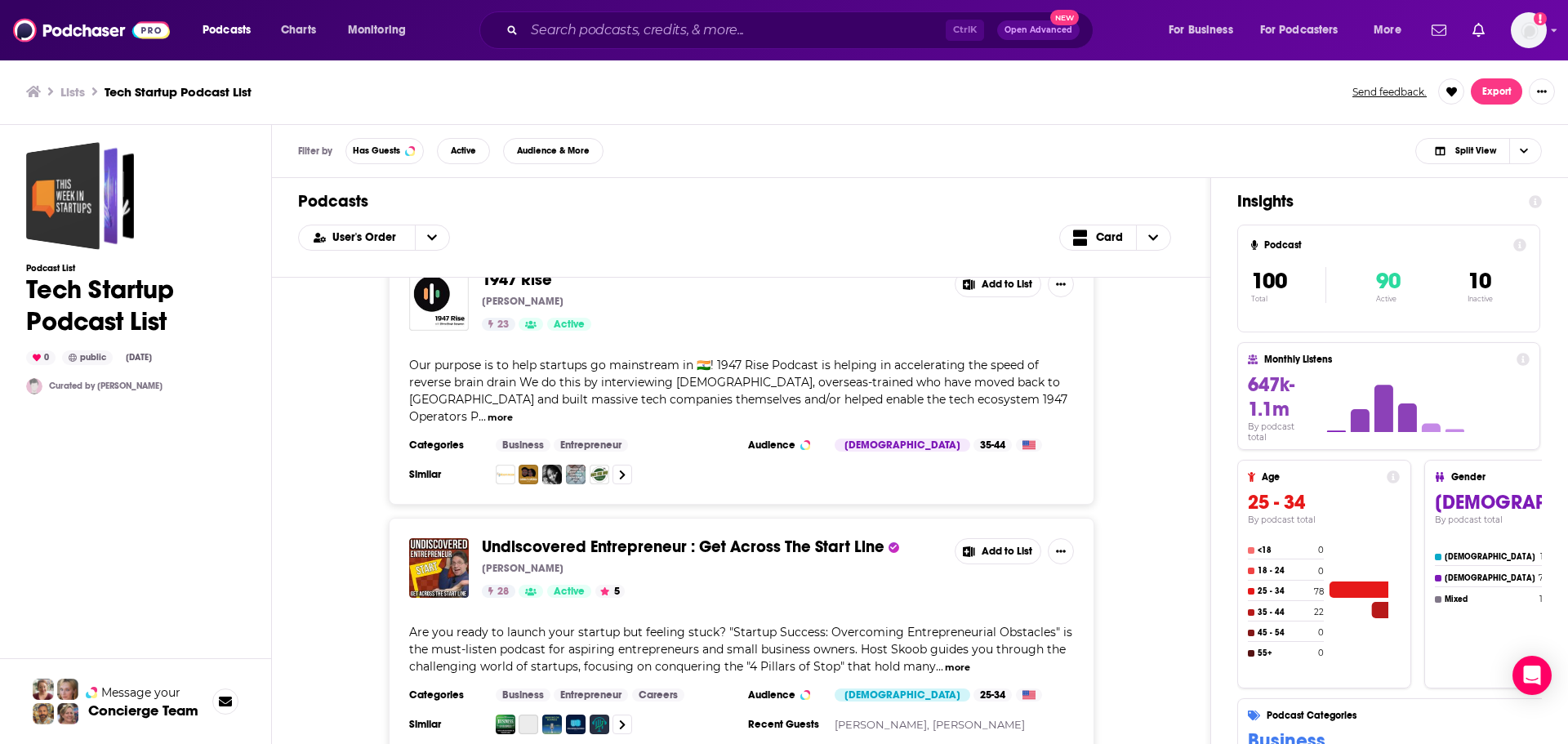
scroll to position [13394, 0]
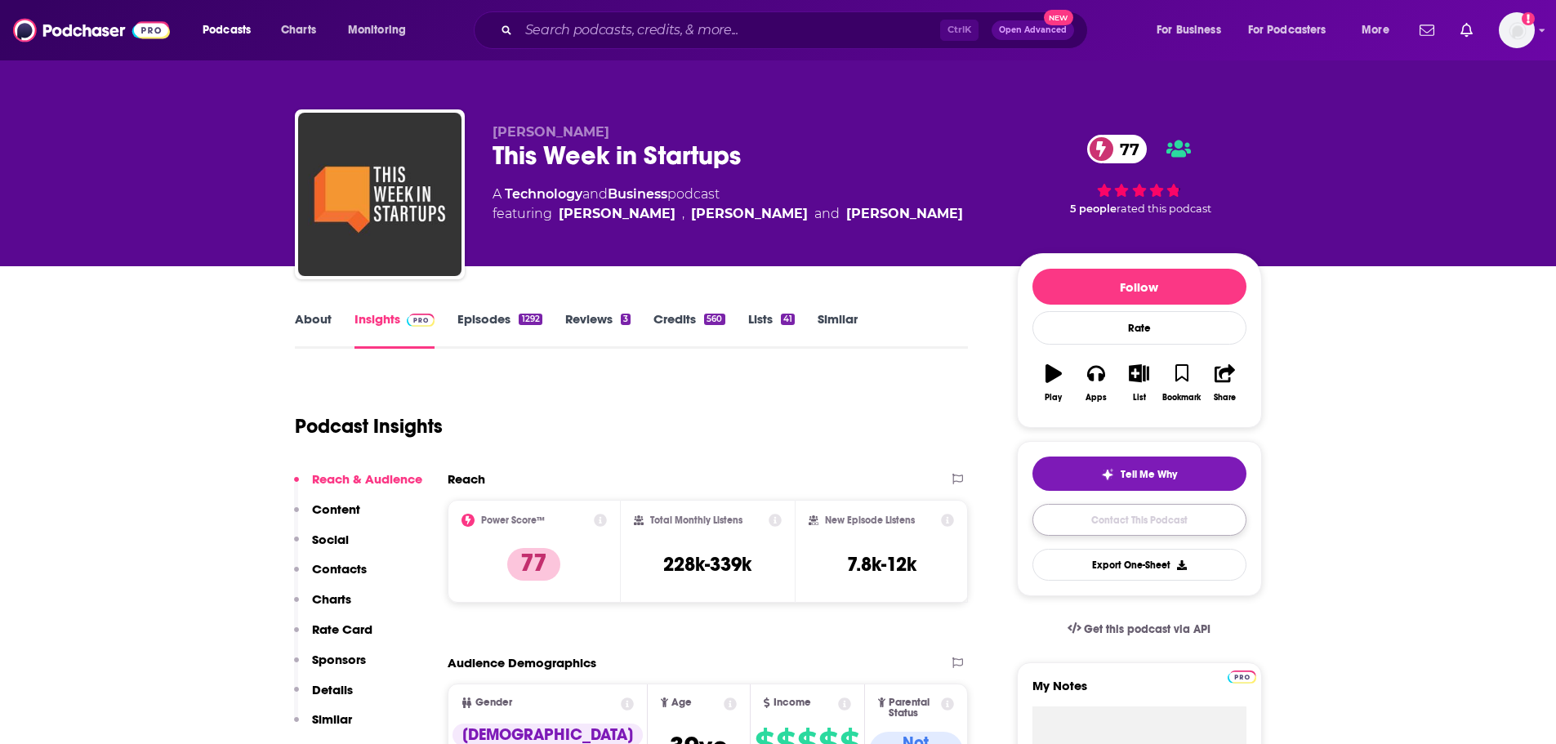
click at [1165, 519] on link "Contact This Podcast" at bounding box center [1139, 520] width 214 height 32
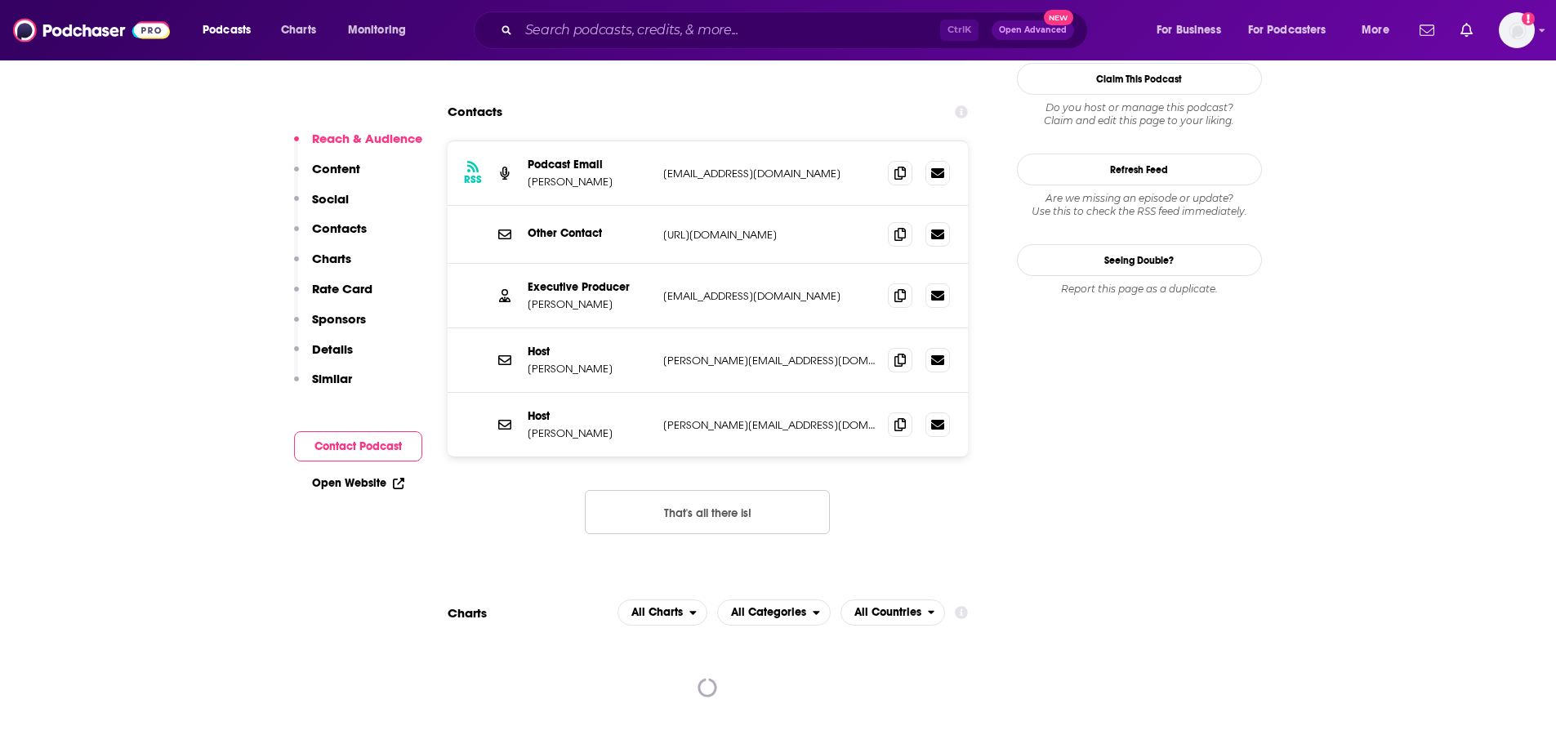
scroll to position [1537, 0]
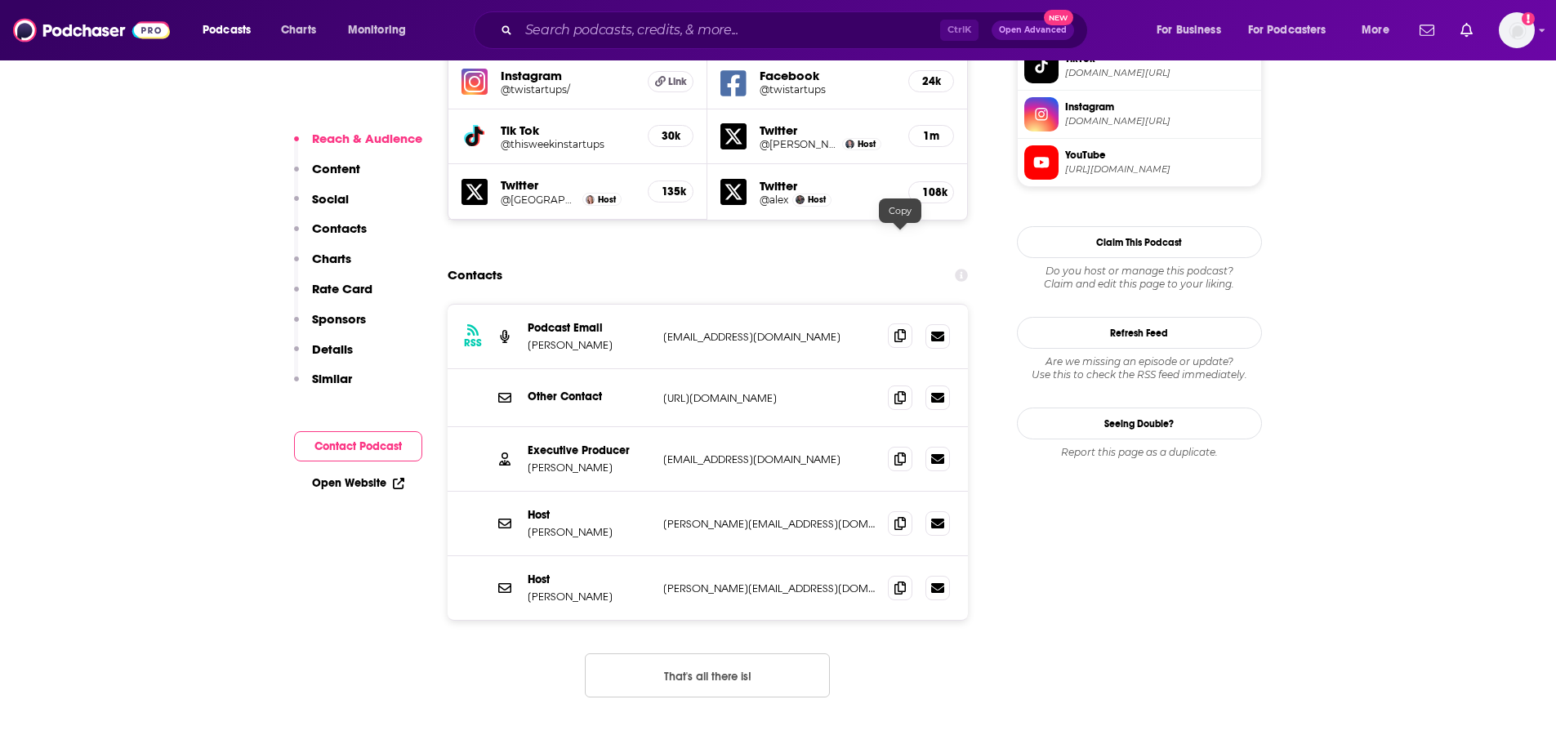
click at [896, 329] on icon at bounding box center [899, 335] width 11 height 13
click at [903, 516] on icon at bounding box center [899, 522] width 11 height 13
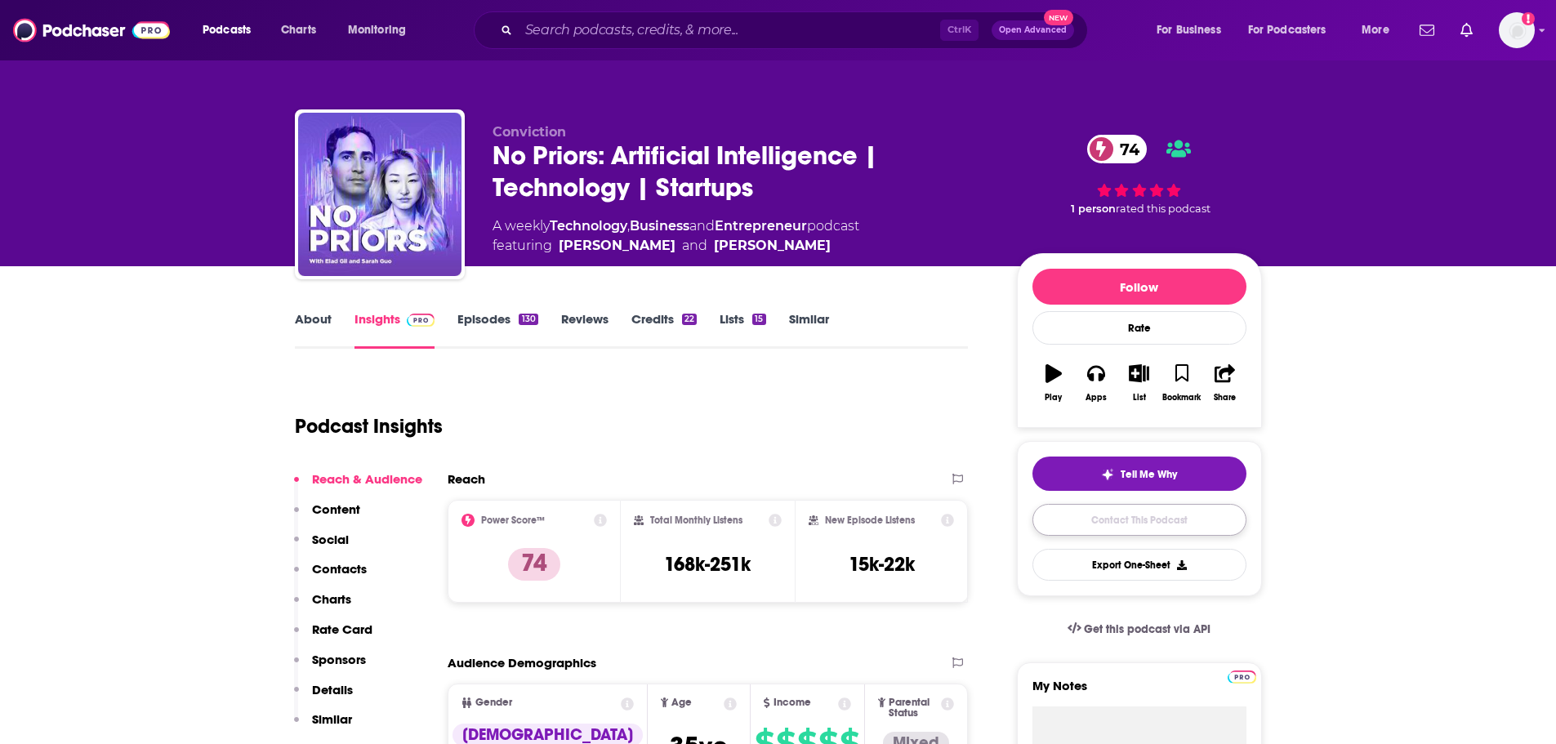
click at [1100, 525] on link "Contact This Podcast" at bounding box center [1139, 520] width 214 height 32
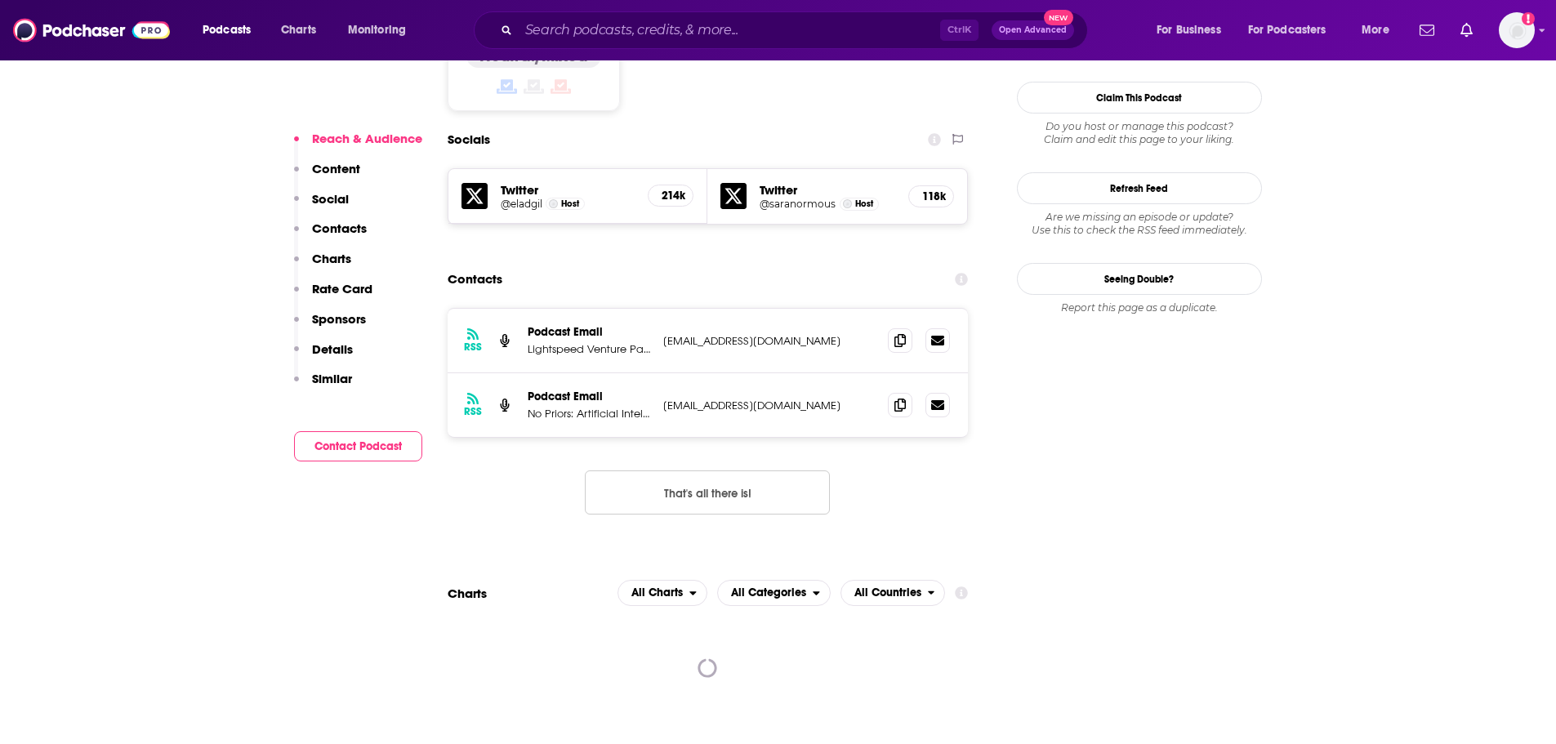
scroll to position [1391, 0]
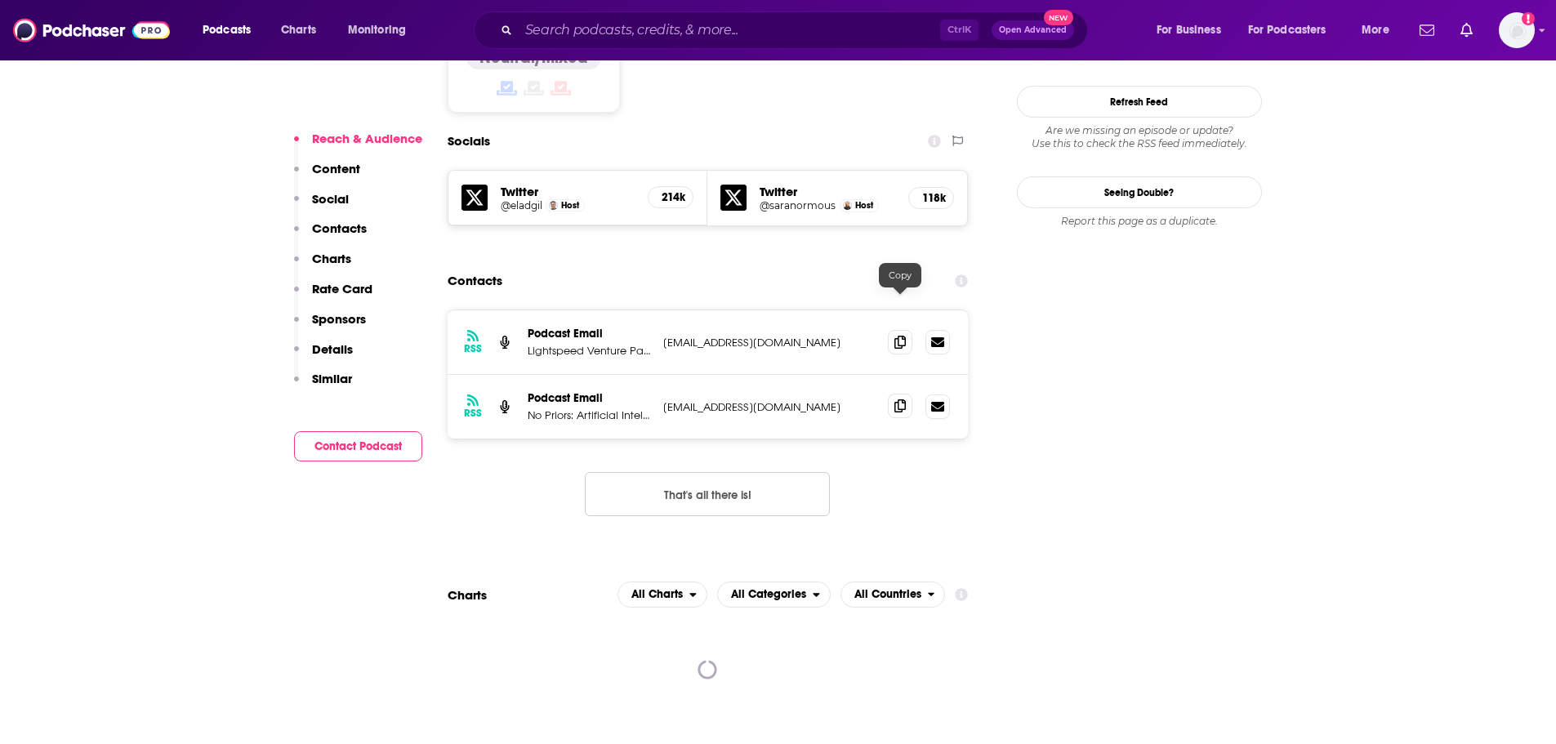
click at [901, 399] on icon at bounding box center [899, 405] width 11 height 13
click at [732, 472] on button "That's all there is!" at bounding box center [707, 494] width 245 height 44
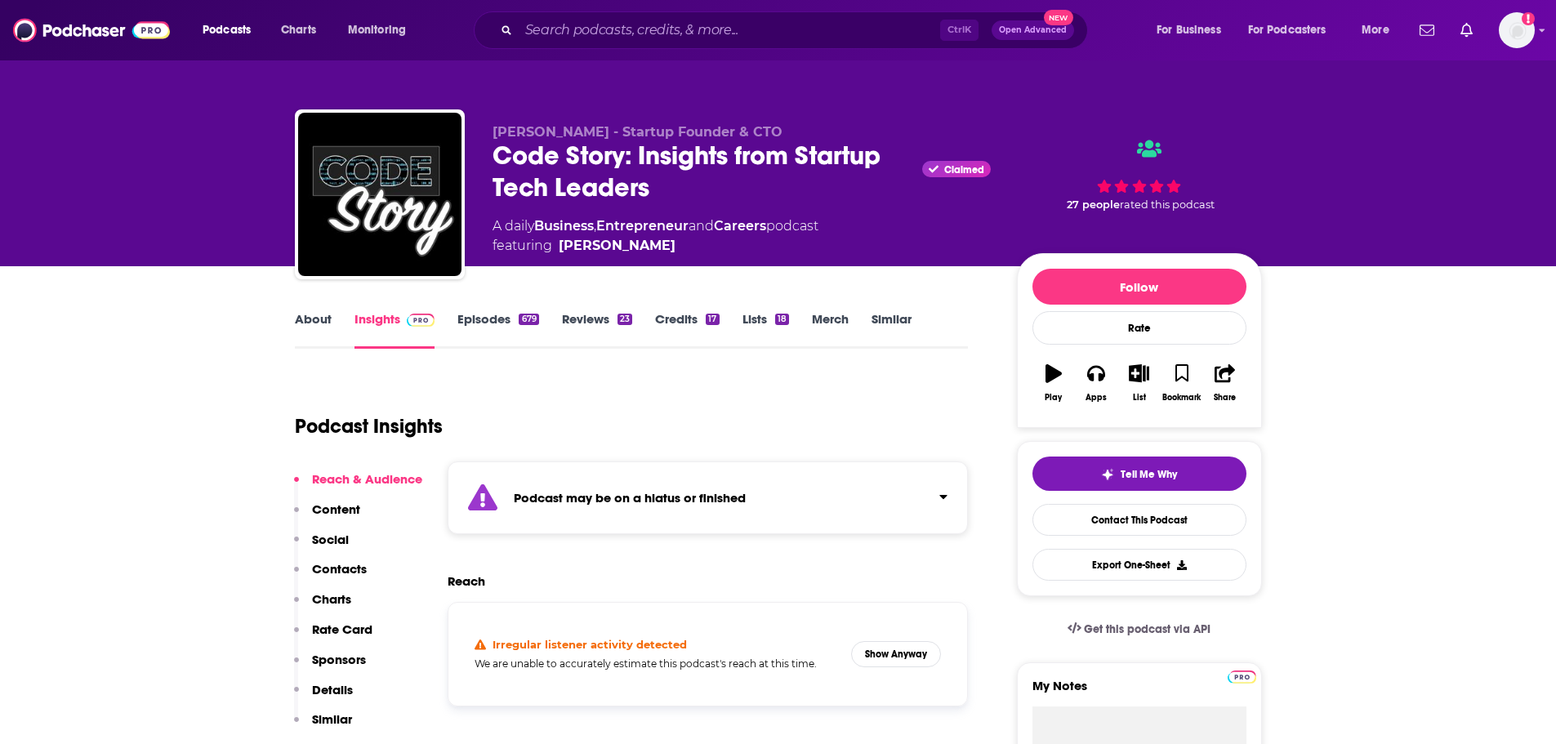
click at [517, 320] on link "Episodes 679" at bounding box center [497, 330] width 81 height 38
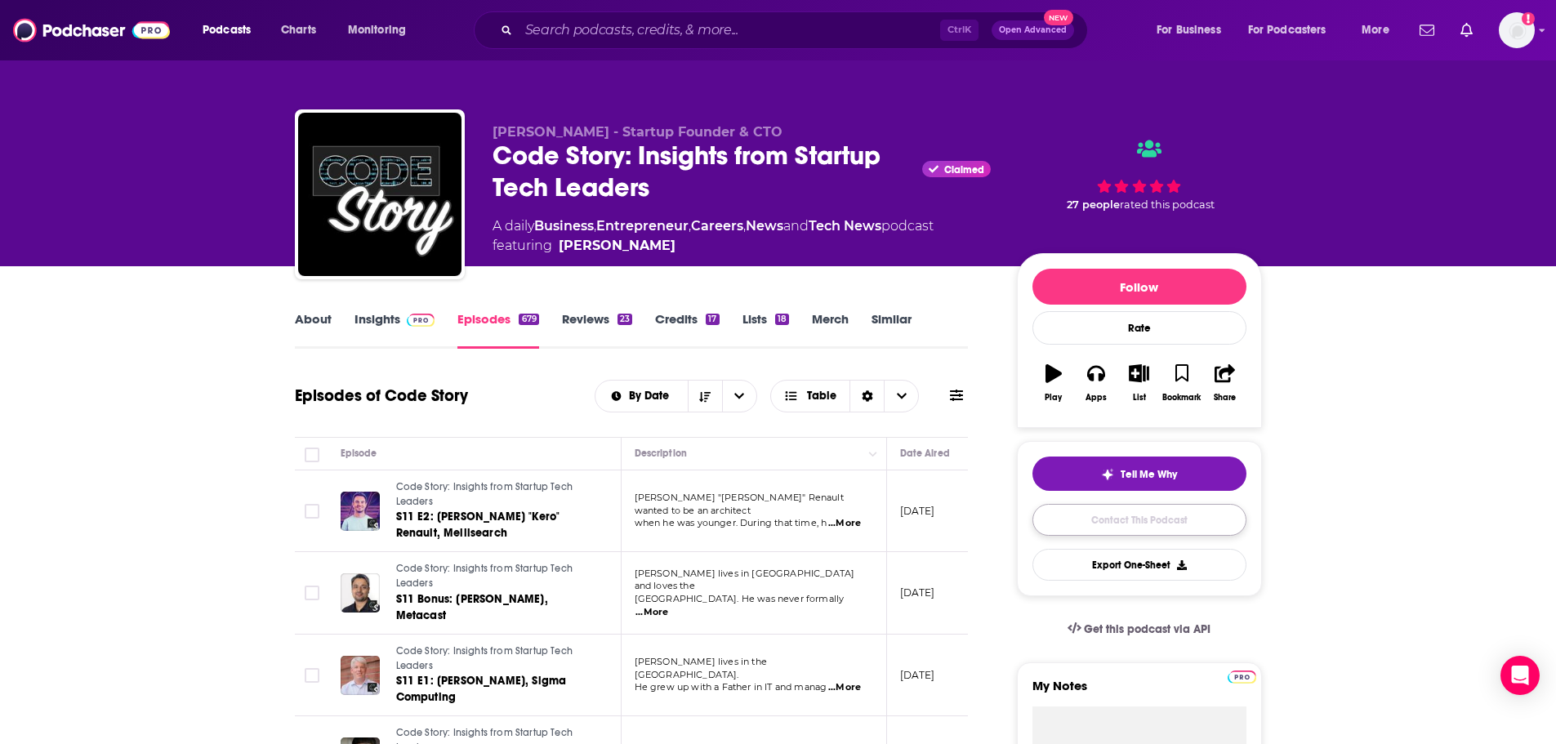
click at [1143, 526] on link "Contact This Podcast" at bounding box center [1139, 520] width 214 height 32
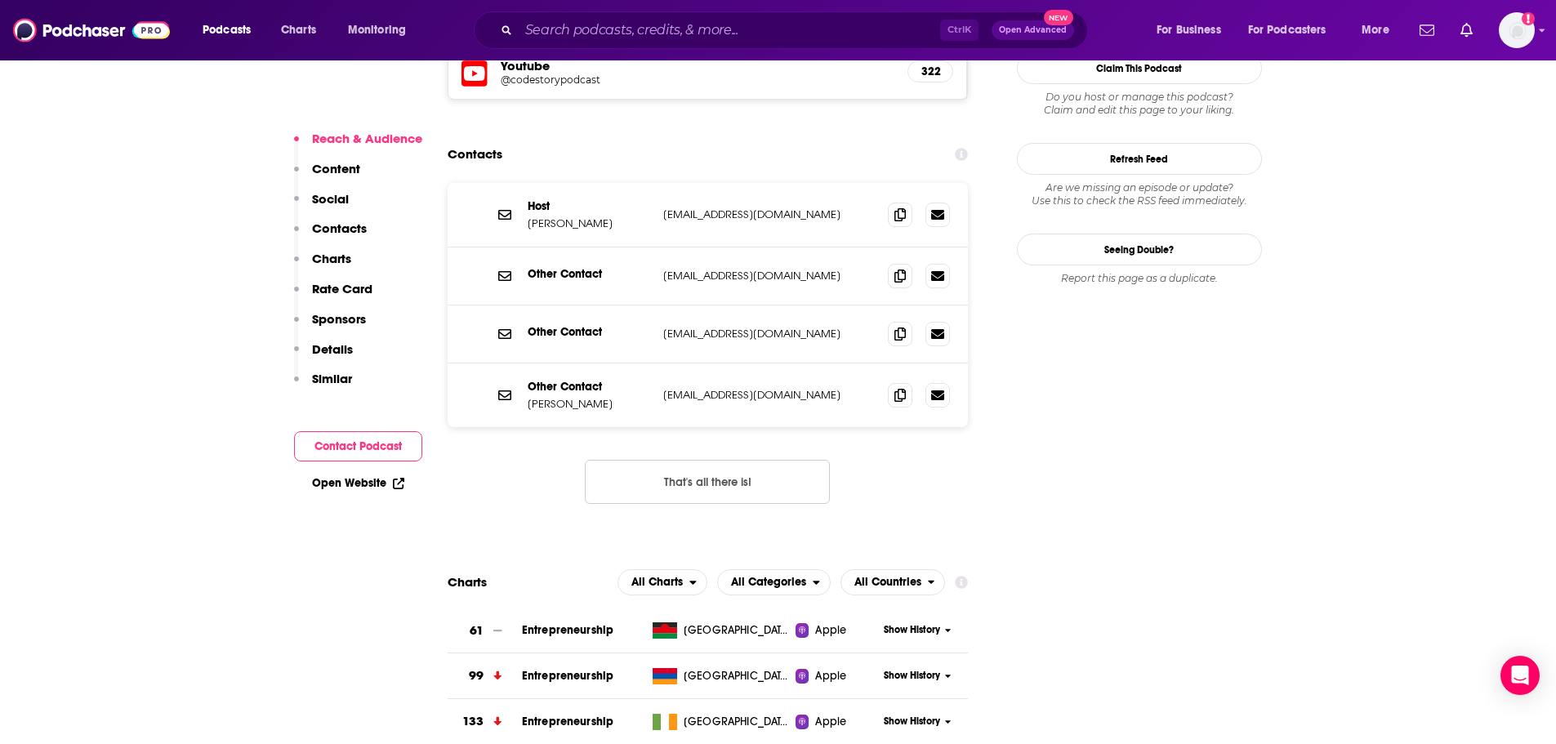
scroll to position [1575, 0]
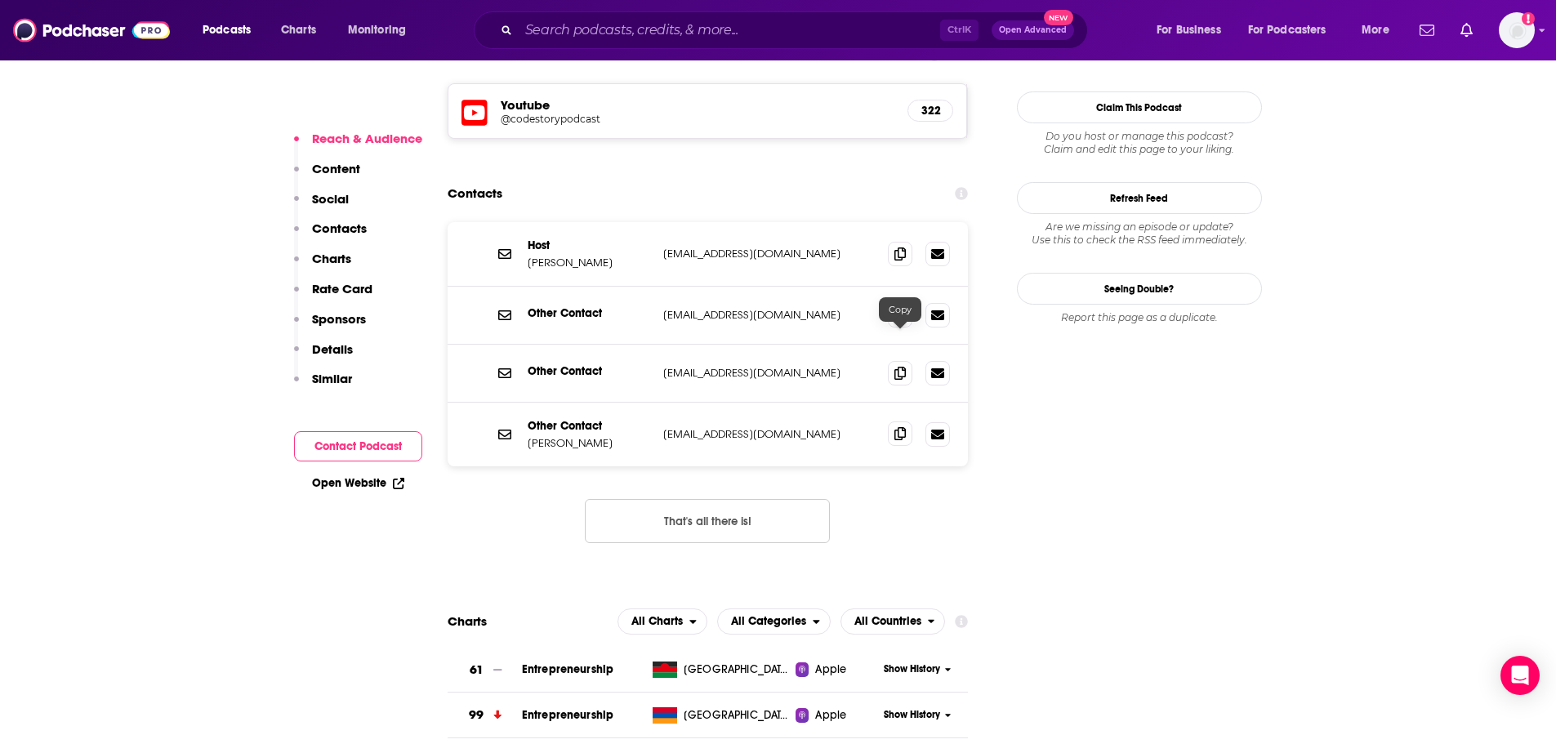
click at [894, 421] on span at bounding box center [900, 433] width 25 height 25
drag, startPoint x: 905, startPoint y: 148, endPoint x: 703, endPoint y: 245, distance: 223.9
click at [905, 242] on span at bounding box center [900, 254] width 25 height 25
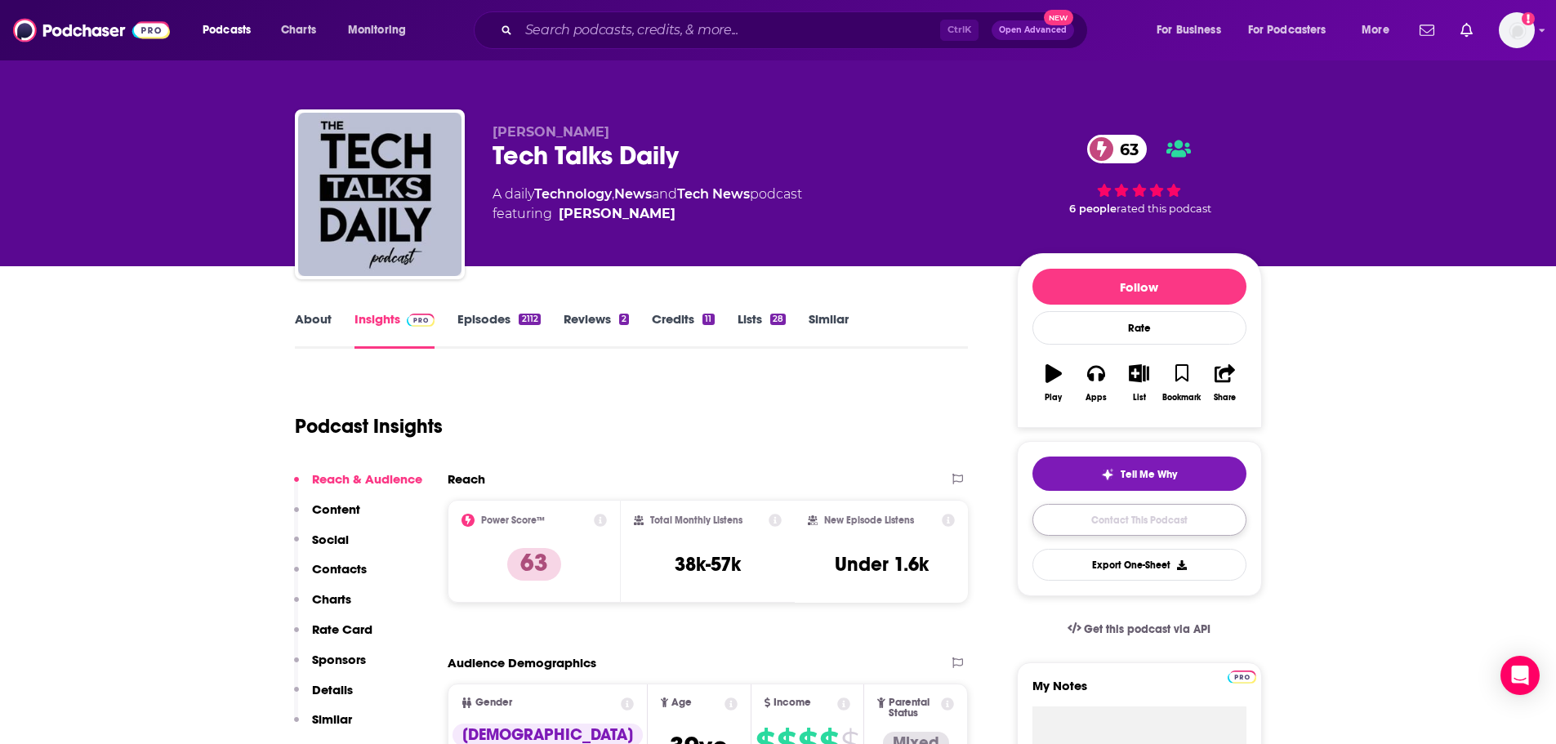
click at [1075, 519] on link "Contact This Podcast" at bounding box center [1139, 520] width 214 height 32
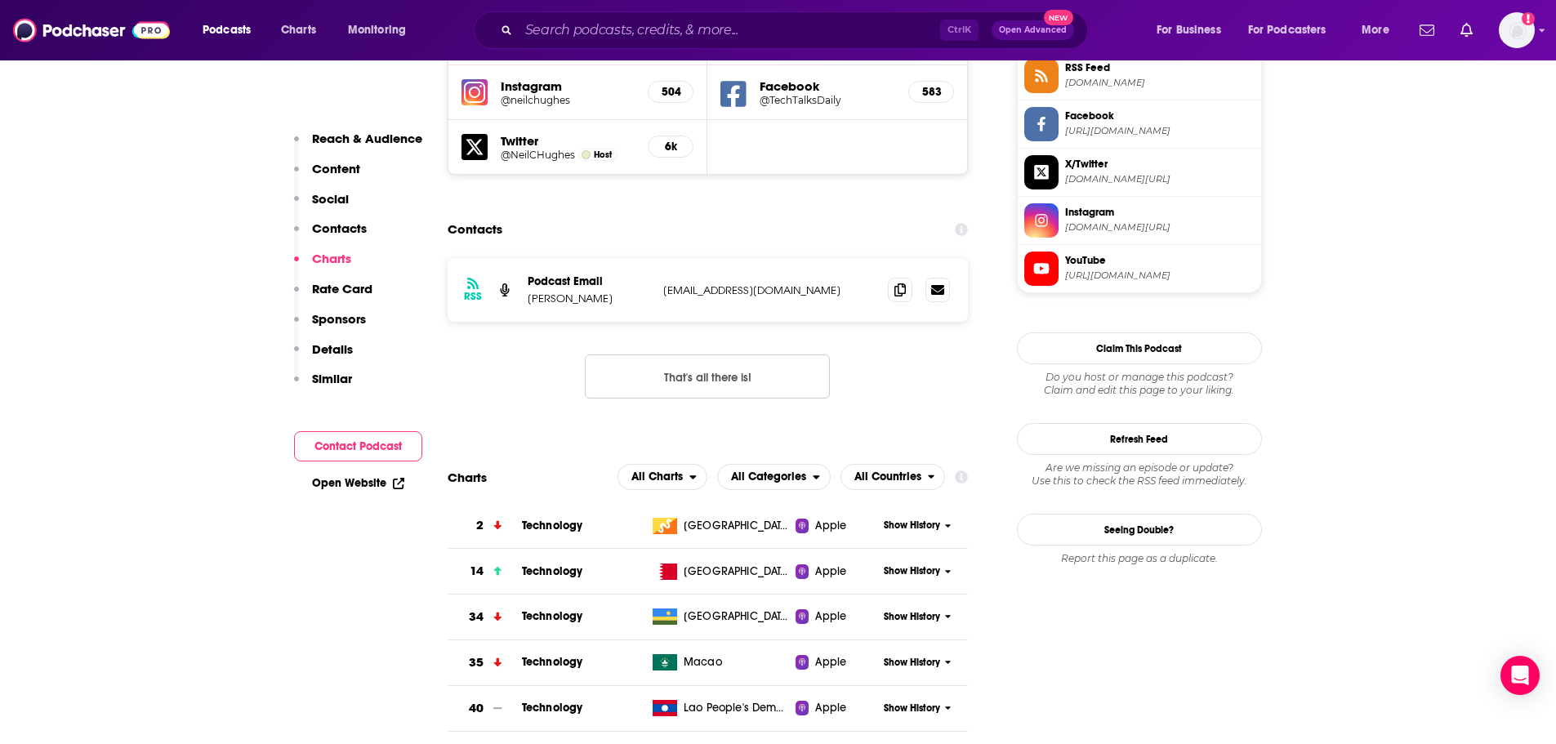
scroll to position [1500, 0]
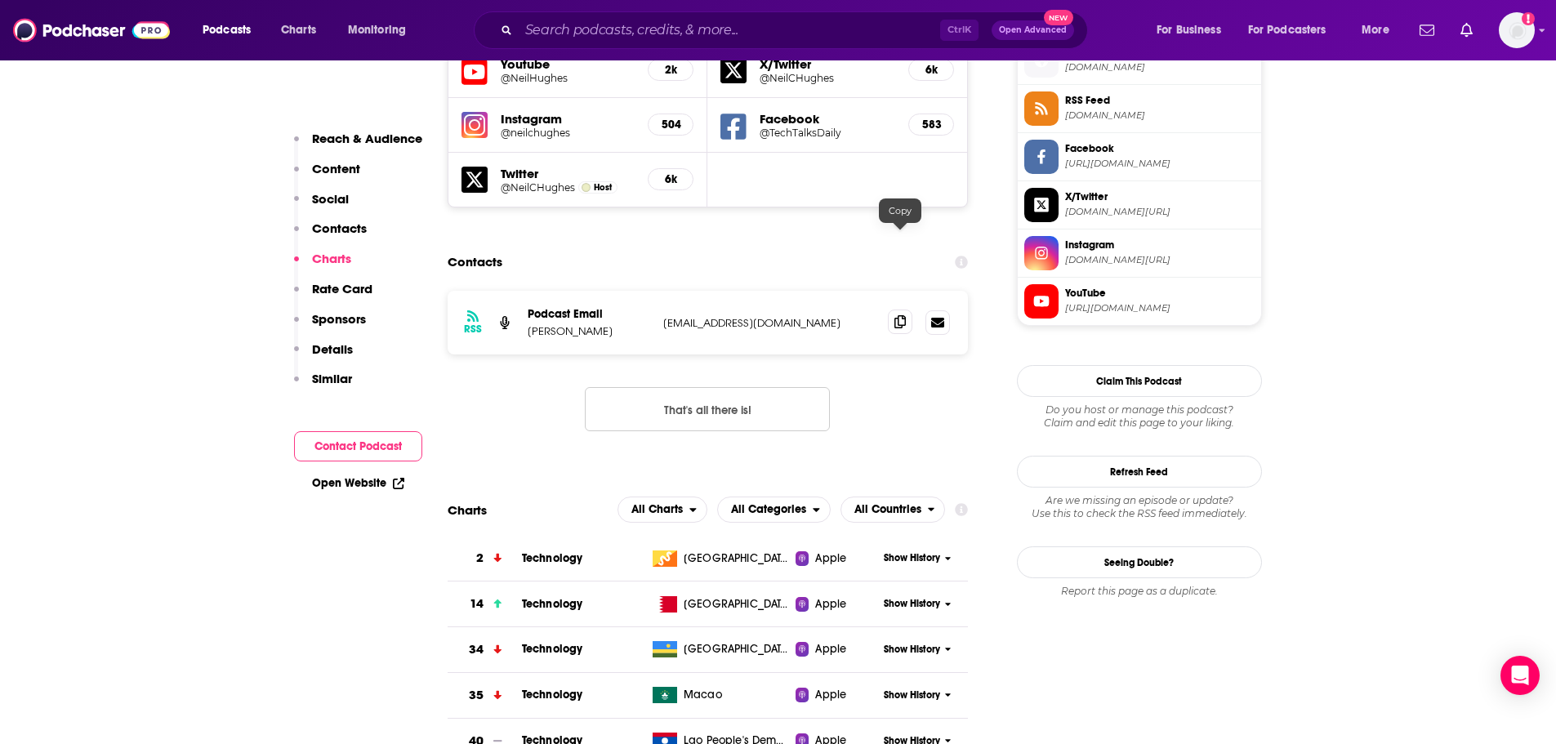
click at [904, 315] on icon at bounding box center [899, 321] width 11 height 13
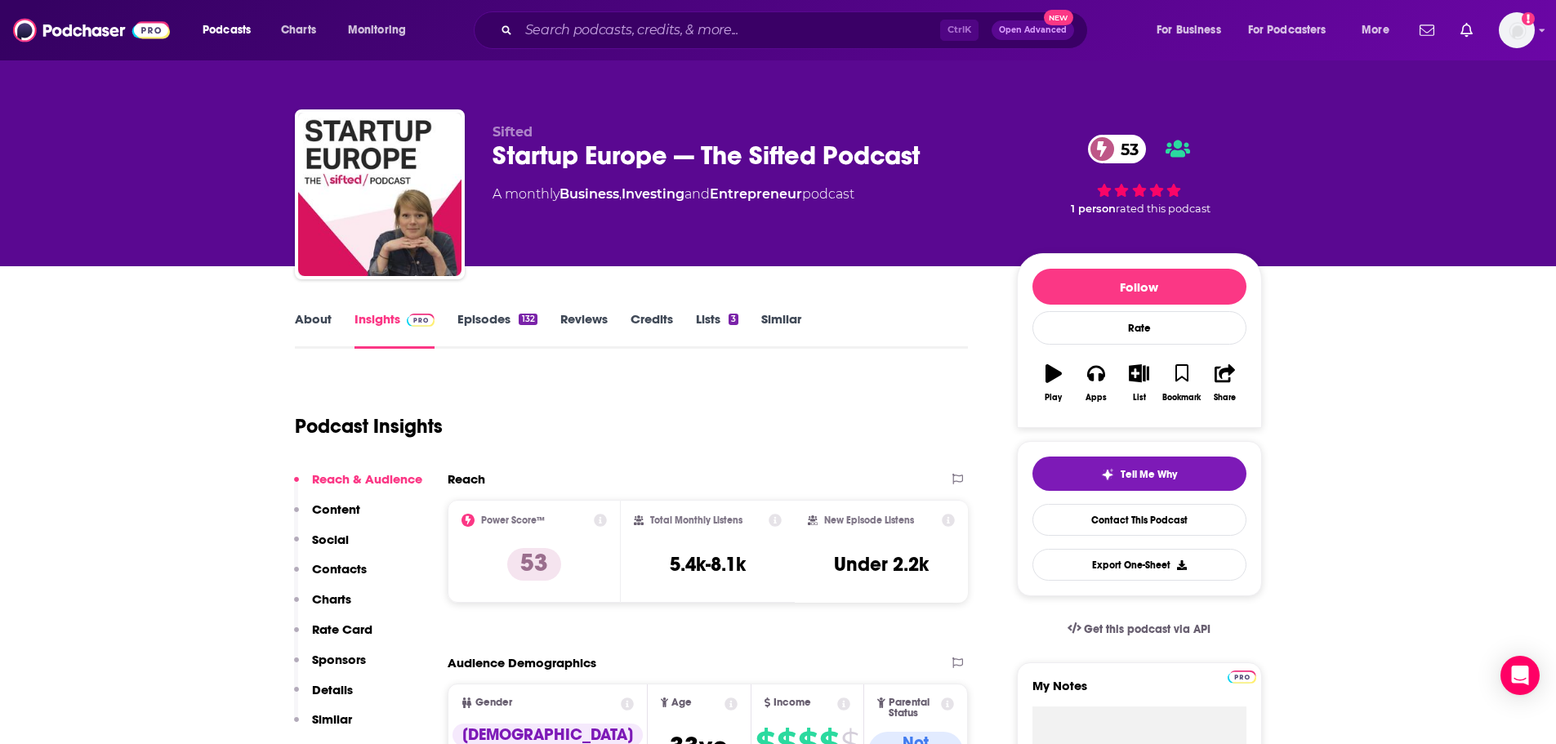
click at [319, 321] on link "About" at bounding box center [313, 330] width 37 height 38
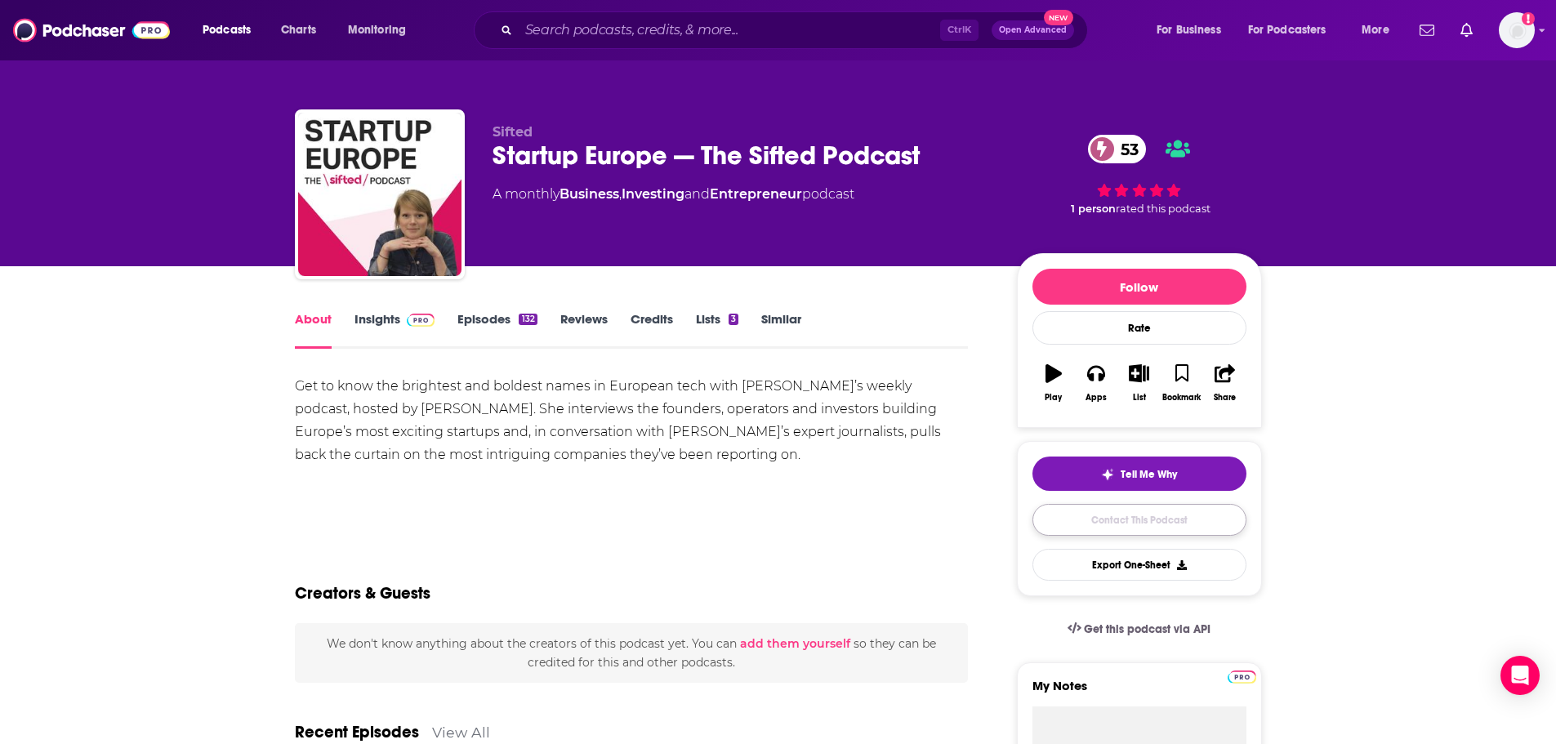
click at [1097, 516] on link "Contact This Podcast" at bounding box center [1139, 520] width 214 height 32
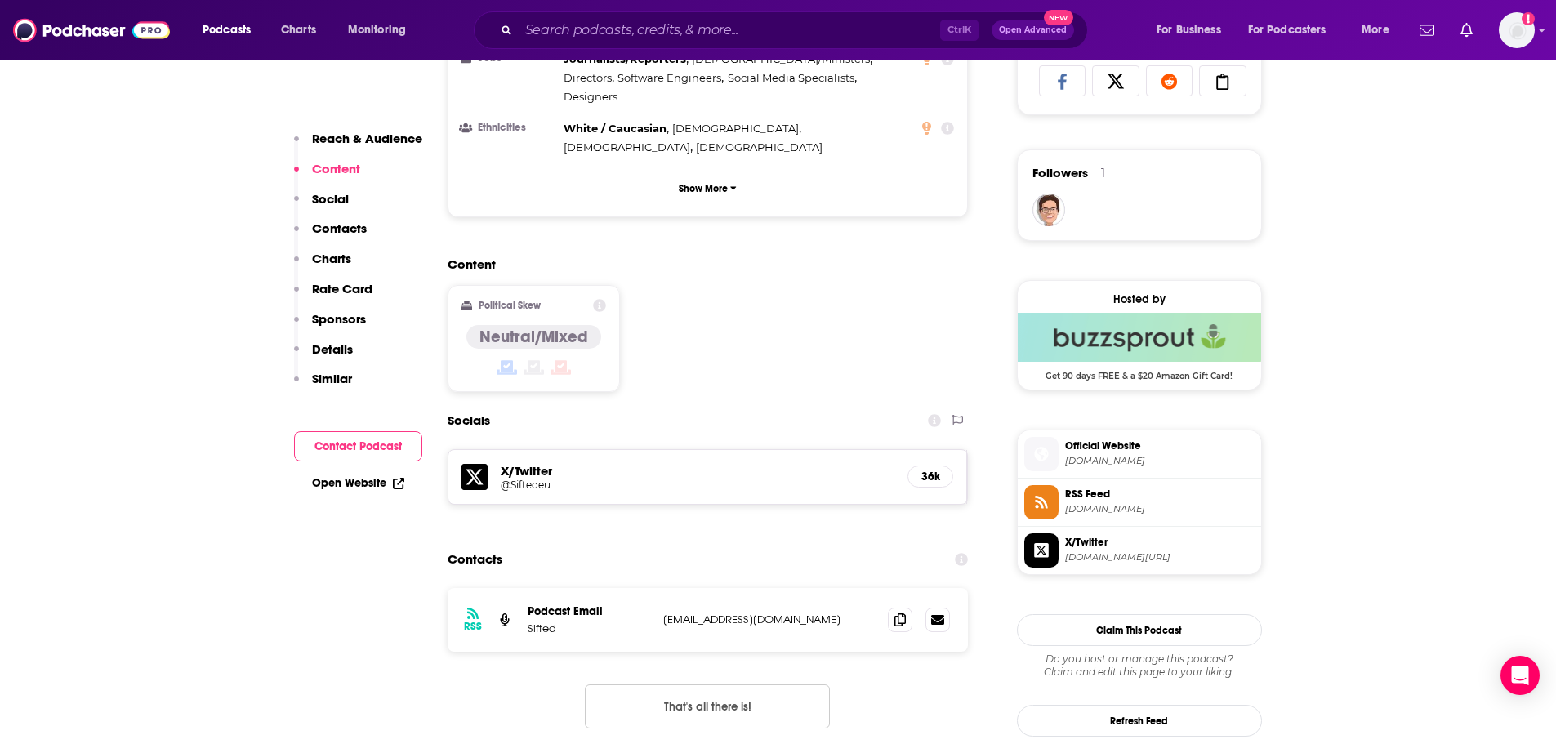
scroll to position [919, 0]
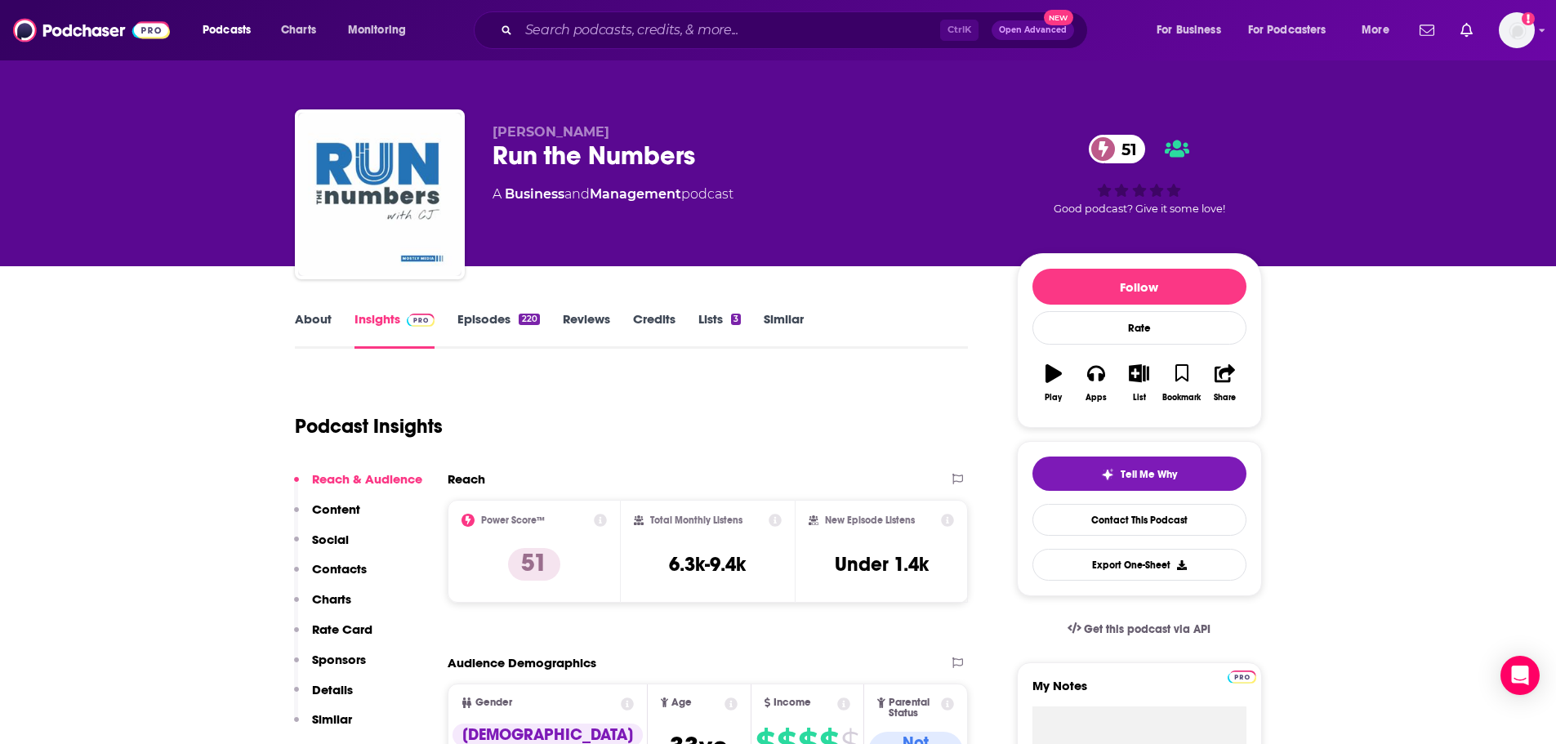
click at [301, 320] on link "About" at bounding box center [313, 330] width 37 height 38
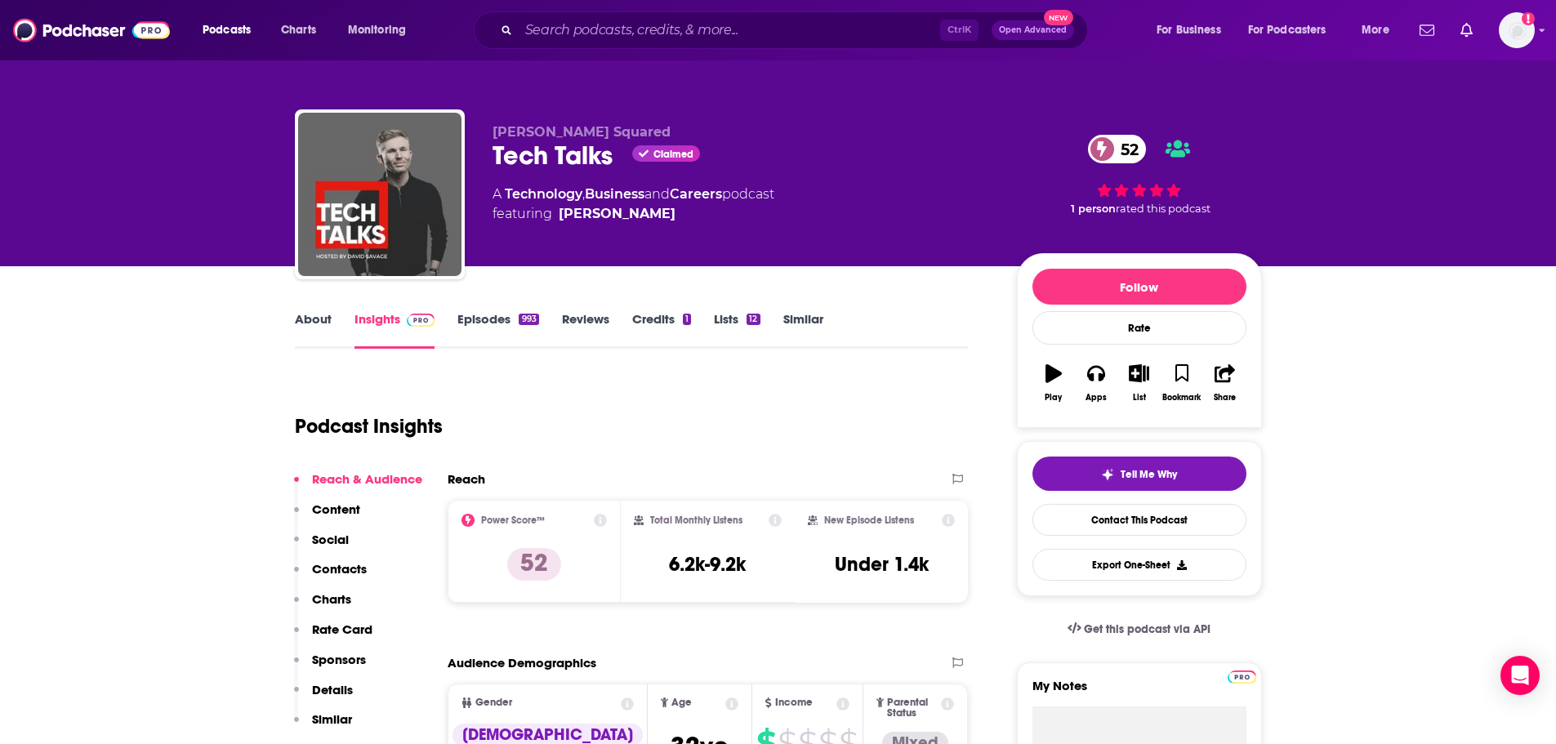
click at [310, 325] on link "About" at bounding box center [313, 330] width 37 height 38
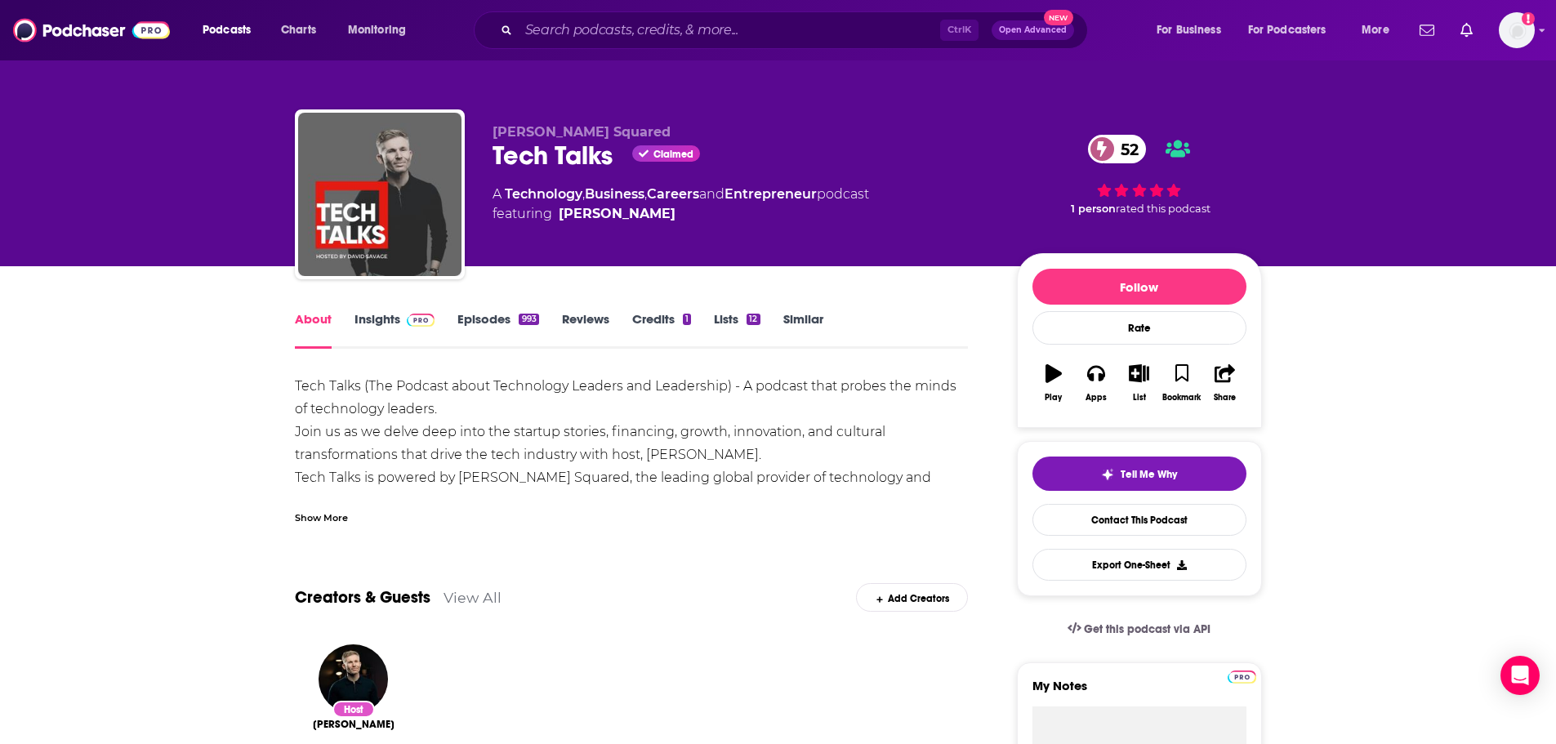
click at [368, 332] on link "Insights" at bounding box center [394, 330] width 81 height 38
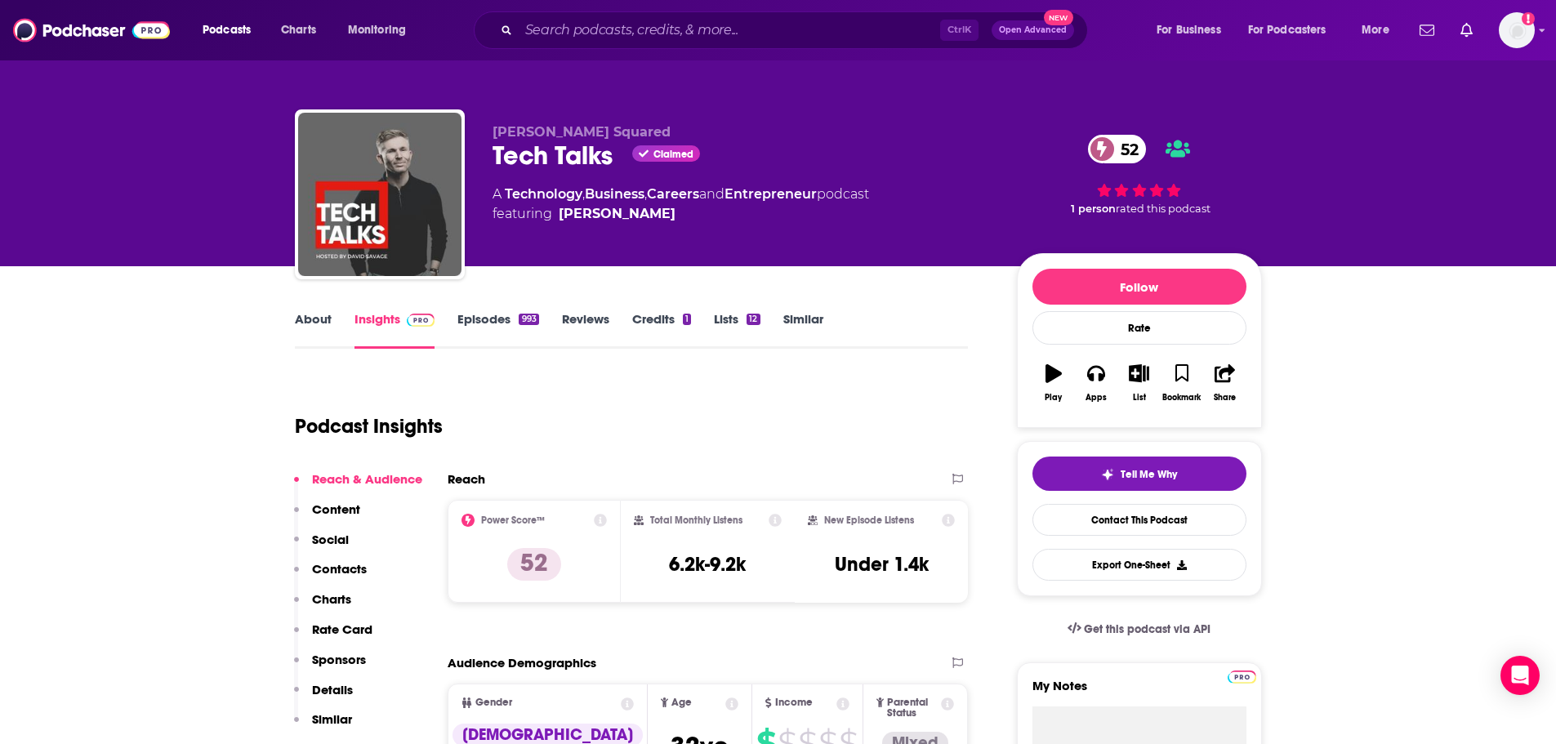
click at [508, 327] on link "Episodes 993" at bounding box center [497, 330] width 81 height 38
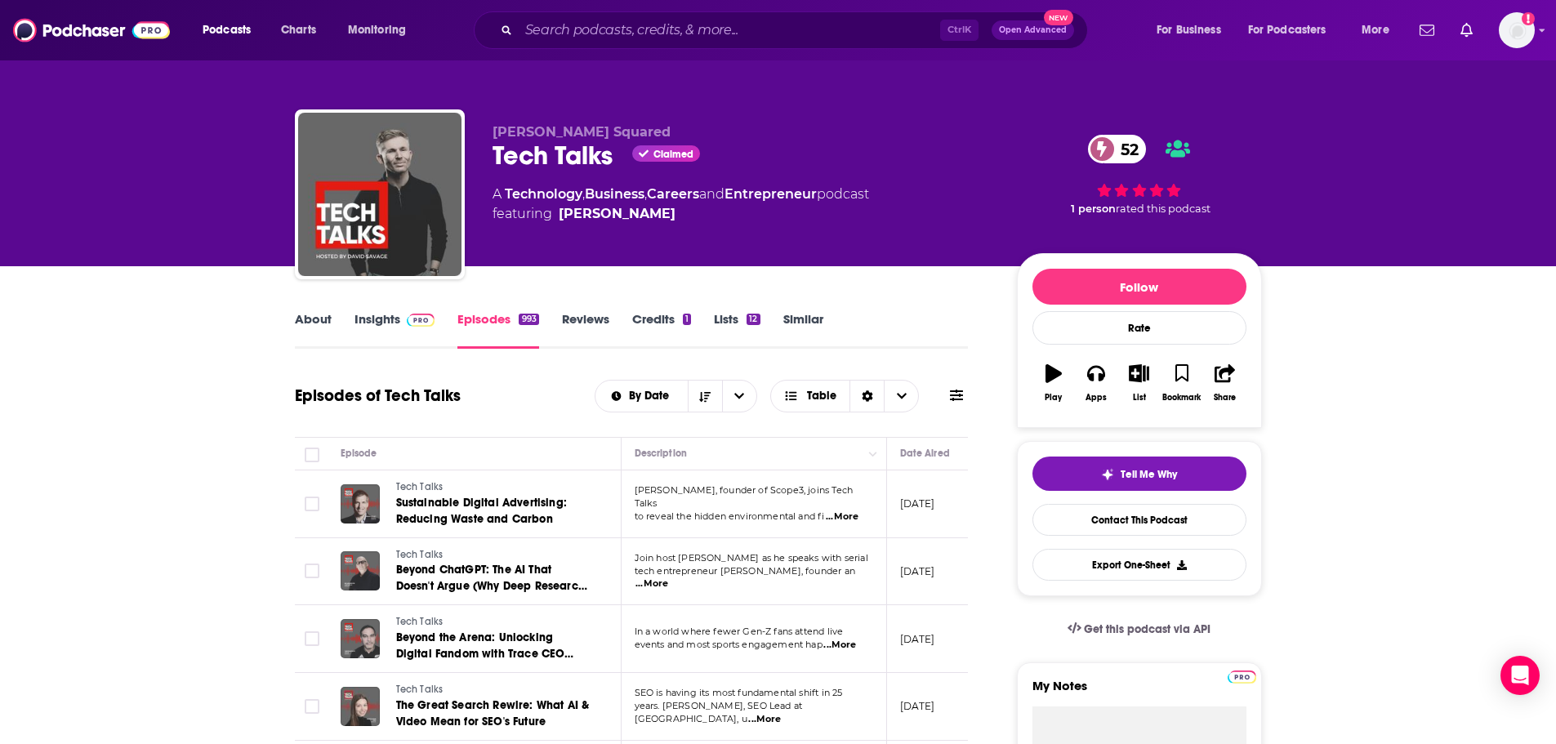
click at [315, 325] on link "About" at bounding box center [313, 330] width 37 height 38
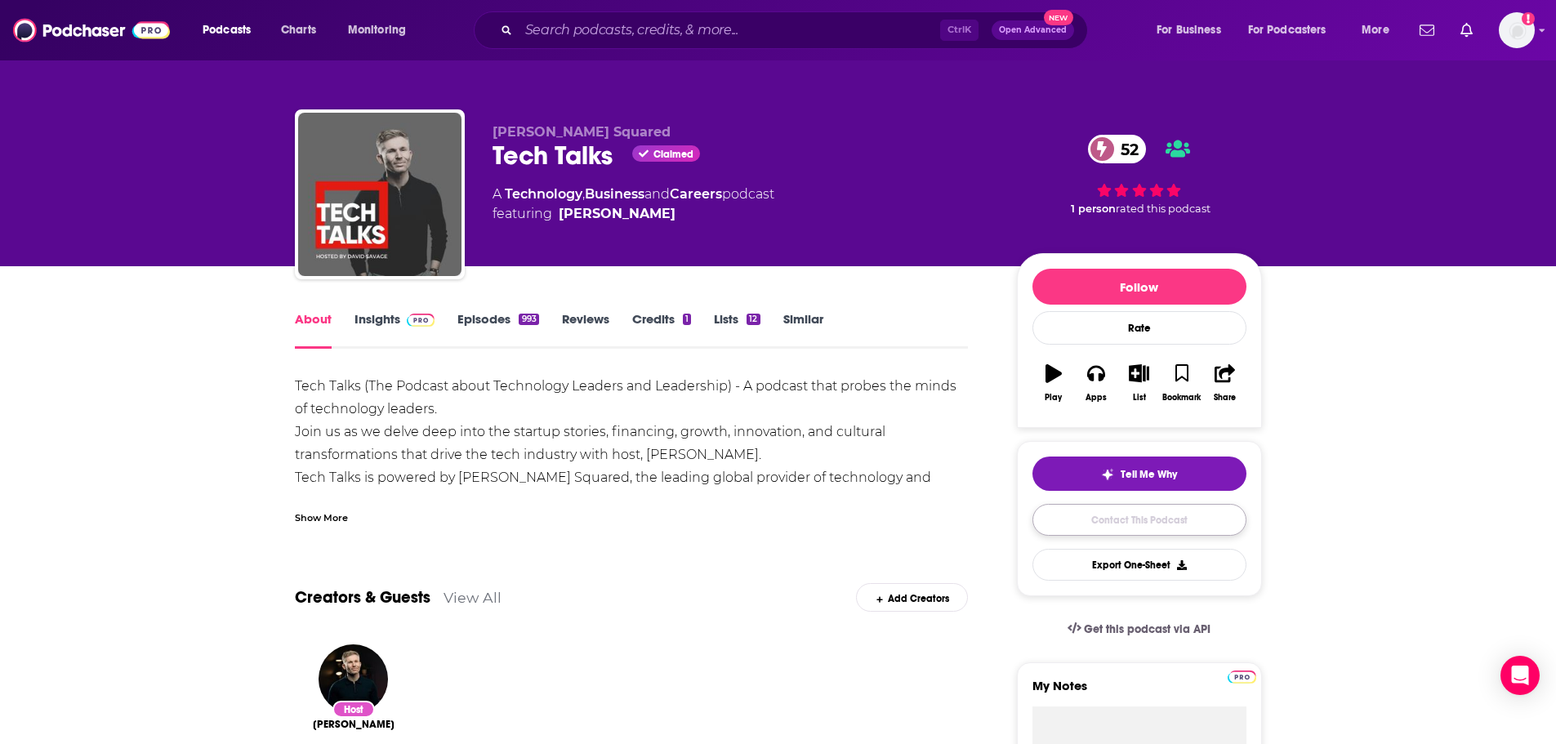
click at [1085, 510] on link "Contact This Podcast" at bounding box center [1139, 520] width 214 height 32
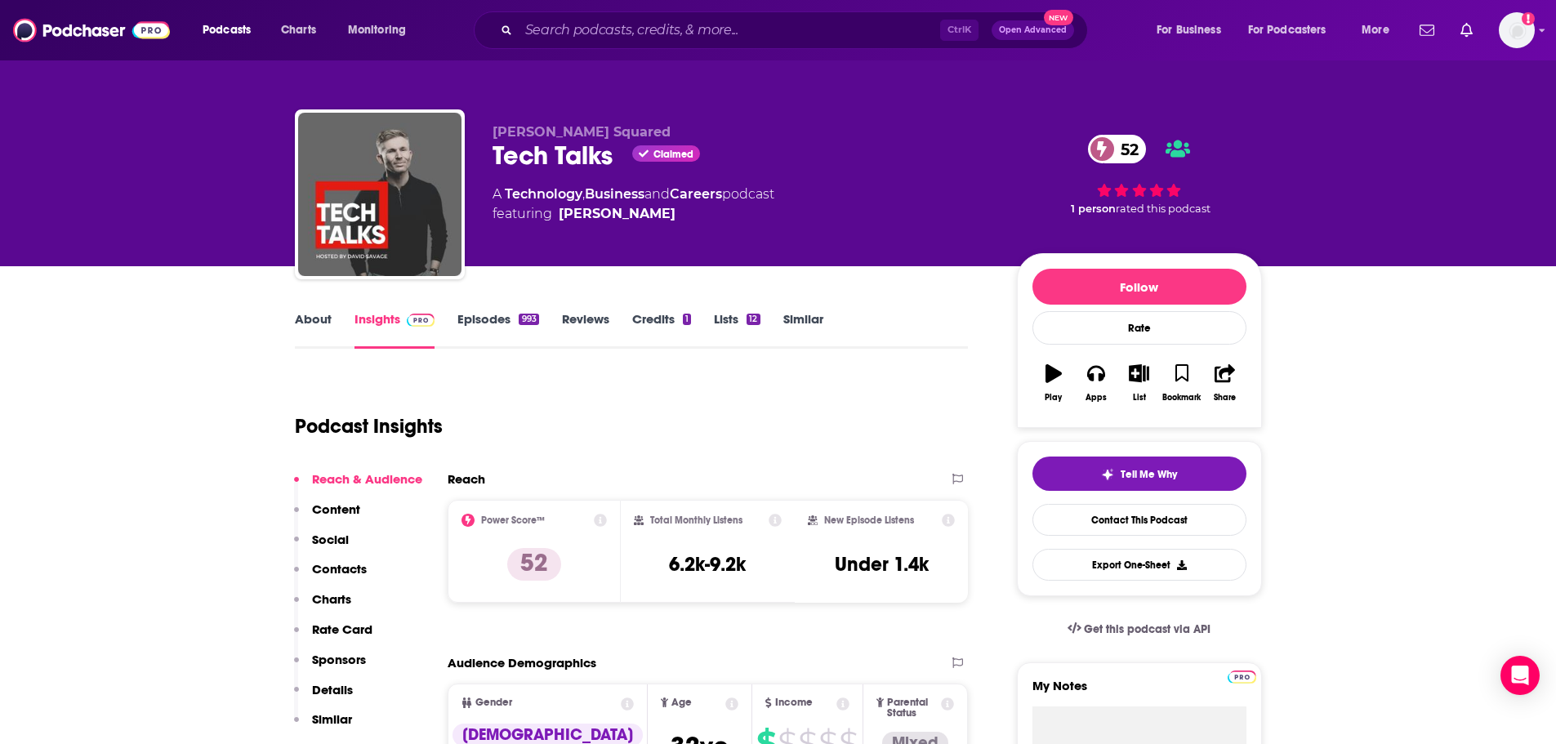
click at [299, 315] on link "About" at bounding box center [313, 330] width 37 height 38
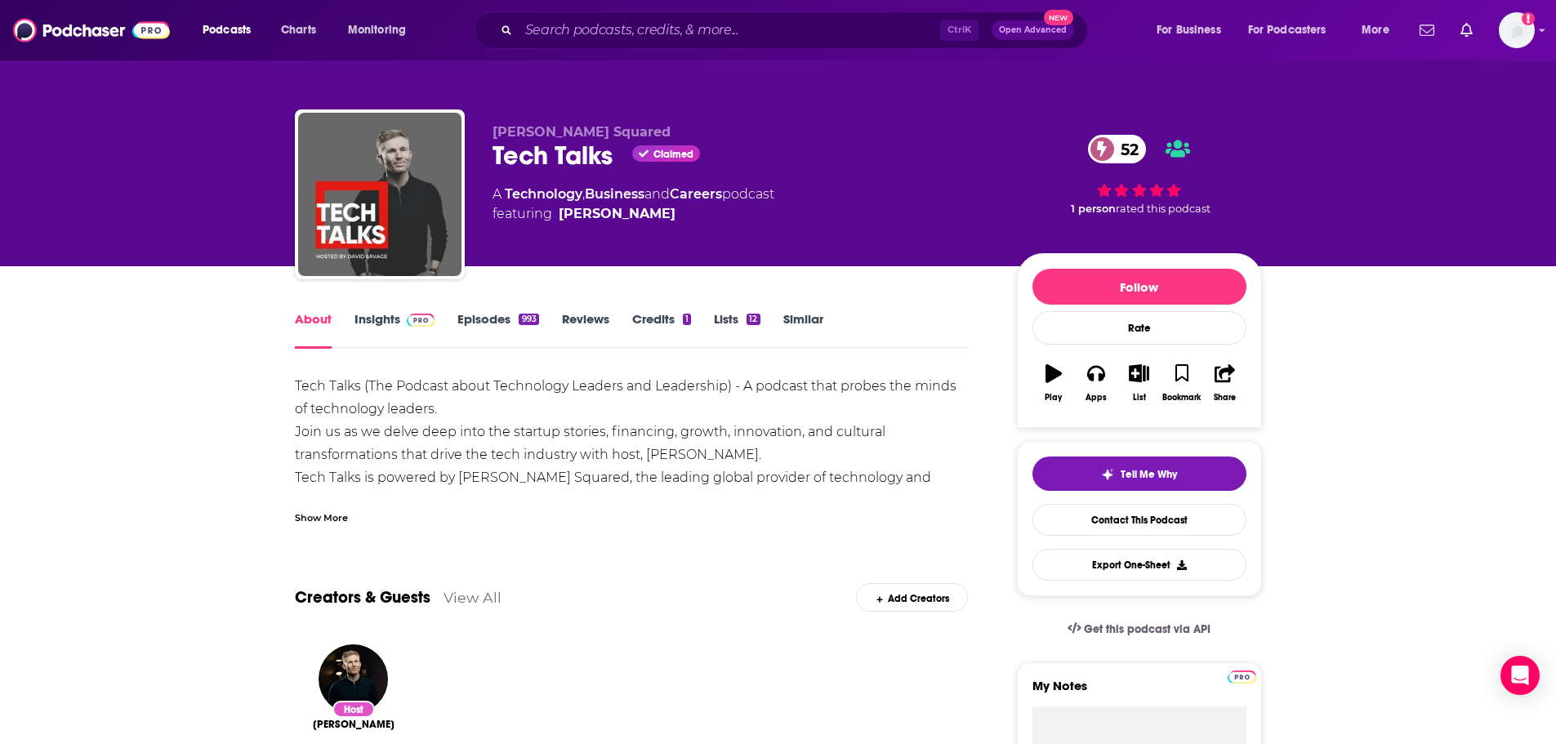
click at [491, 321] on link "Episodes 993" at bounding box center [497, 330] width 81 height 38
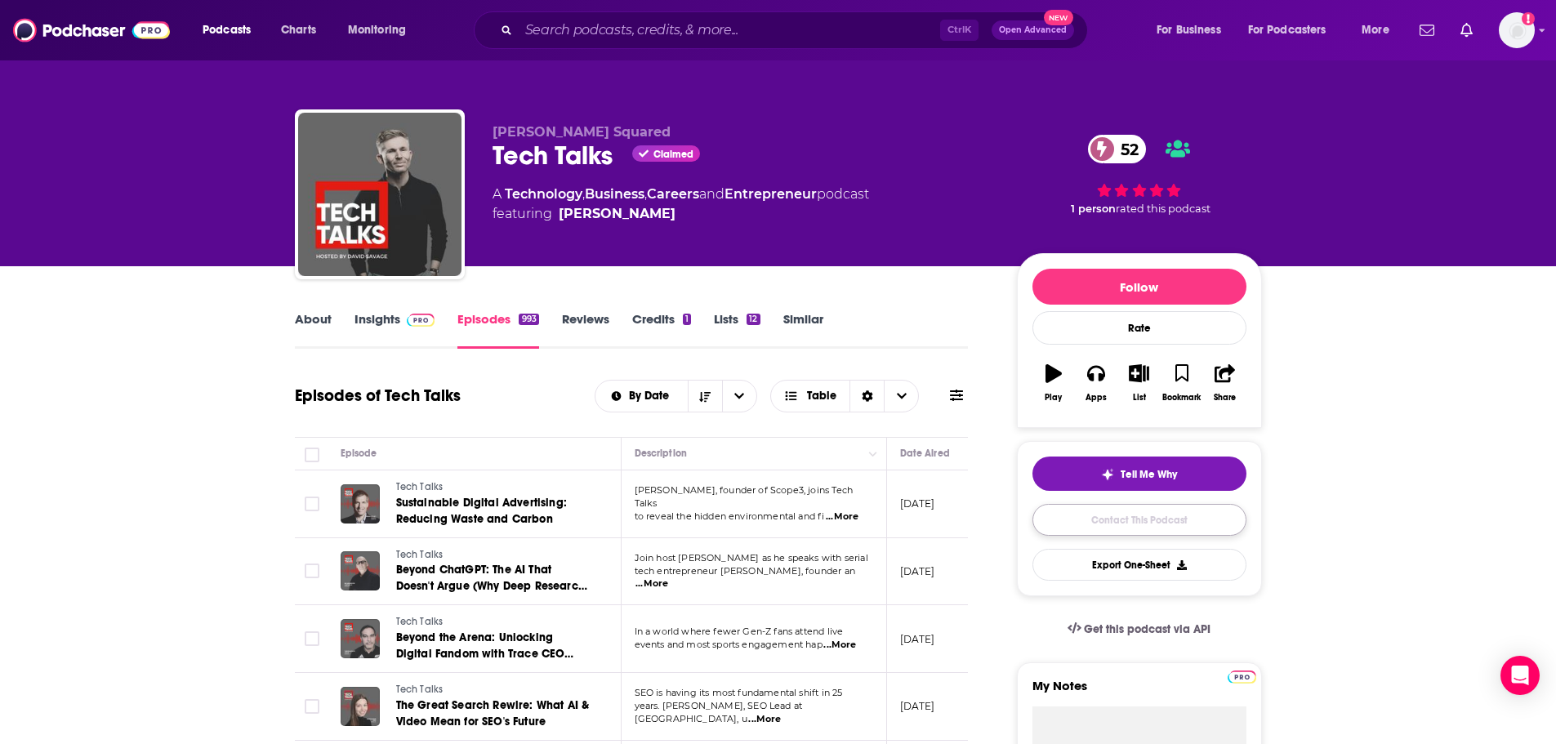
click at [1099, 519] on link "Contact This Podcast" at bounding box center [1139, 520] width 214 height 32
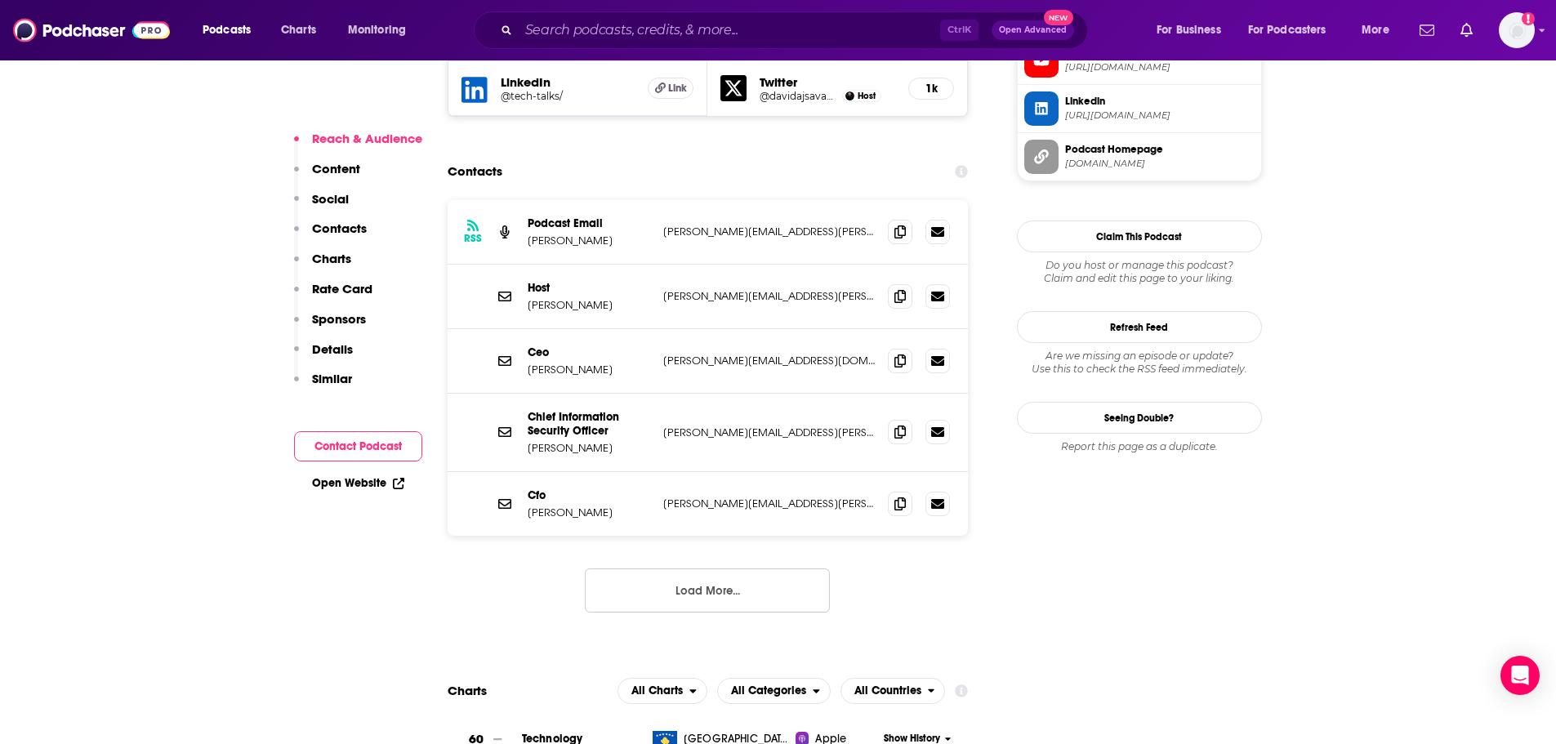
scroll to position [1500, 0]
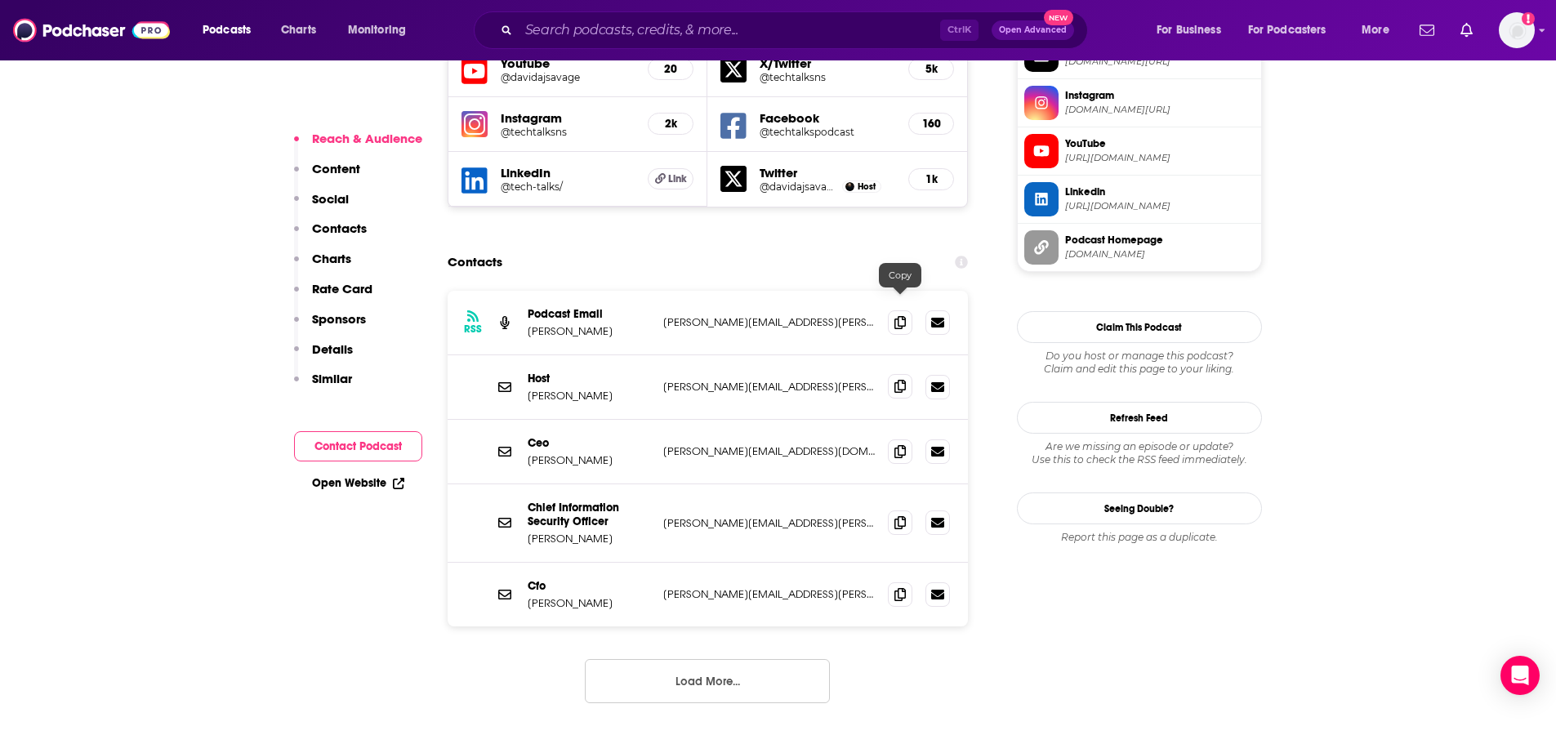
click at [892, 374] on span at bounding box center [900, 386] width 25 height 25
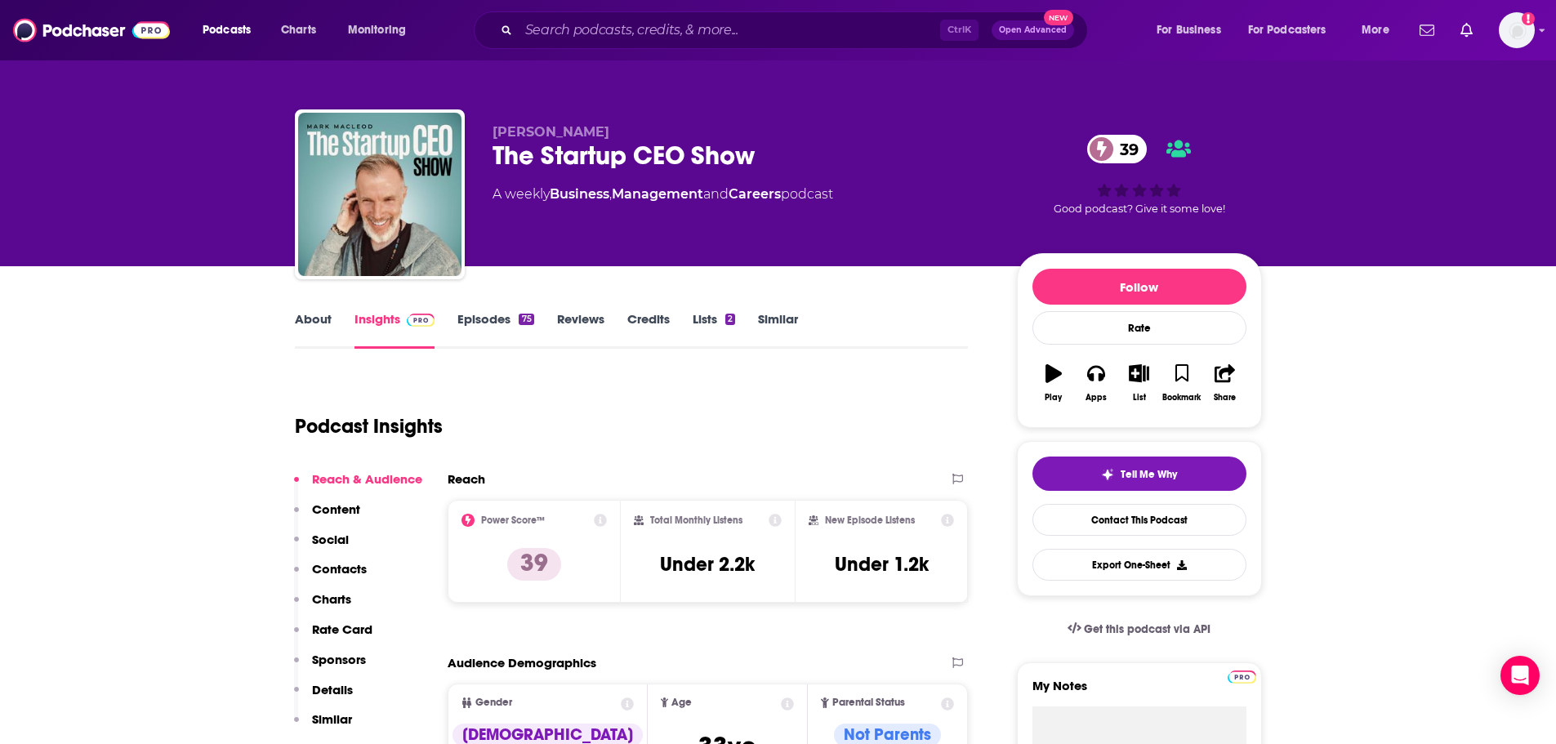
click at [310, 329] on link "About" at bounding box center [313, 330] width 37 height 38
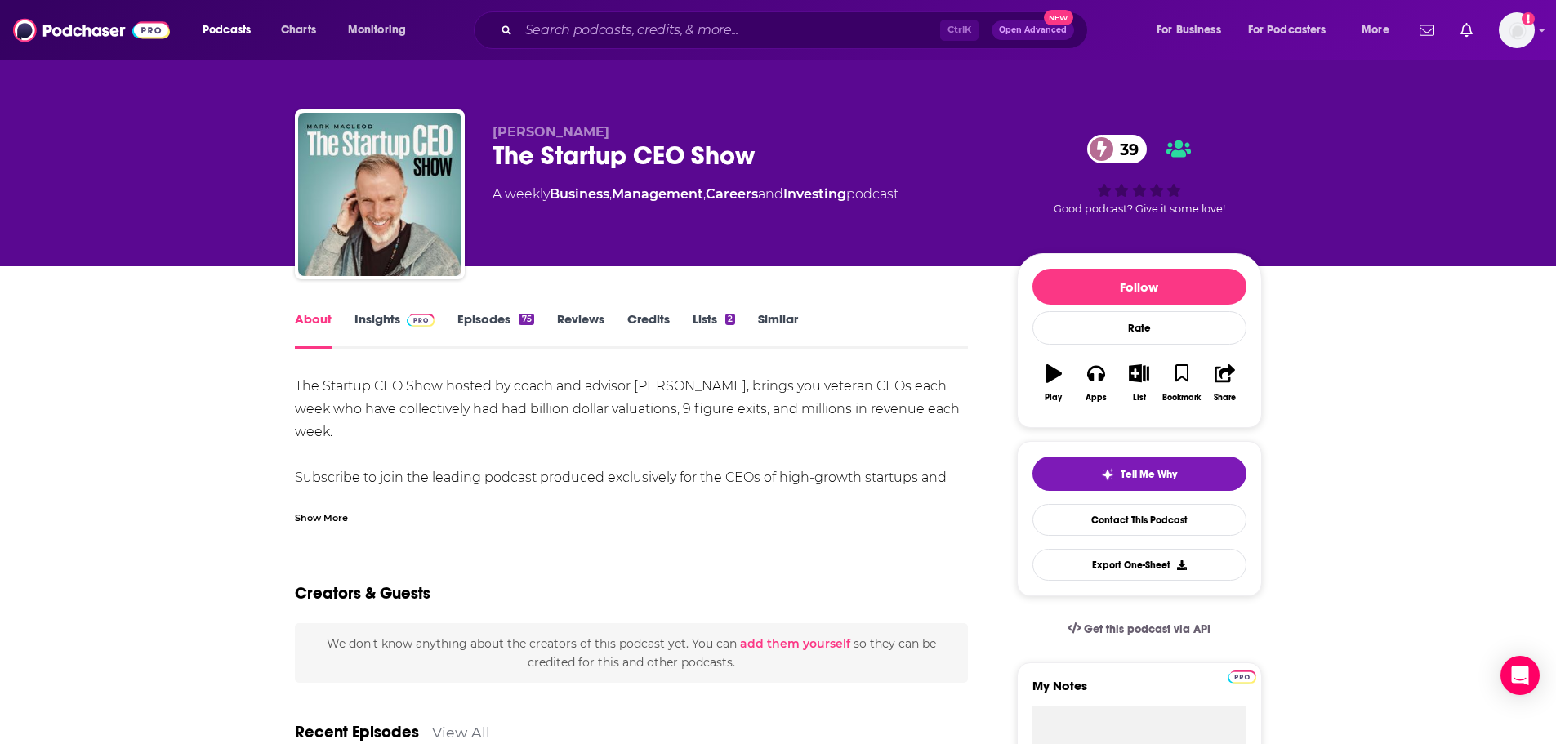
click at [477, 323] on link "Episodes 75" at bounding box center [495, 330] width 76 height 38
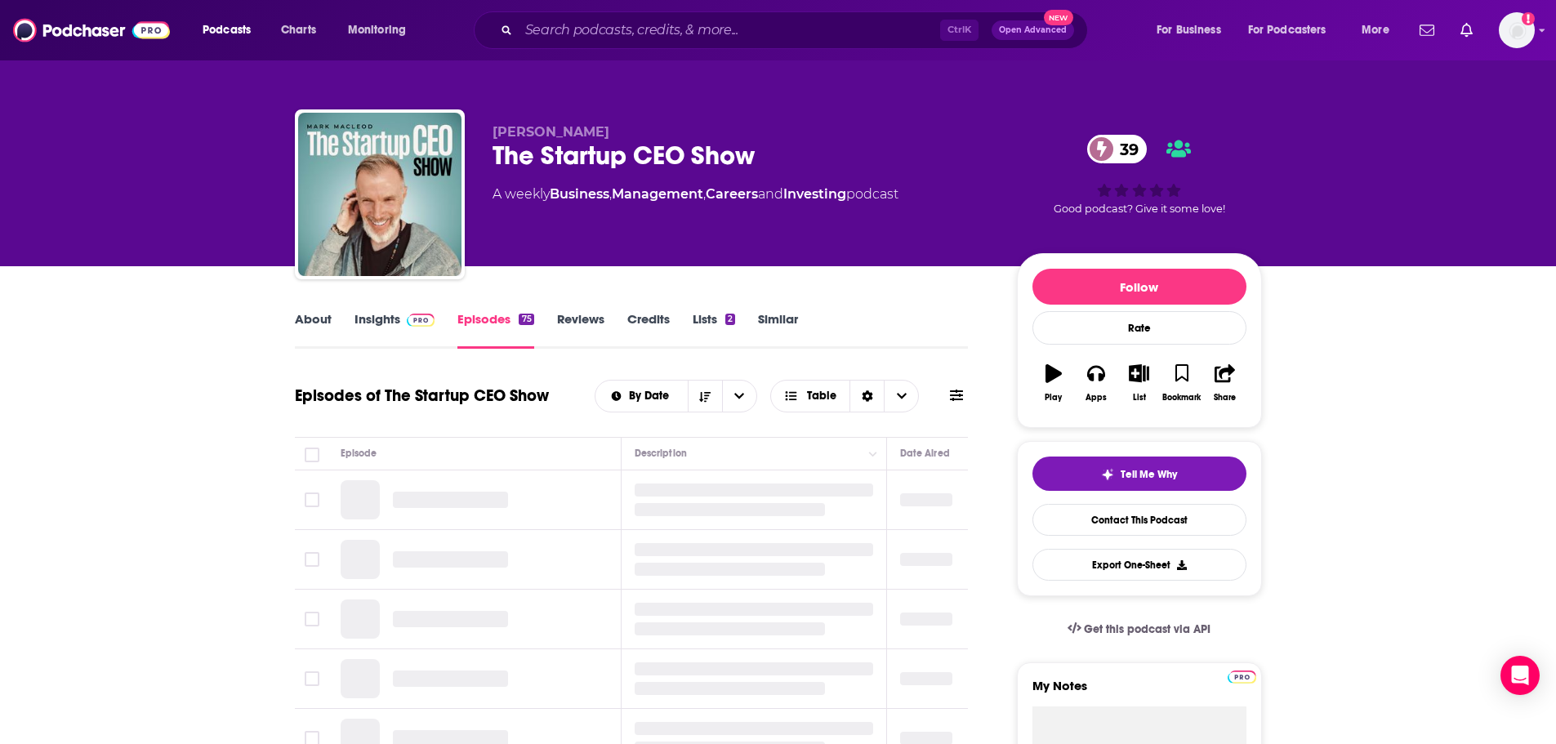
click at [320, 325] on link "About" at bounding box center [313, 330] width 37 height 38
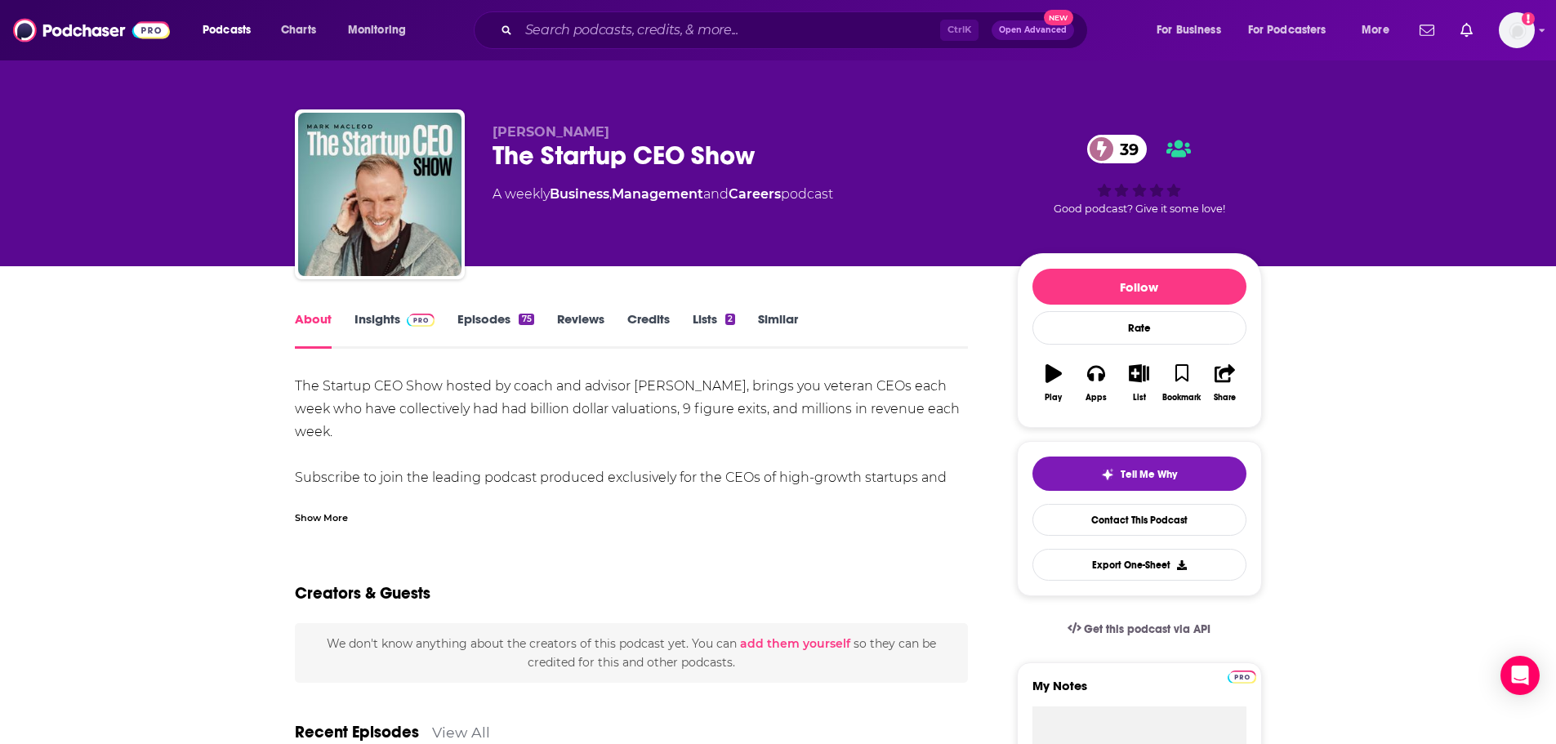
click at [501, 332] on link "Episodes 75" at bounding box center [495, 330] width 76 height 38
